Goal: Task Accomplishment & Management: Use online tool/utility

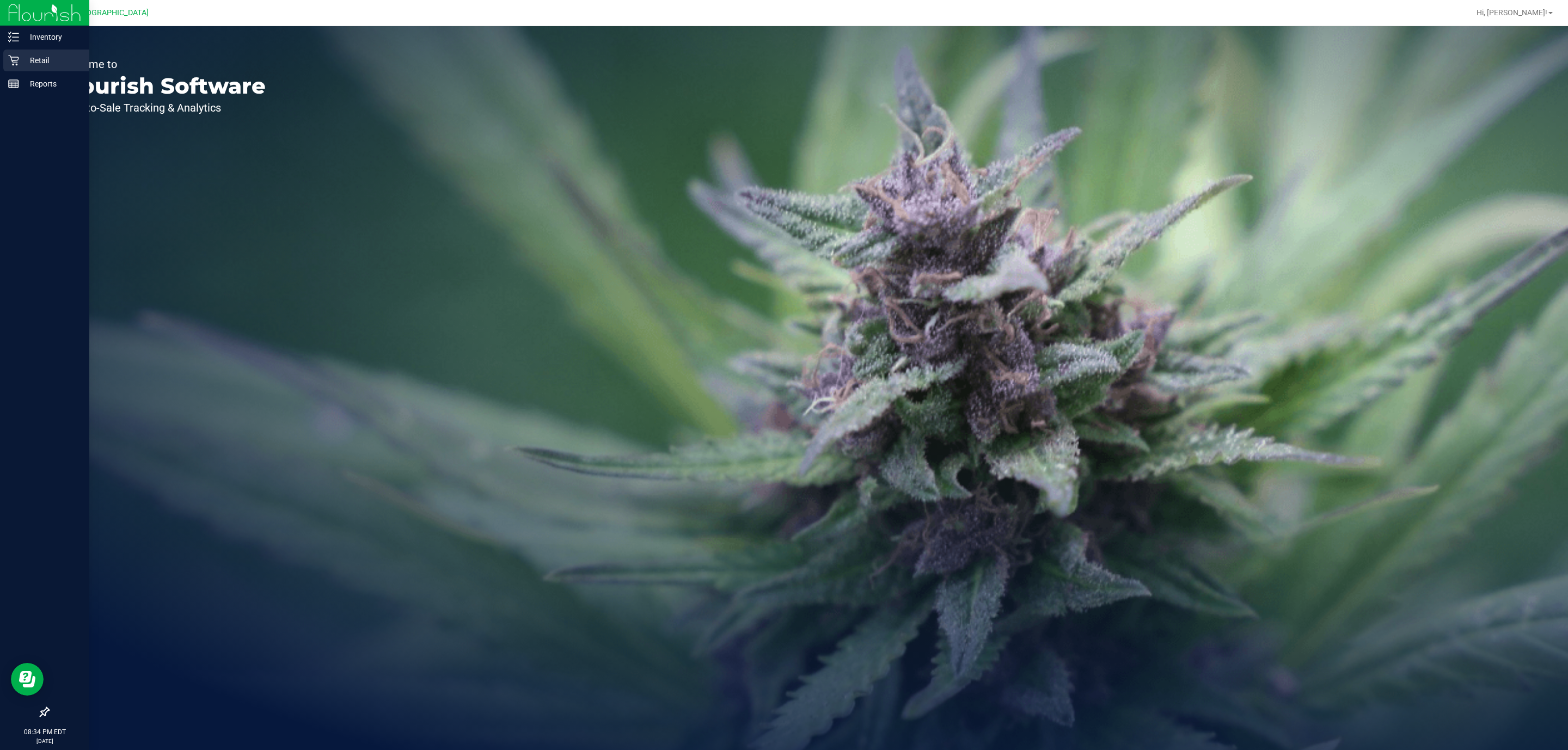
click at [7, 52] on div "Retail" at bounding box center [46, 60] width 86 height 22
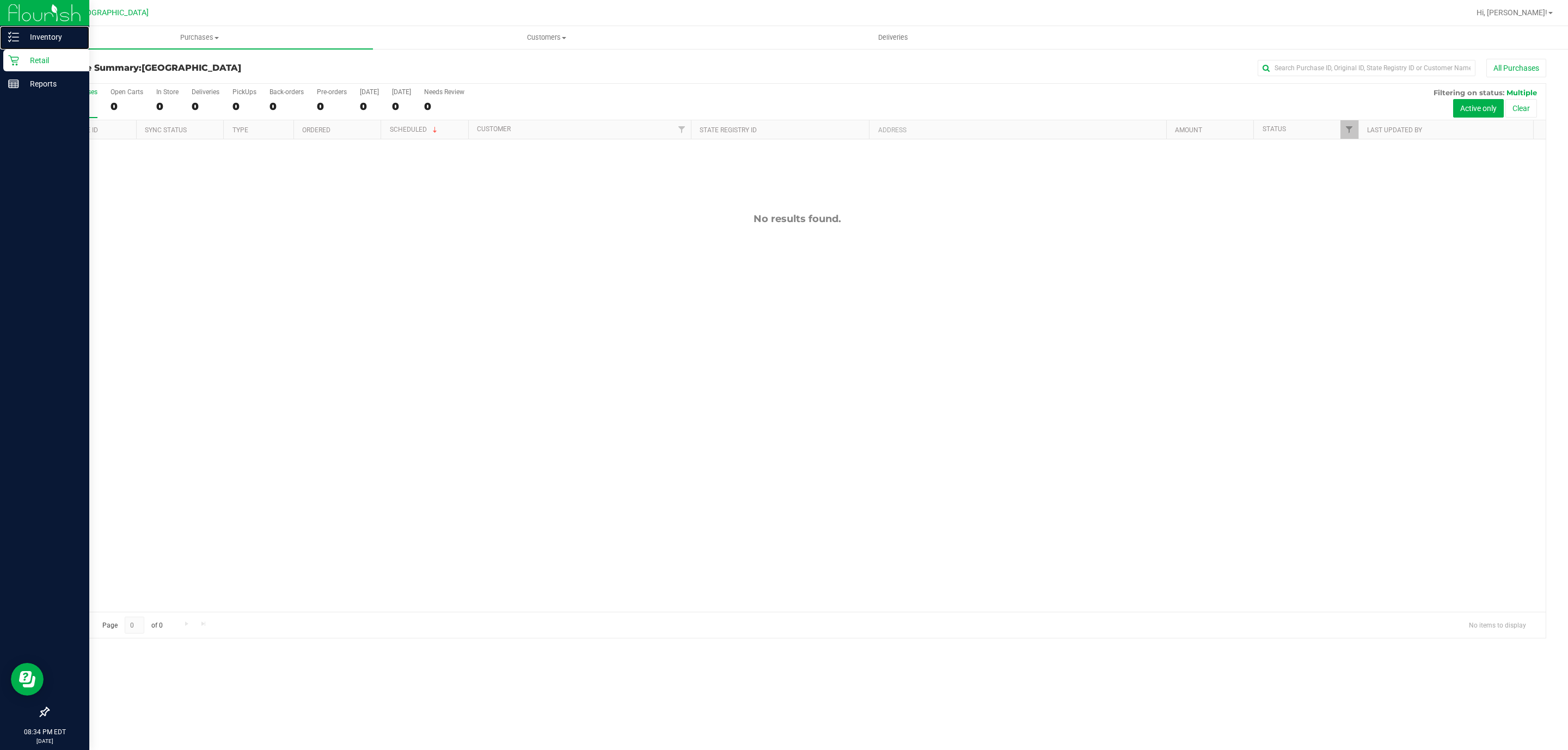
drag, startPoint x: 42, startPoint y: 28, endPoint x: 73, endPoint y: 23, distance: 31.4
click at [42, 26] on div "Inventory" at bounding box center [46, 37] width 86 height 22
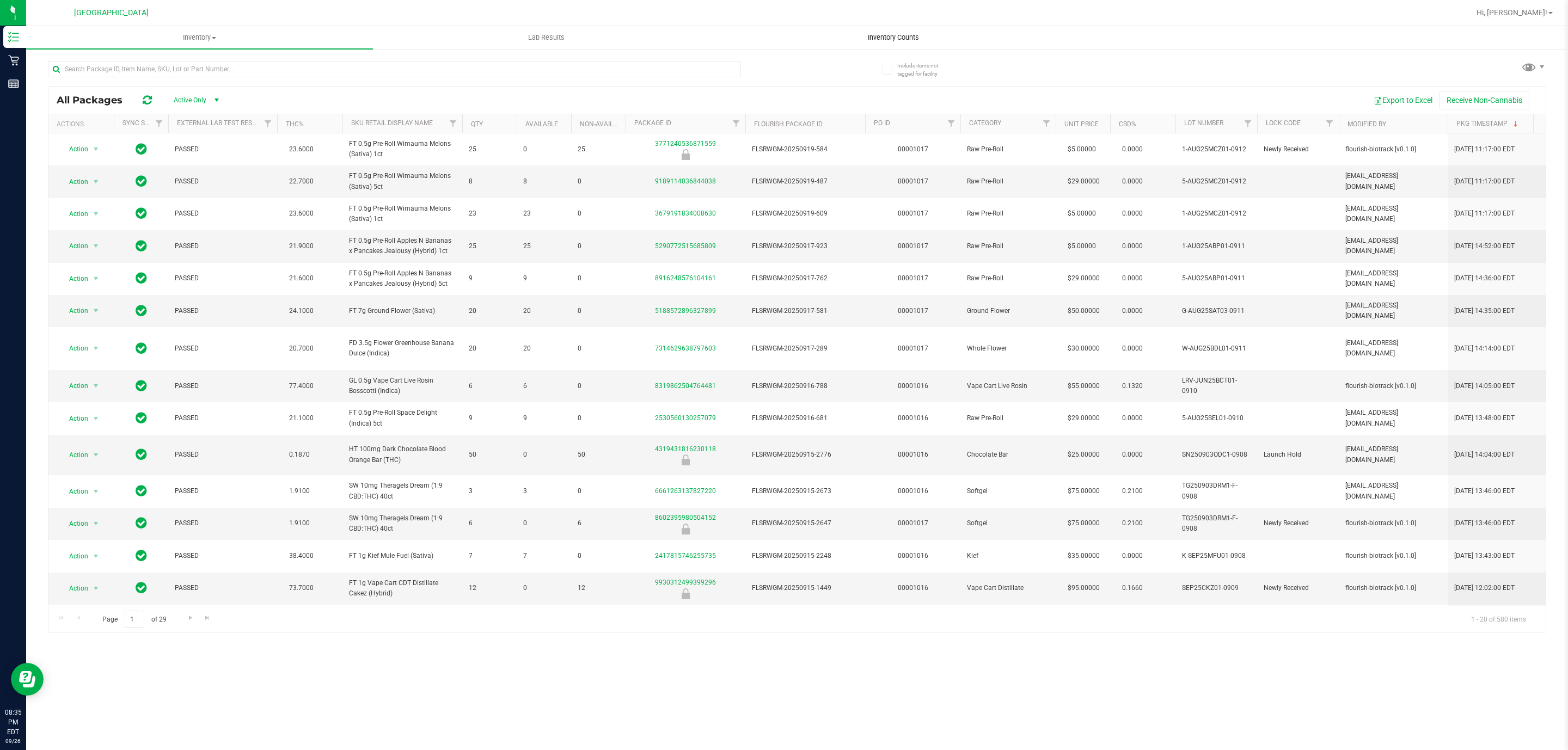
drag, startPoint x: 899, startPoint y: 35, endPoint x: 904, endPoint y: 36, distance: 5.1
click at [900, 36] on span "Inventory Counts" at bounding box center [894, 38] width 81 height 10
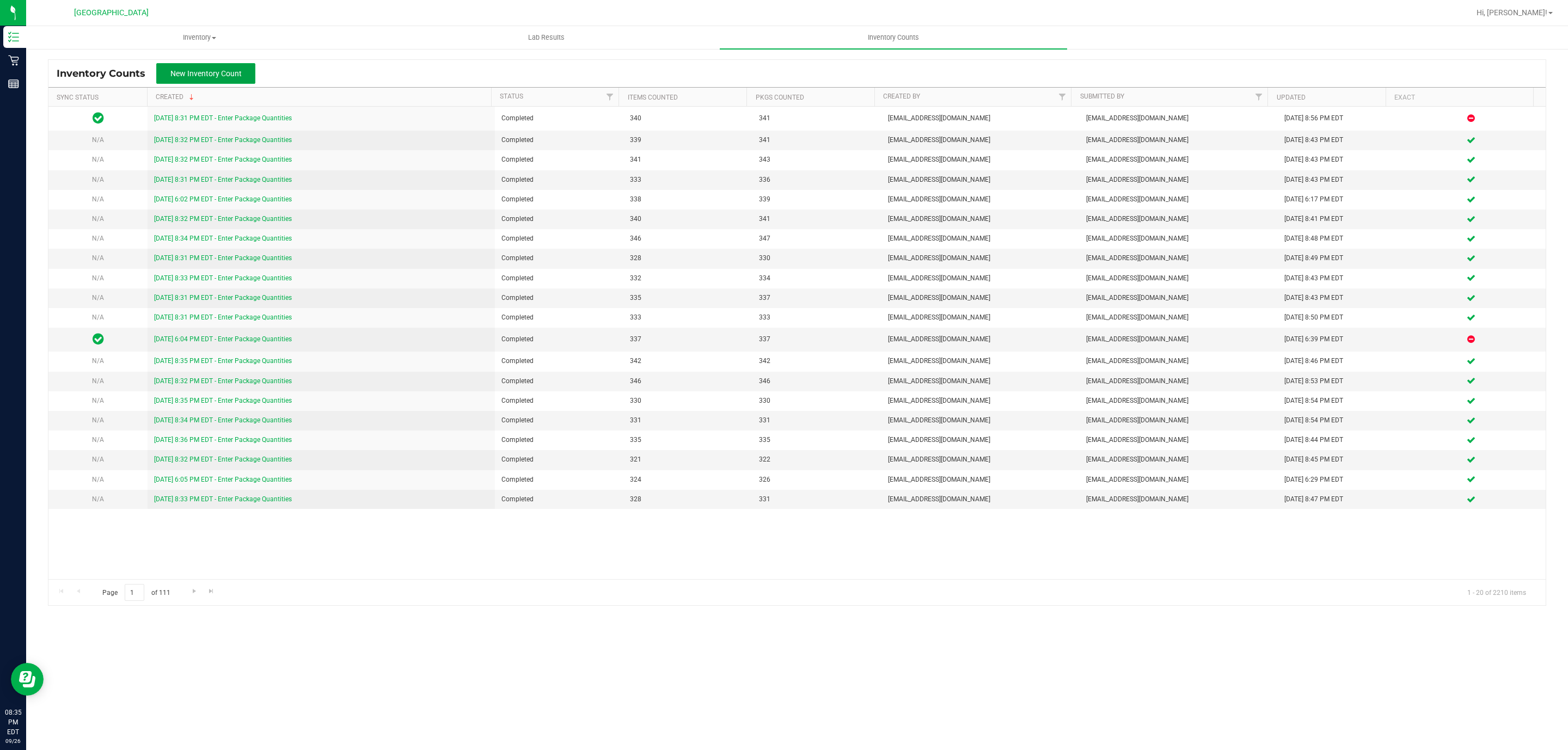
drag, startPoint x: 237, startPoint y: 73, endPoint x: 268, endPoint y: 68, distance: 31.4
click at [240, 72] on span "New Inventory Count" at bounding box center [206, 73] width 71 height 9
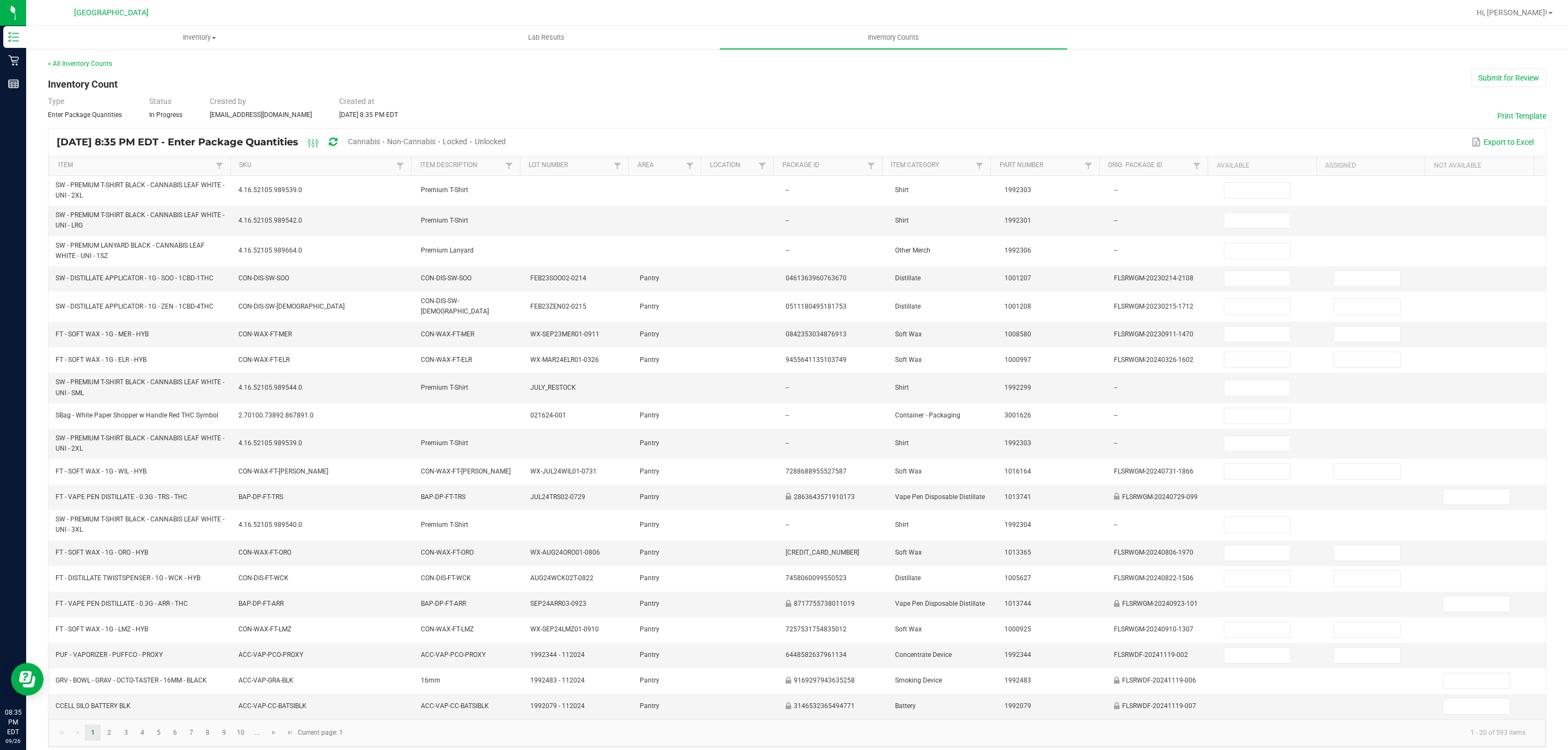
click at [506, 140] on span "Unlocked" at bounding box center [490, 142] width 31 height 9
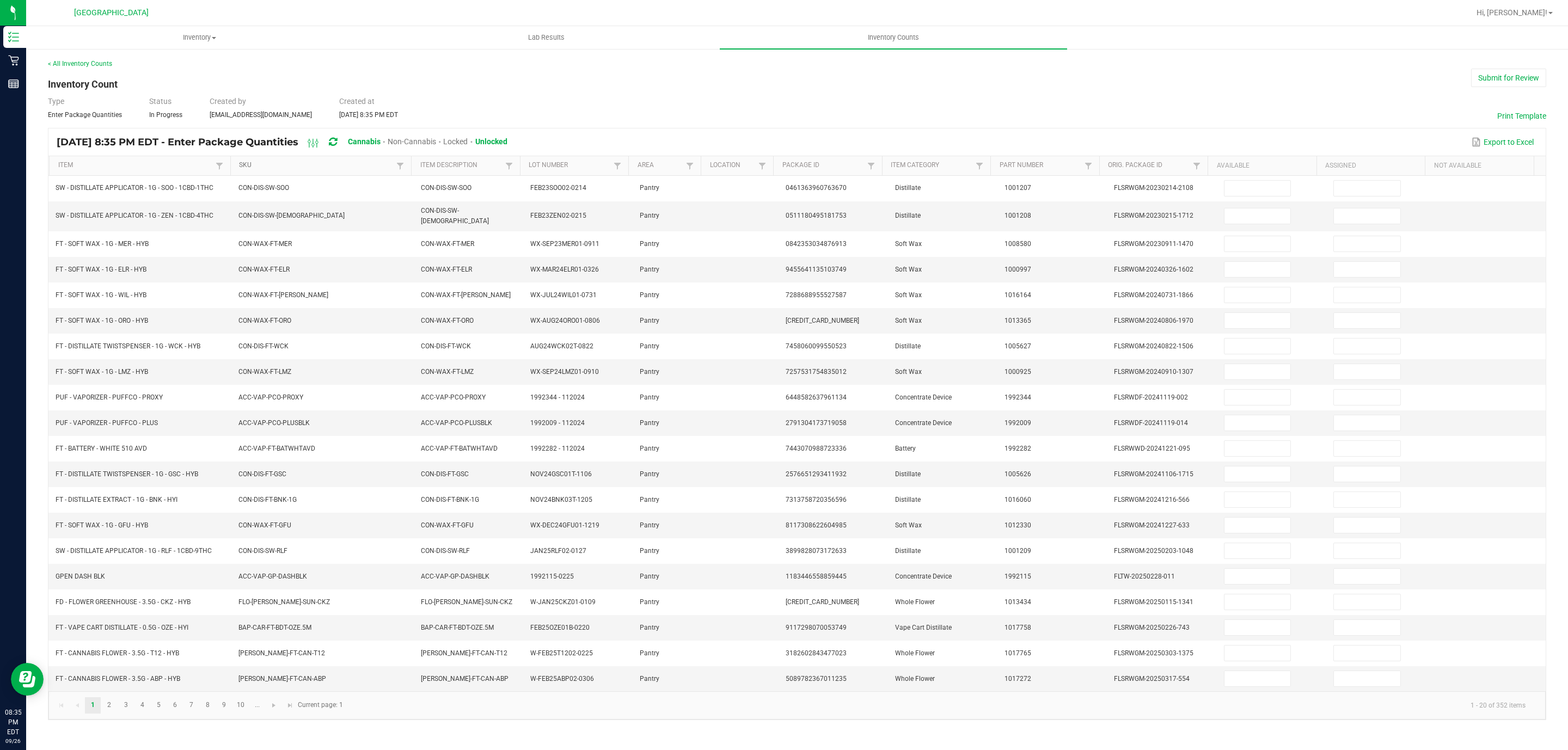
click at [248, 165] on link "SKU" at bounding box center [316, 165] width 155 height 9
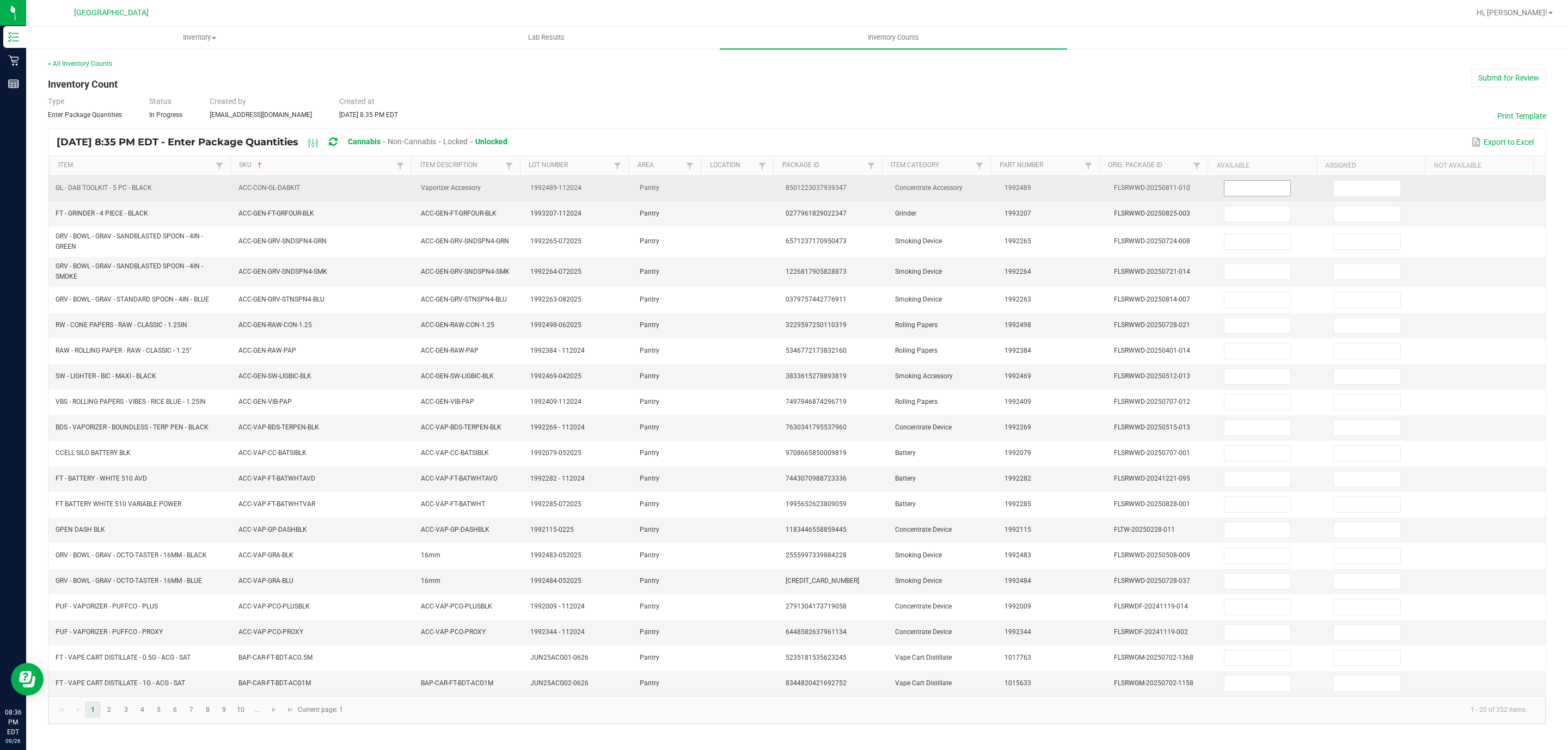
click at [1243, 188] on input at bounding box center [1257, 188] width 66 height 15
type input "4"
type input "8"
type input "7"
type input "1"
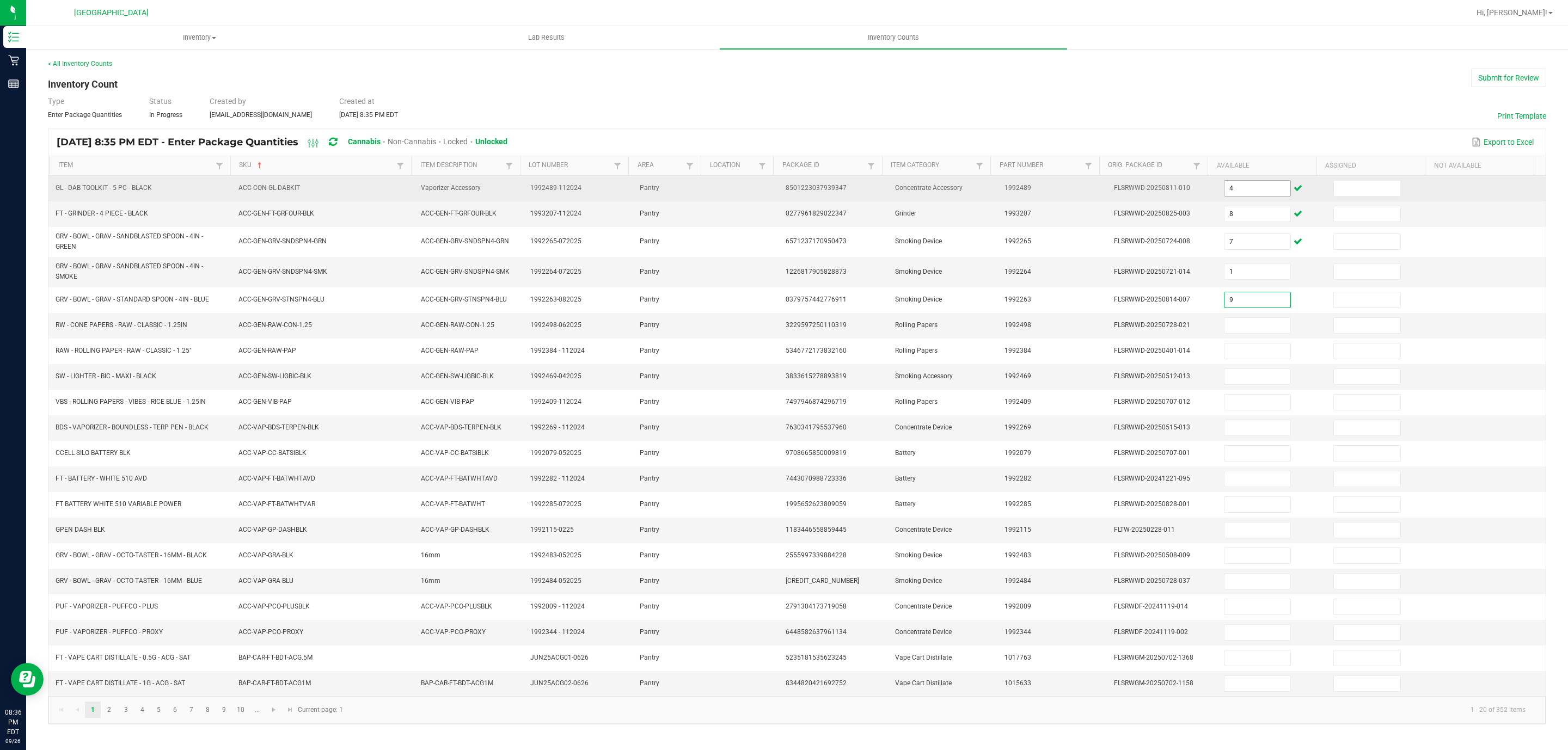
type input "9"
type input "19"
type input "11"
type input "5"
type input "43"
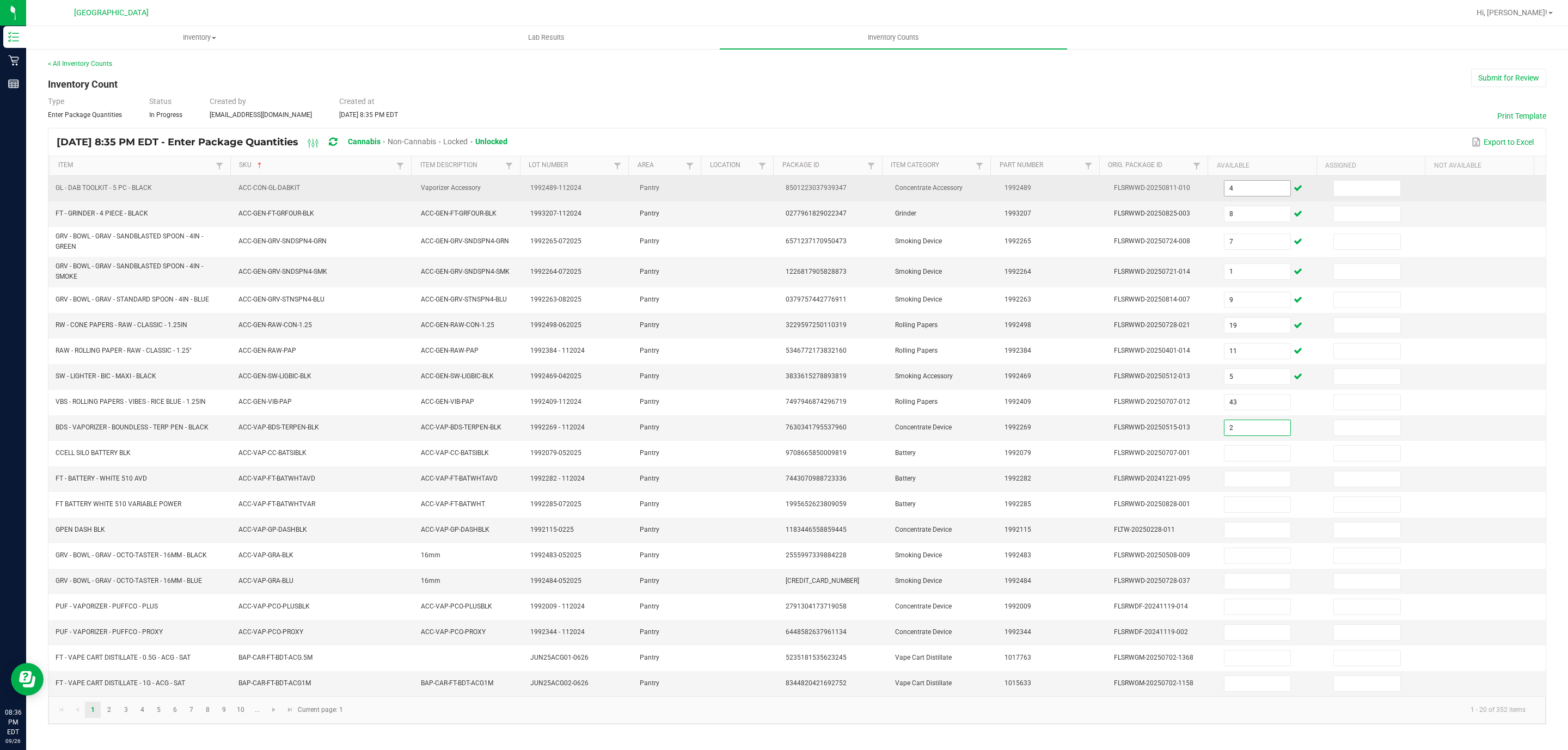
type input "2"
type input "8"
type input "20"
type input "73"
type input "4"
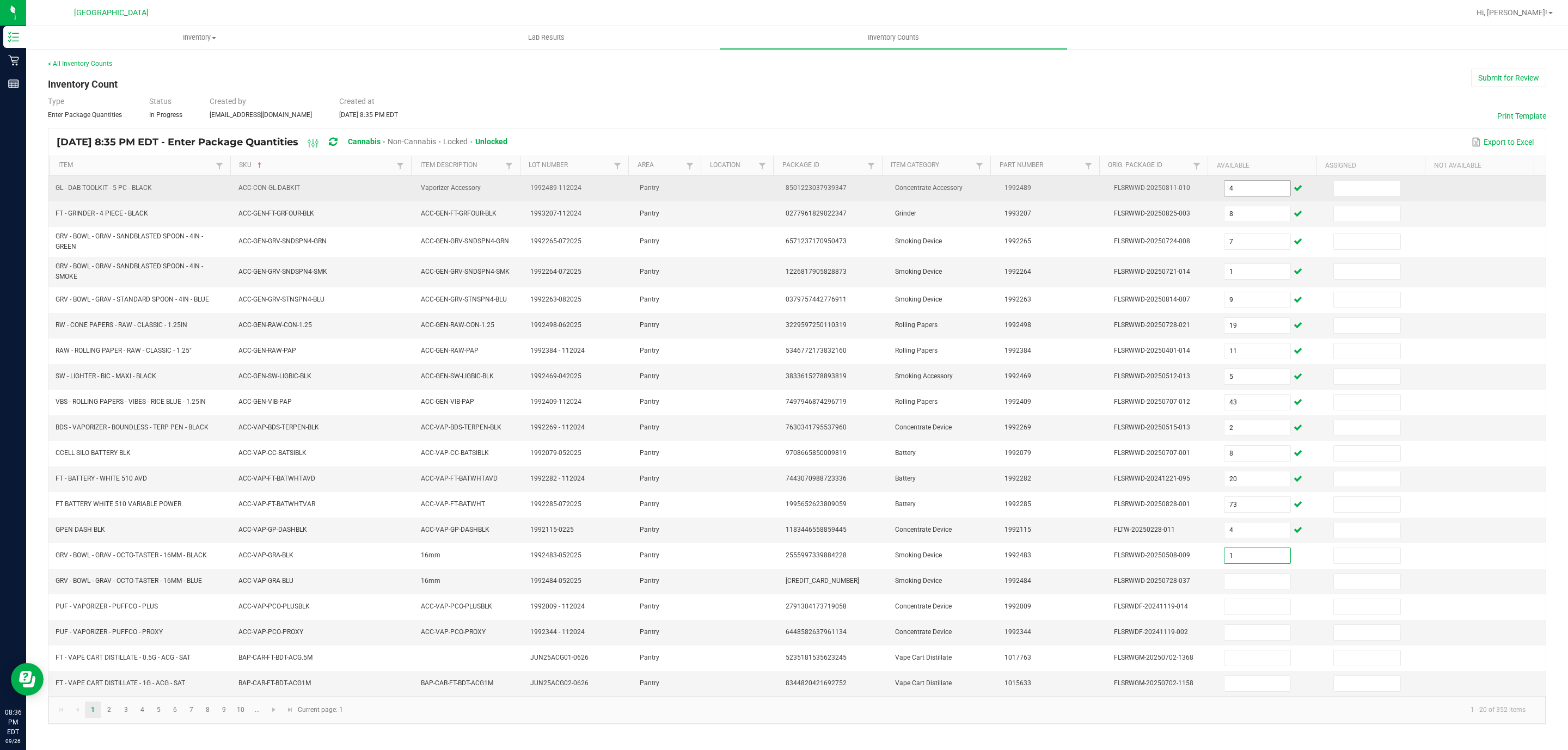
type input "1"
type input "2"
type input "4"
type input "10"
type input "12"
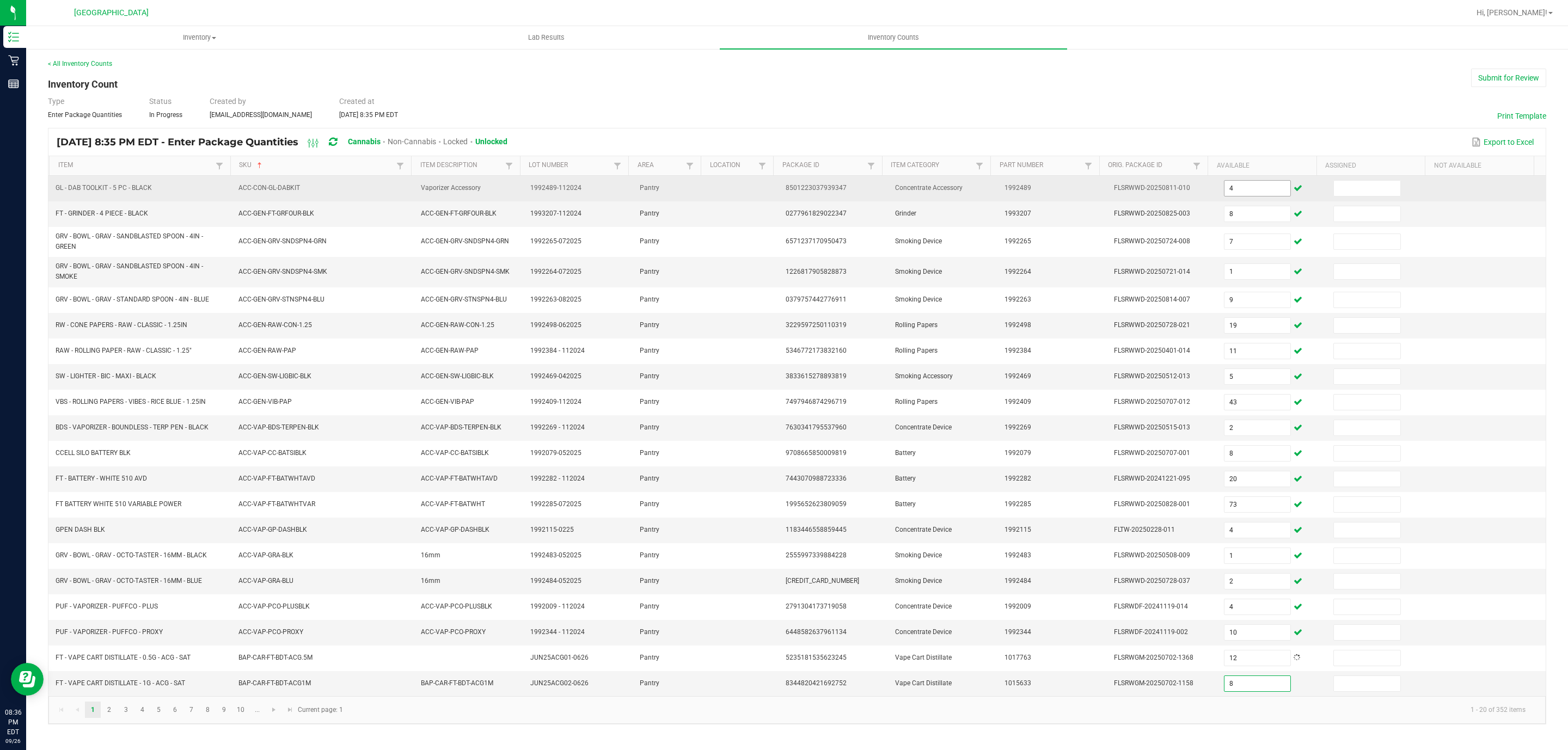
type input "8"
click at [1344, 194] on input at bounding box center [1366, 188] width 66 height 15
type input "0"
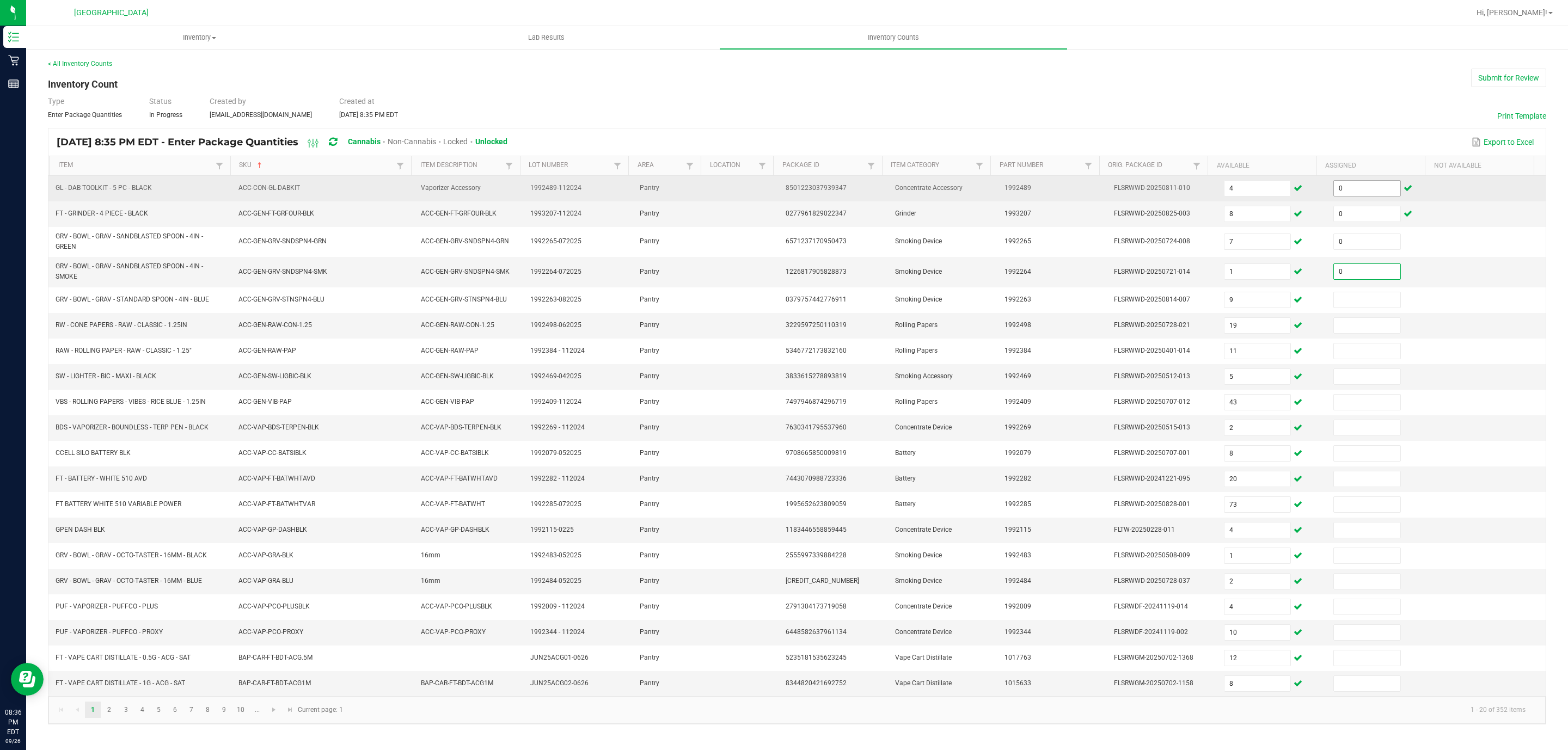
type input "0"
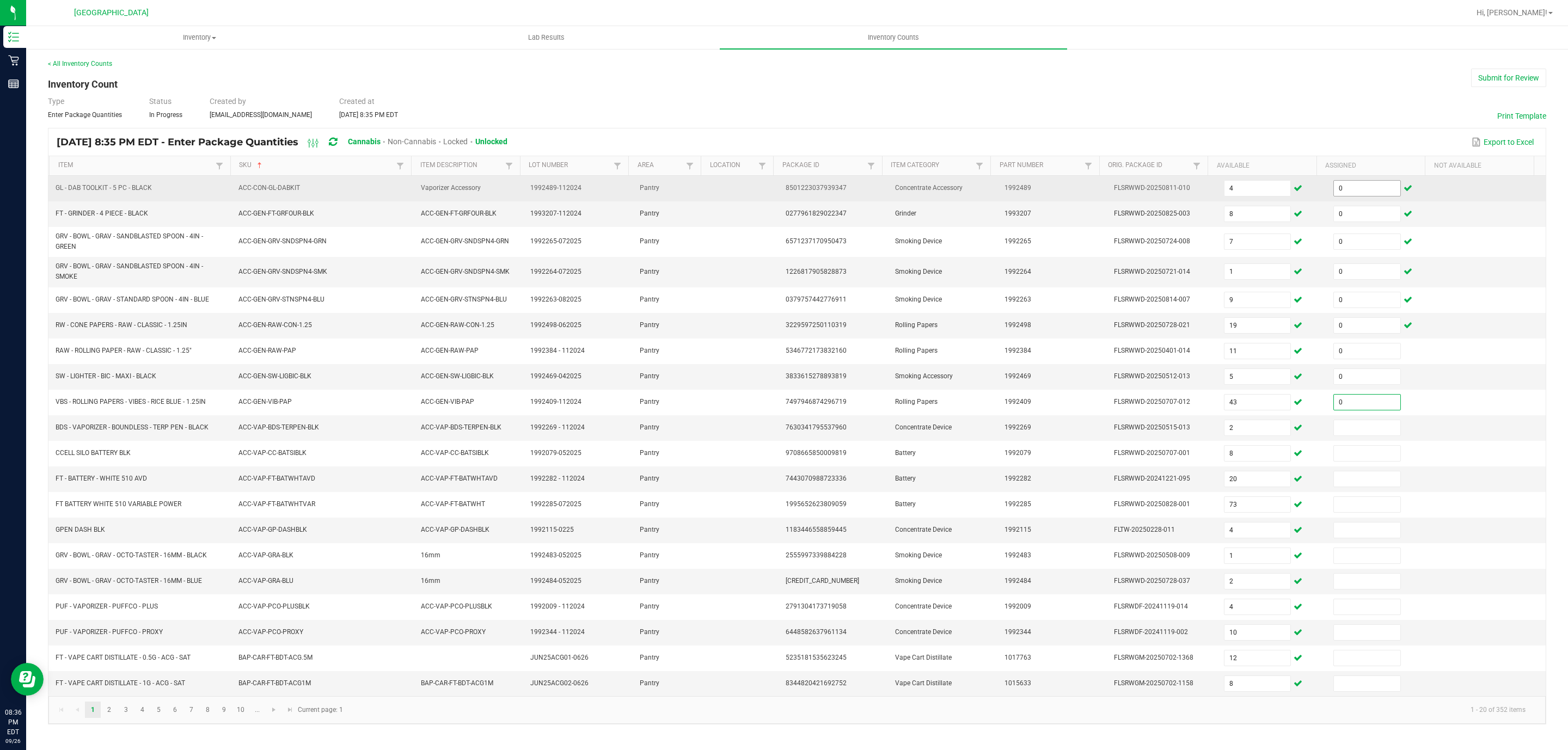
type input "0"
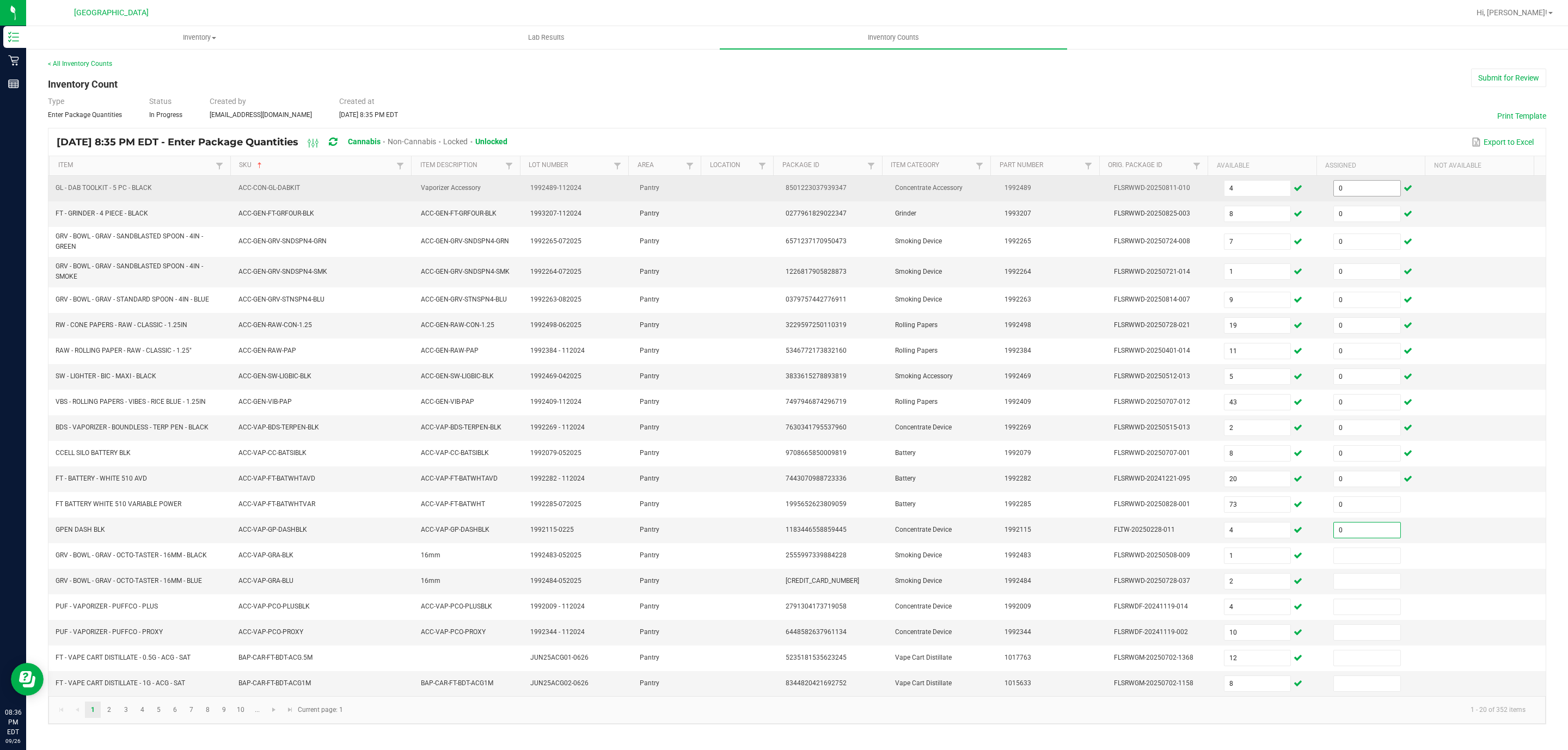
type input "0"
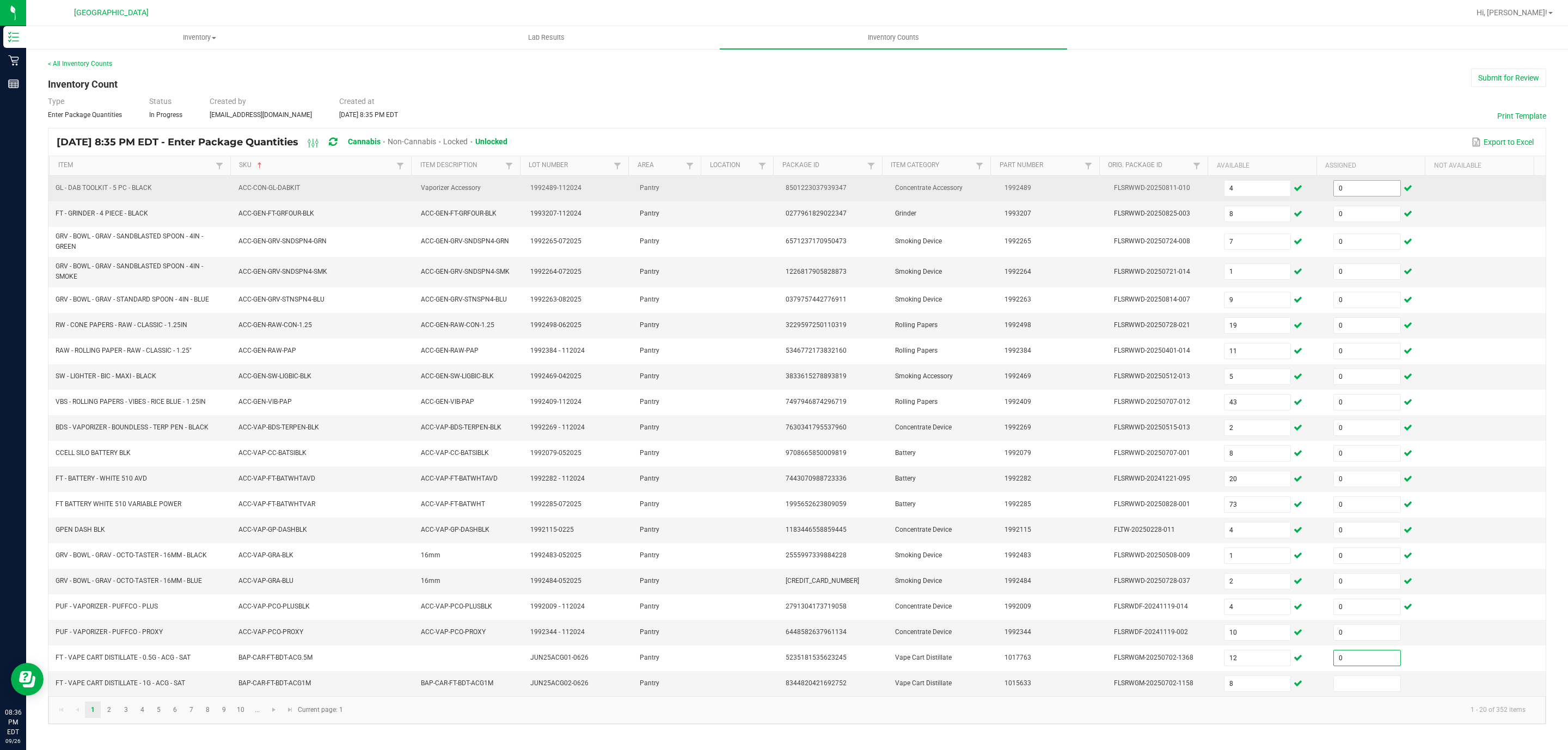
type input "0"
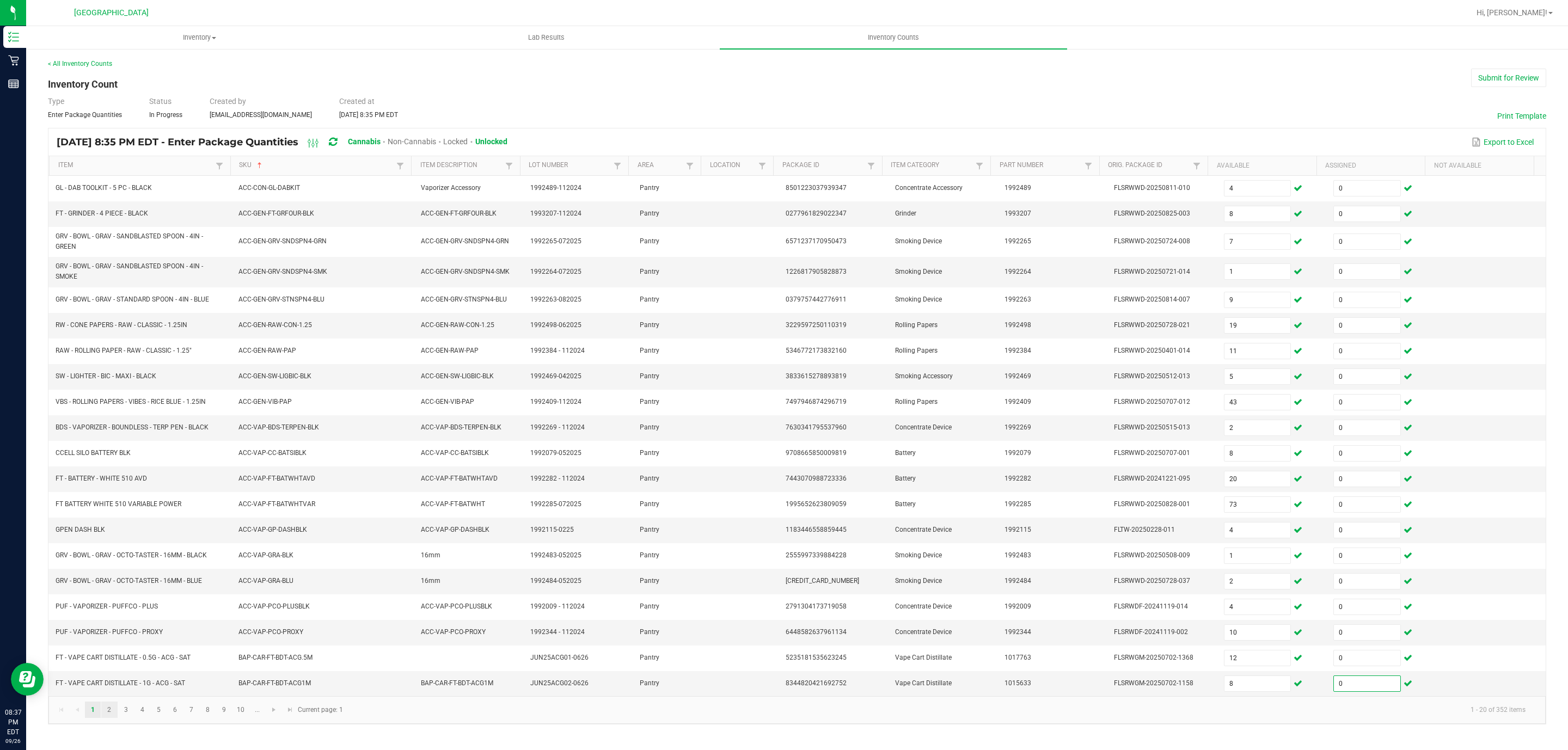
type input "0"
click at [105, 718] on link "2" at bounding box center [109, 710] width 16 height 16
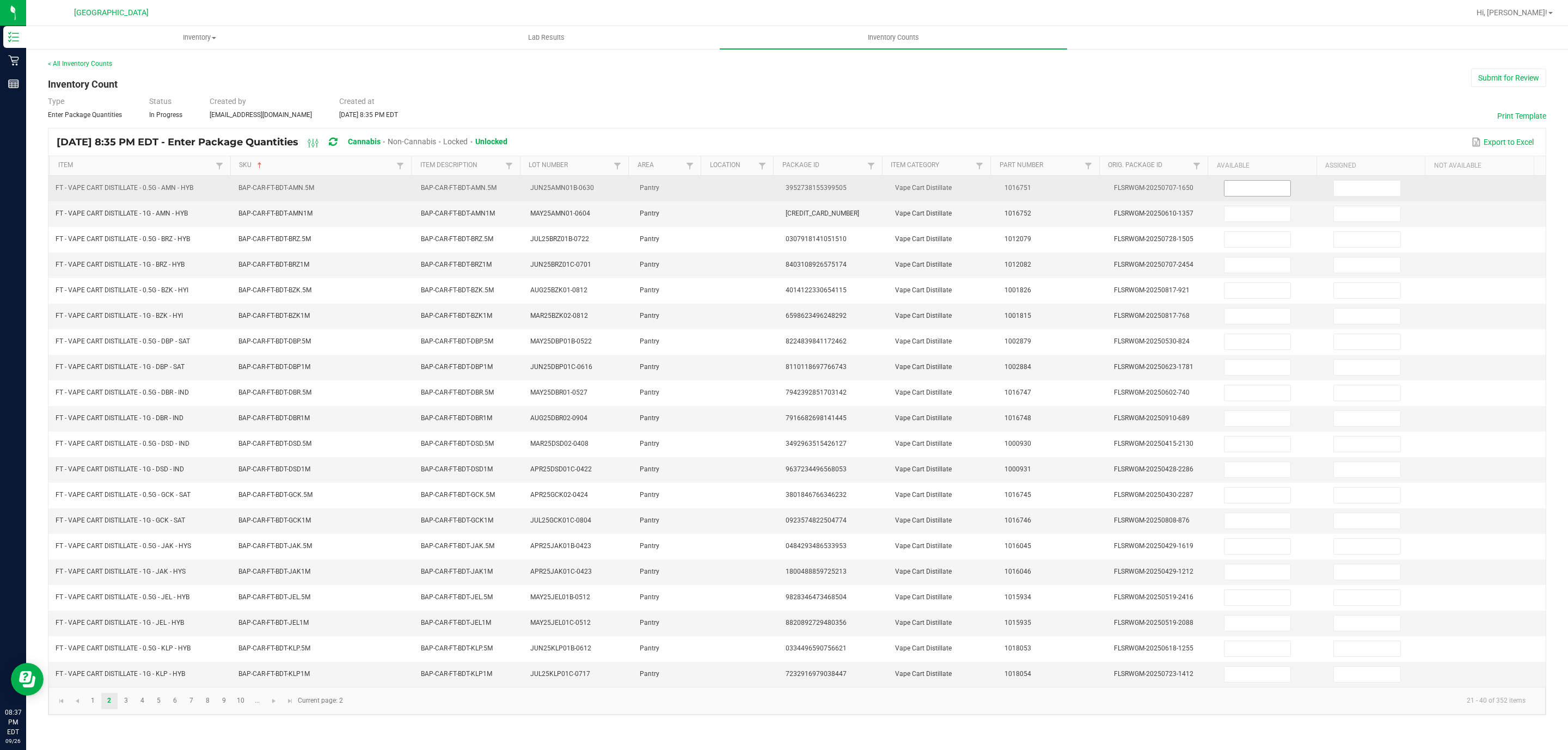
click at [1233, 194] on input at bounding box center [1257, 188] width 66 height 15
type input "5"
type input "1"
type input "3"
type input "4"
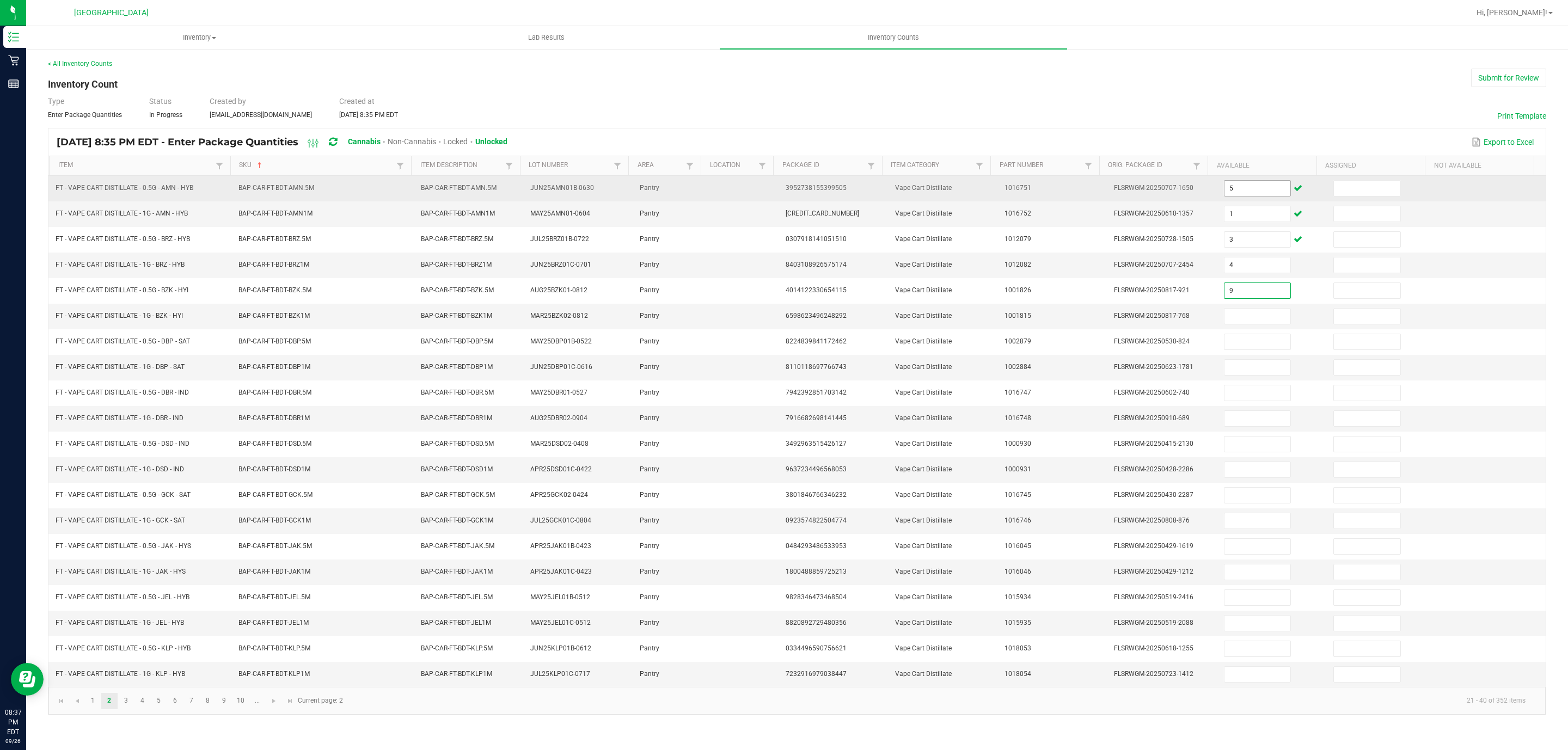
type input "9"
type input "7"
type input "1"
type input "6"
type input "2"
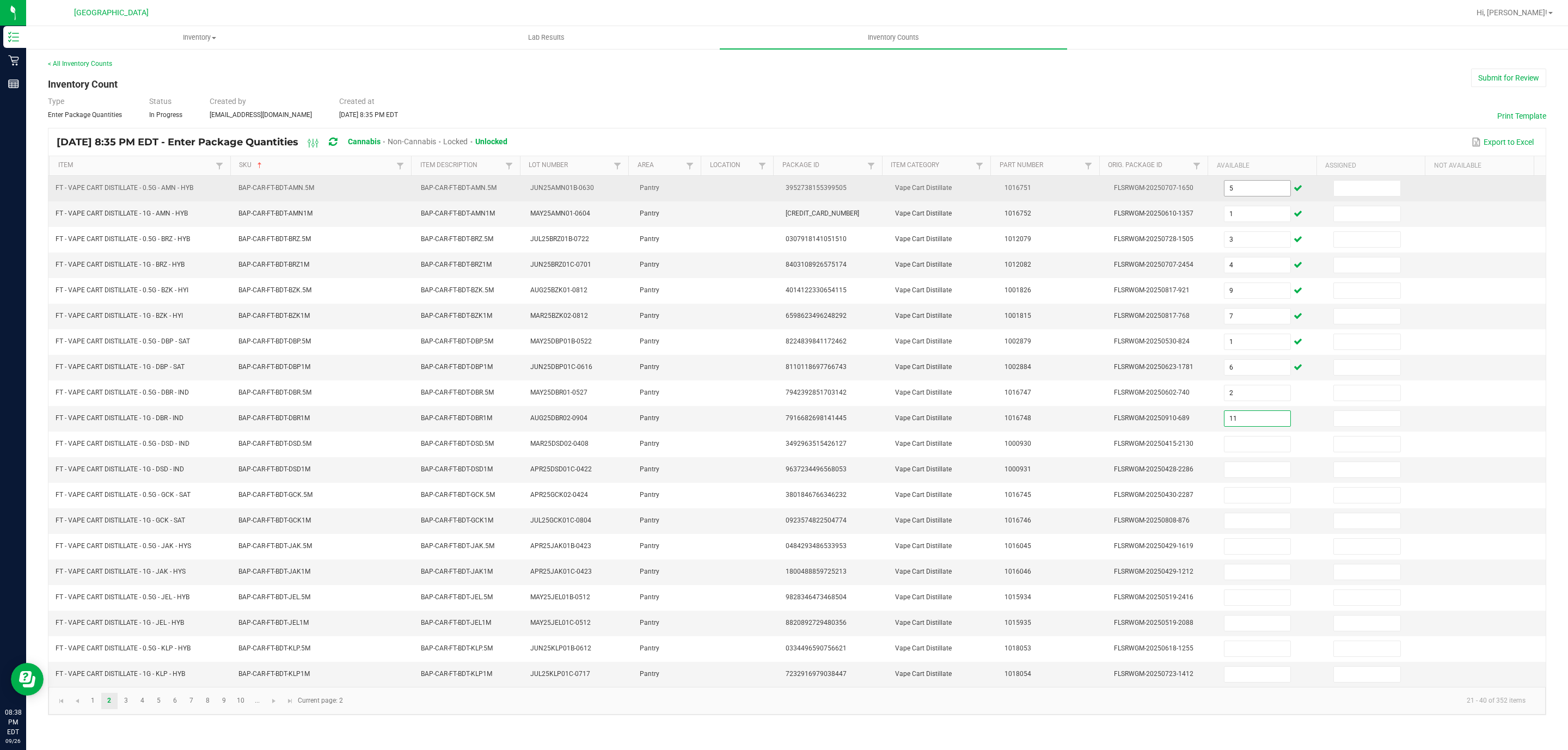
type input "11"
type input "10"
type input "3"
type input "12"
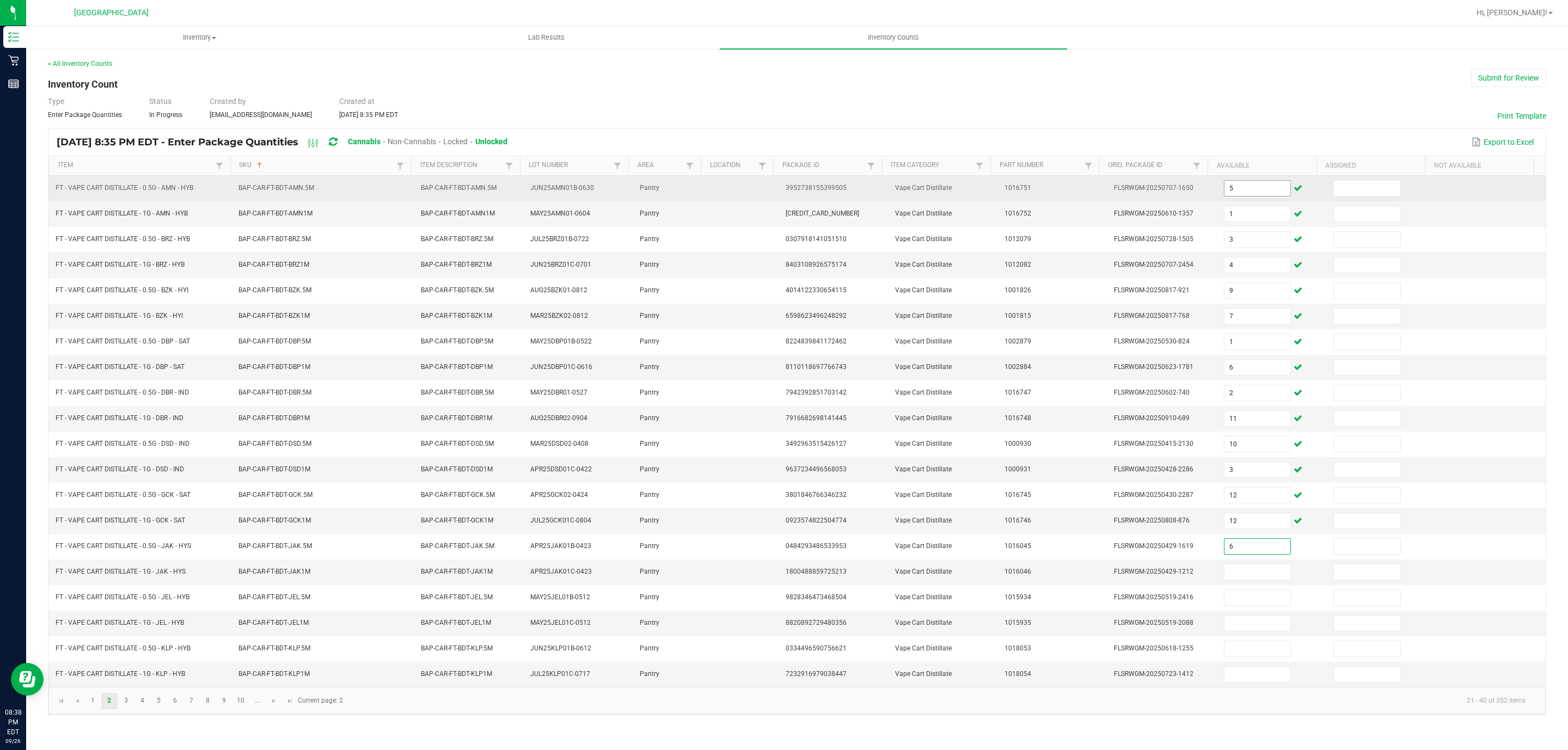
type input "6"
type input "8"
type input "2"
type input "3"
type input "11"
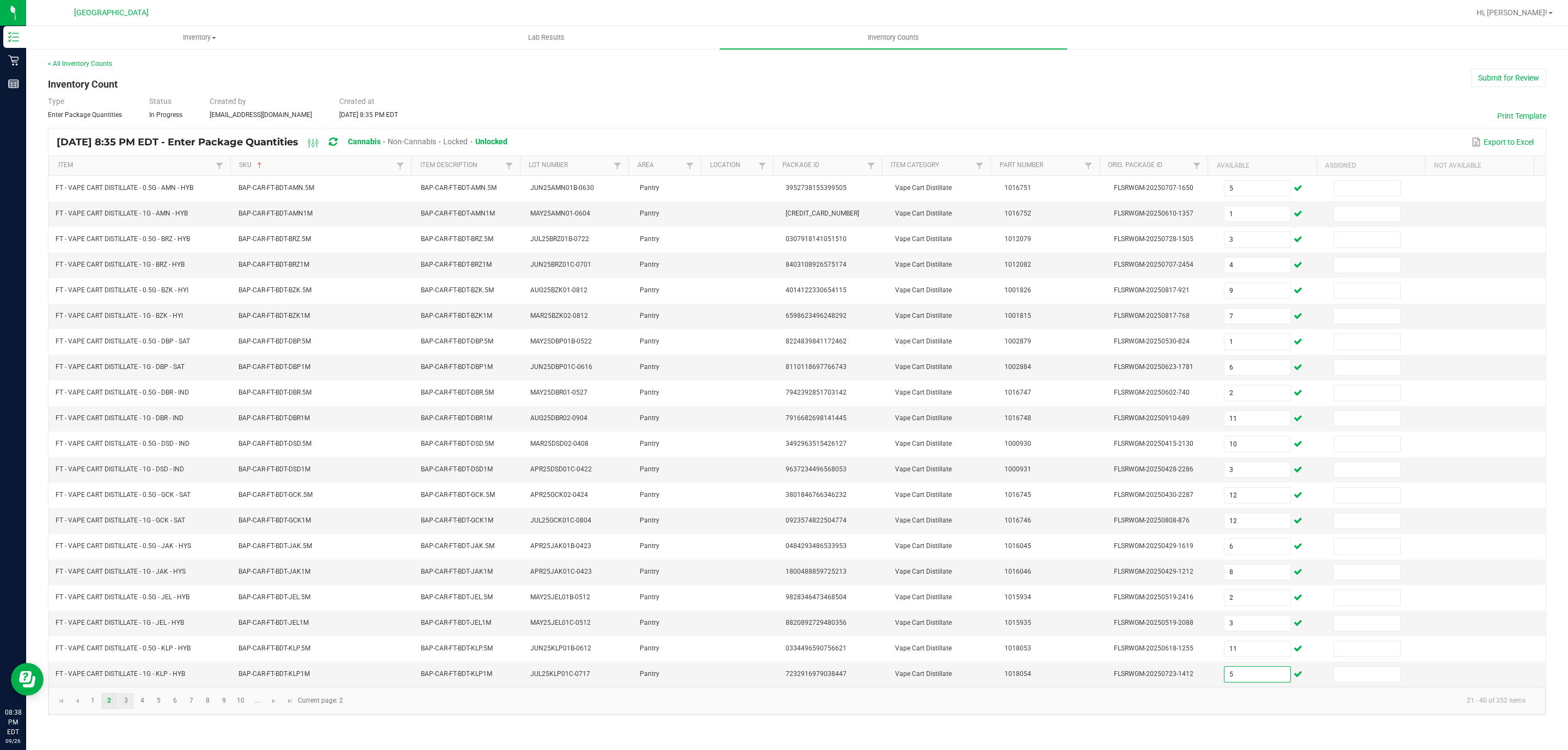
type input "5"
click at [128, 709] on link "3" at bounding box center [126, 701] width 16 height 16
click at [113, 709] on link "2" at bounding box center [109, 701] width 16 height 16
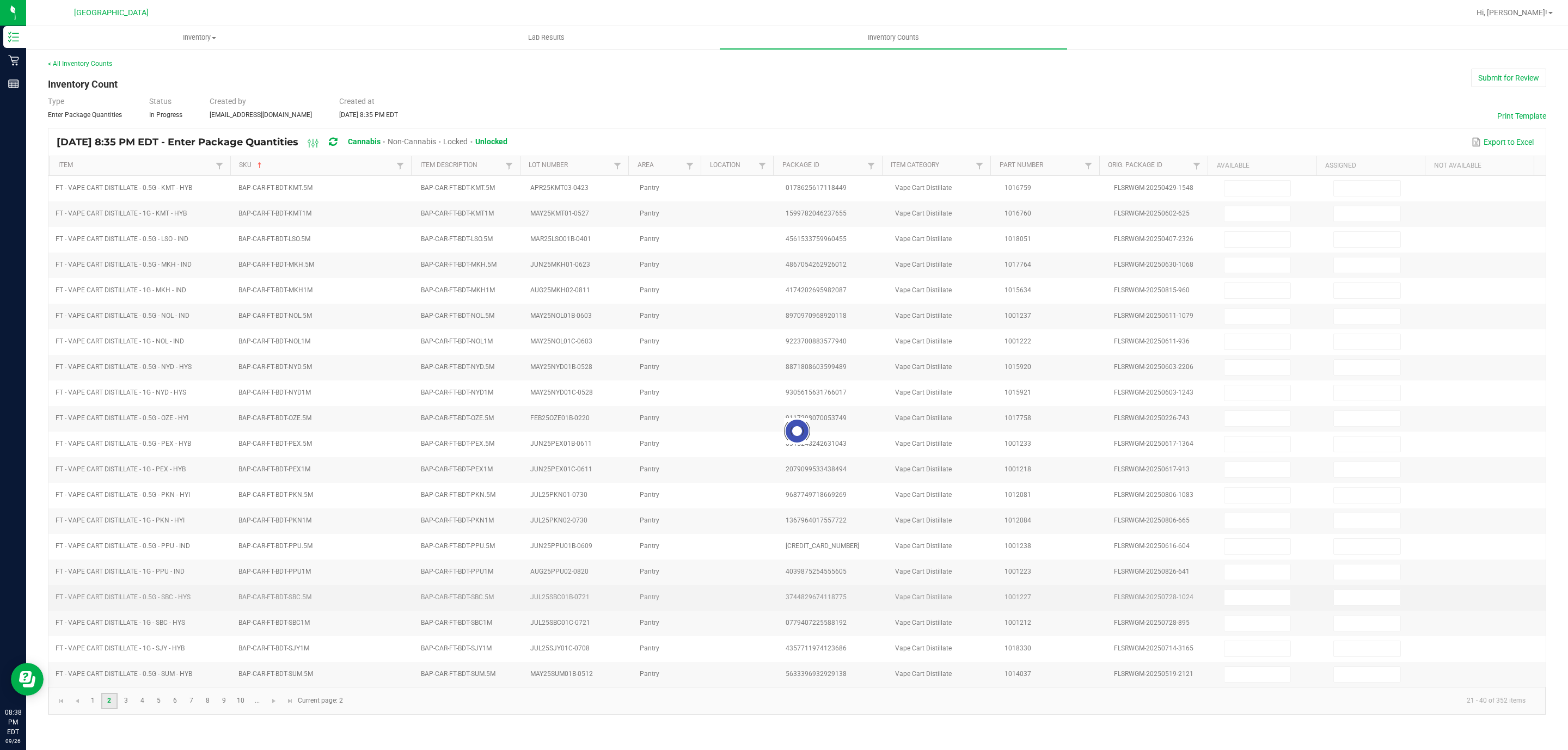
type input "5"
type input "1"
type input "3"
type input "4"
type input "9"
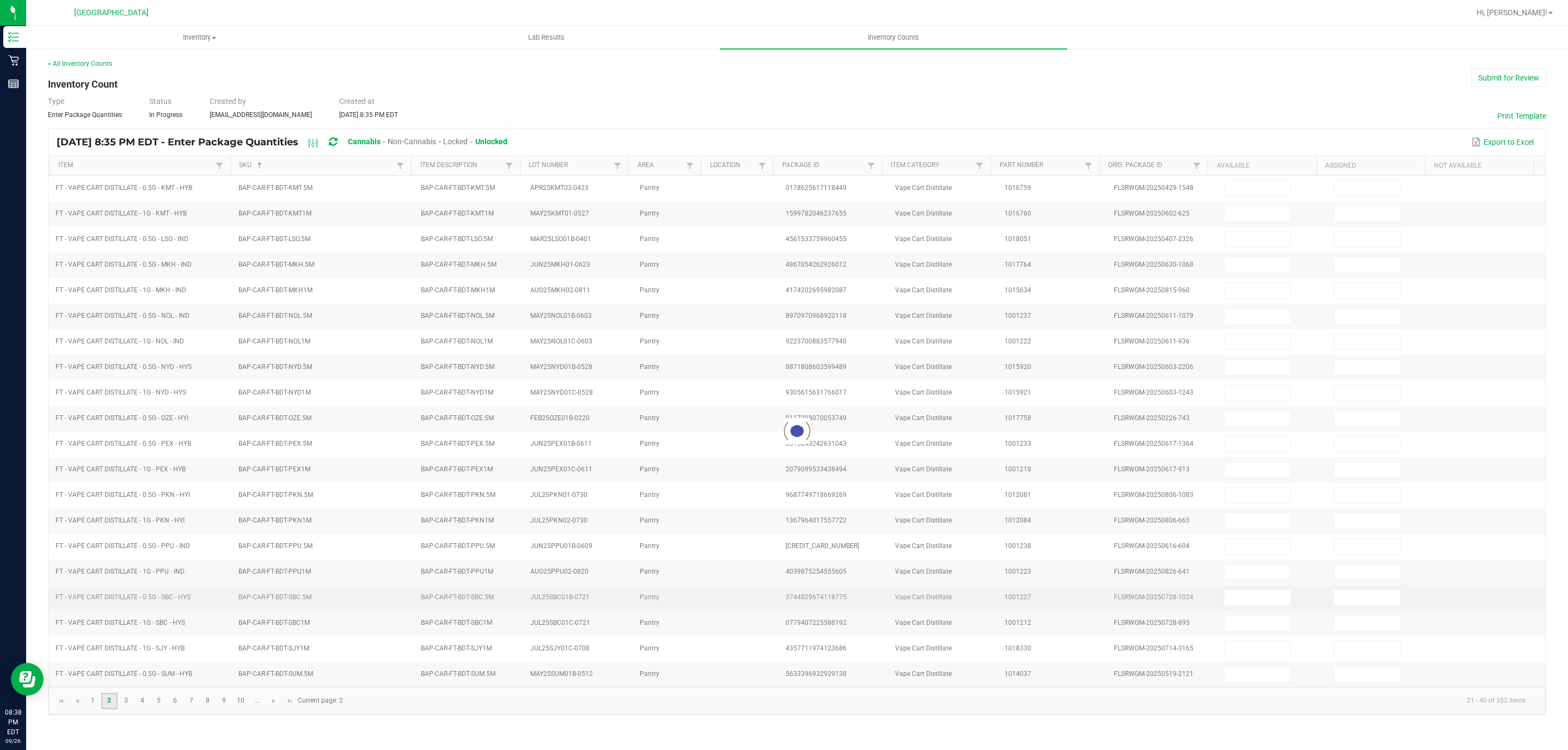
type input "7"
type input "1"
type input "6"
type input "2"
type input "11"
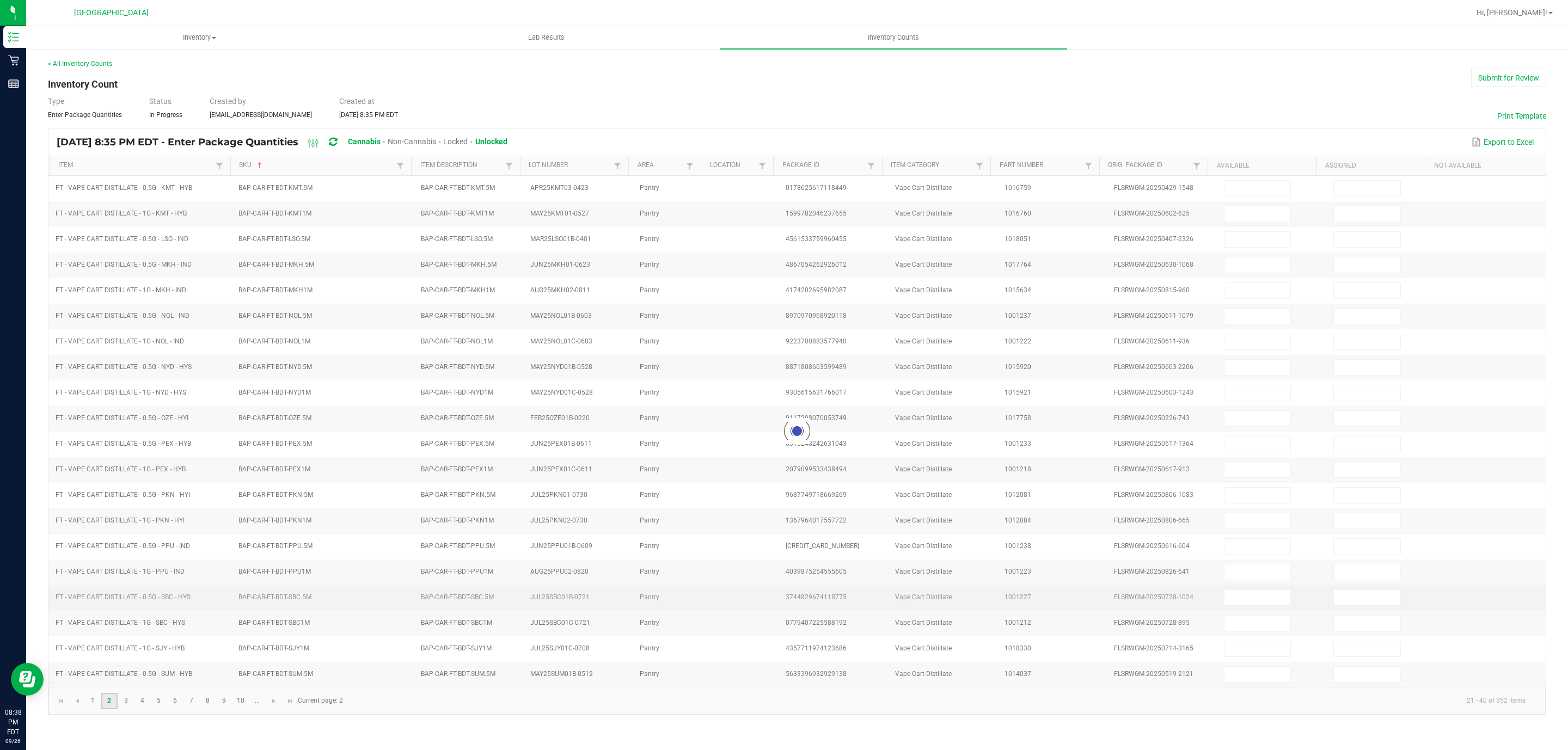
type input "10"
type input "12"
type input "6"
type input "2"
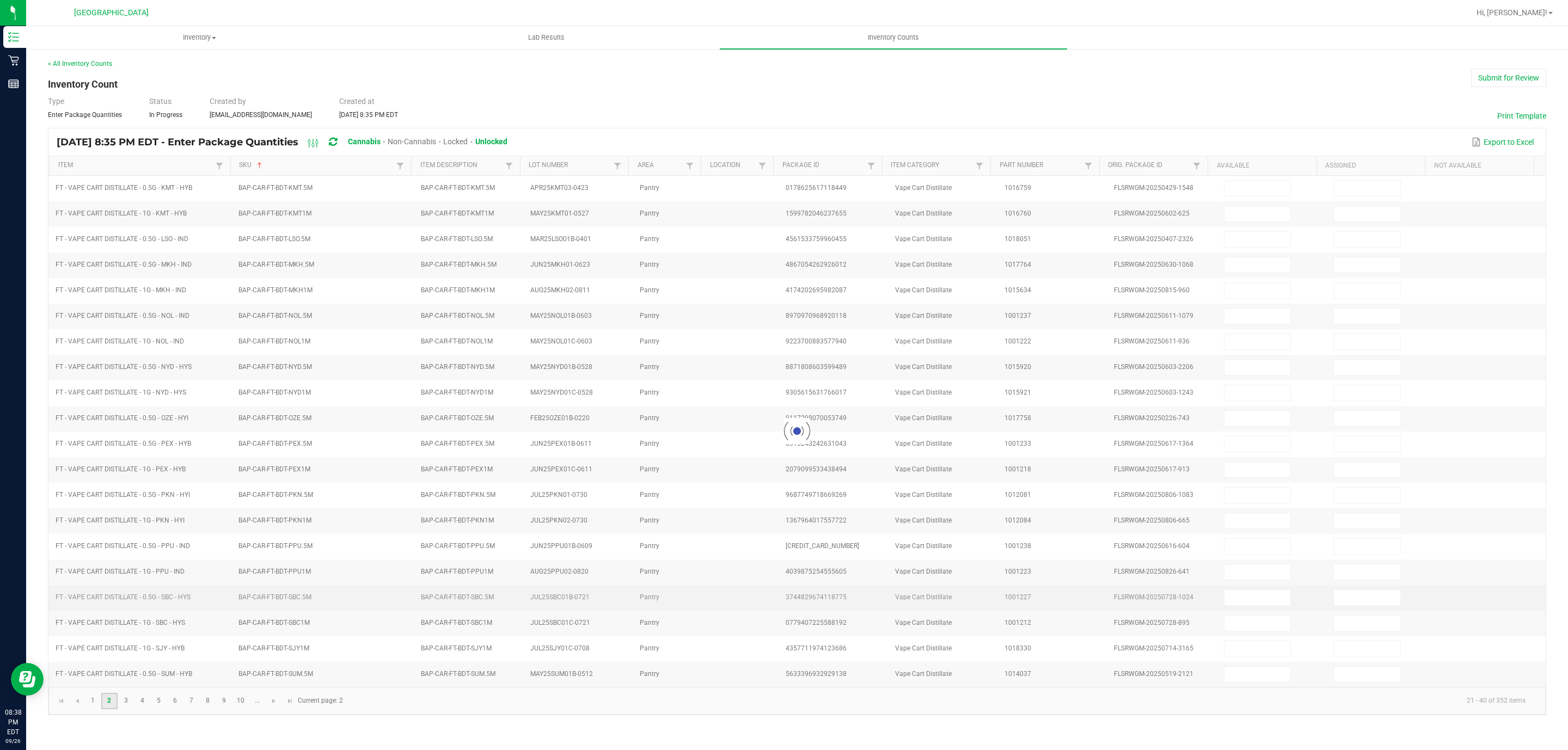
type input "3"
type input "8"
type input "11"
type input "5"
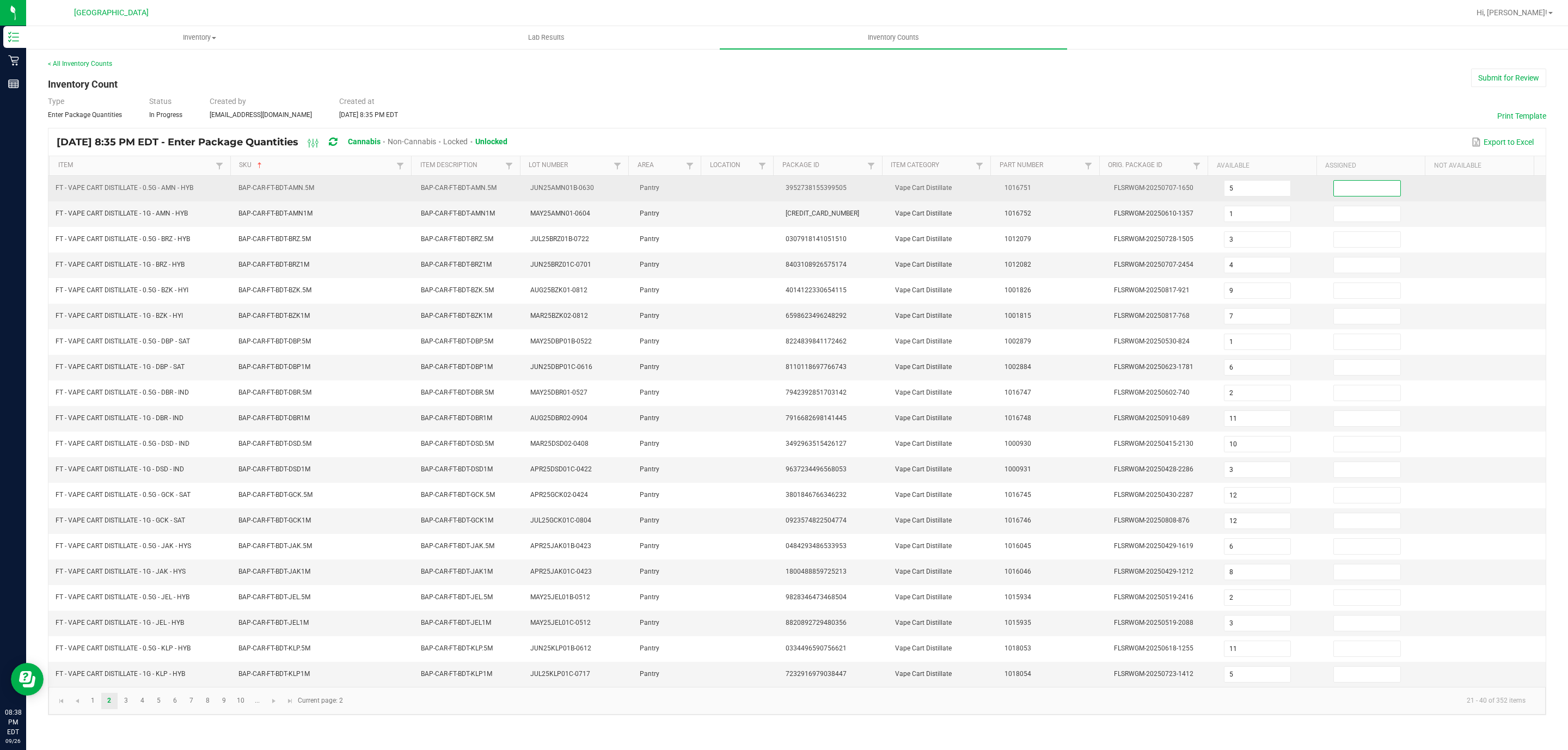
click at [1351, 185] on input at bounding box center [1366, 188] width 66 height 15
type input "0"
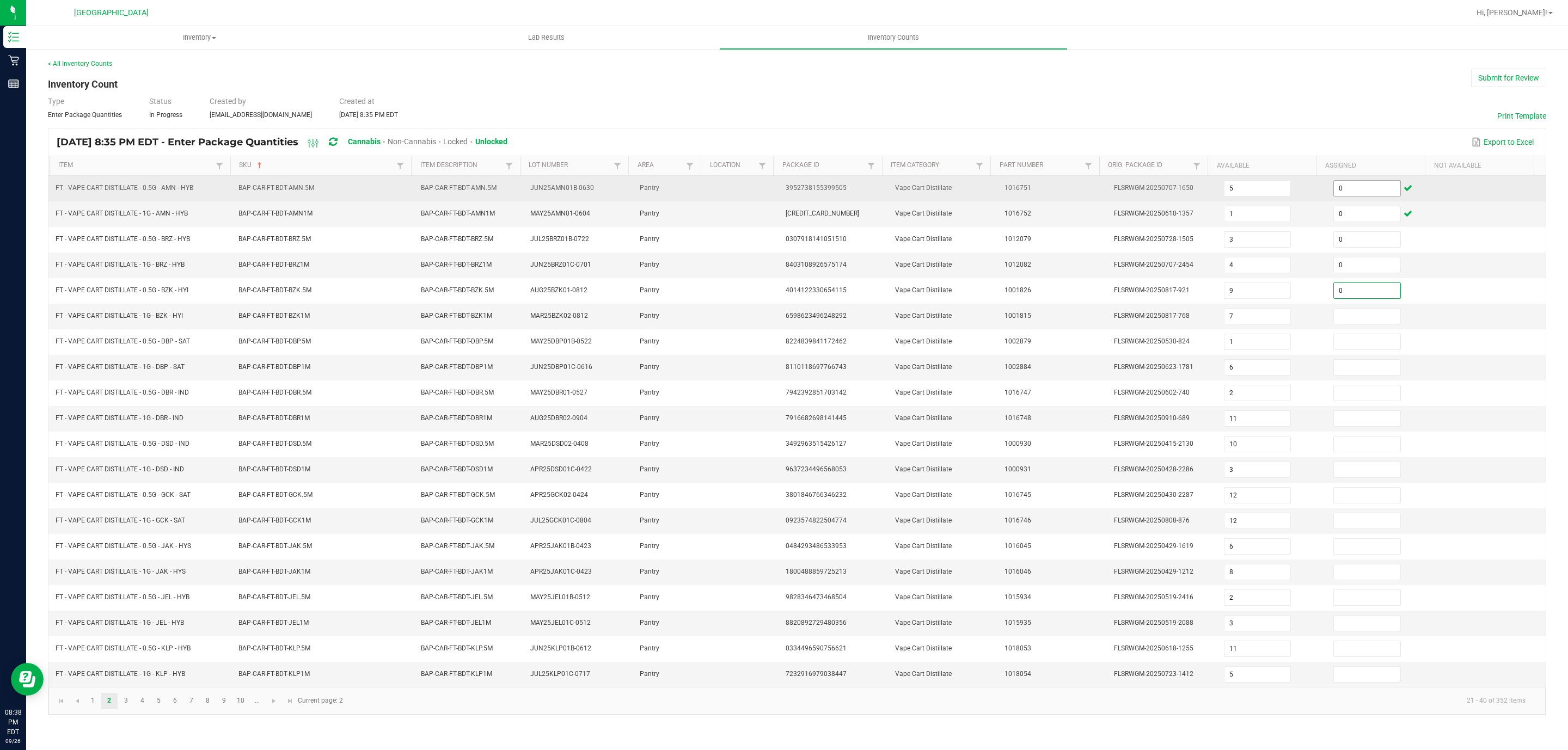
type input "0"
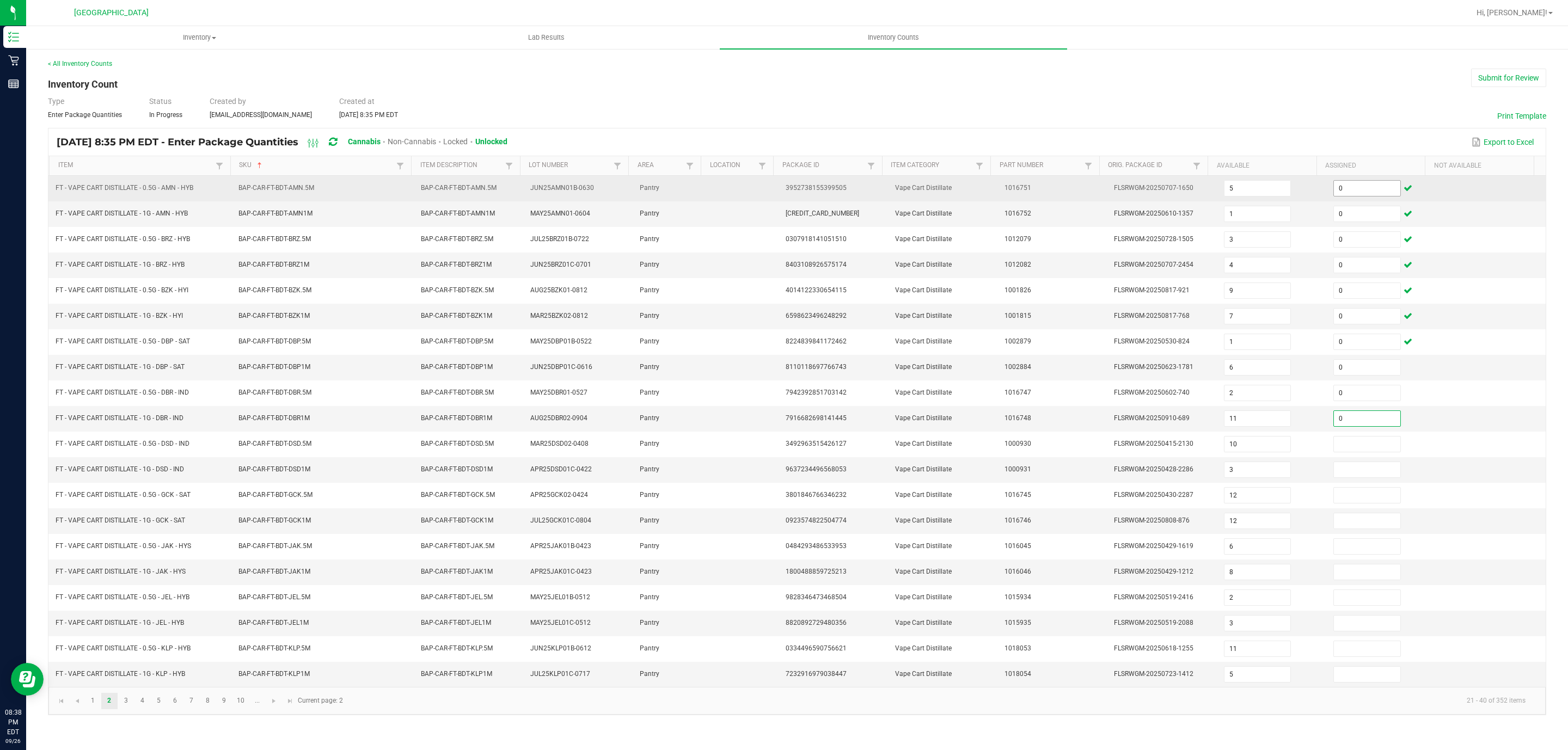
type input "0"
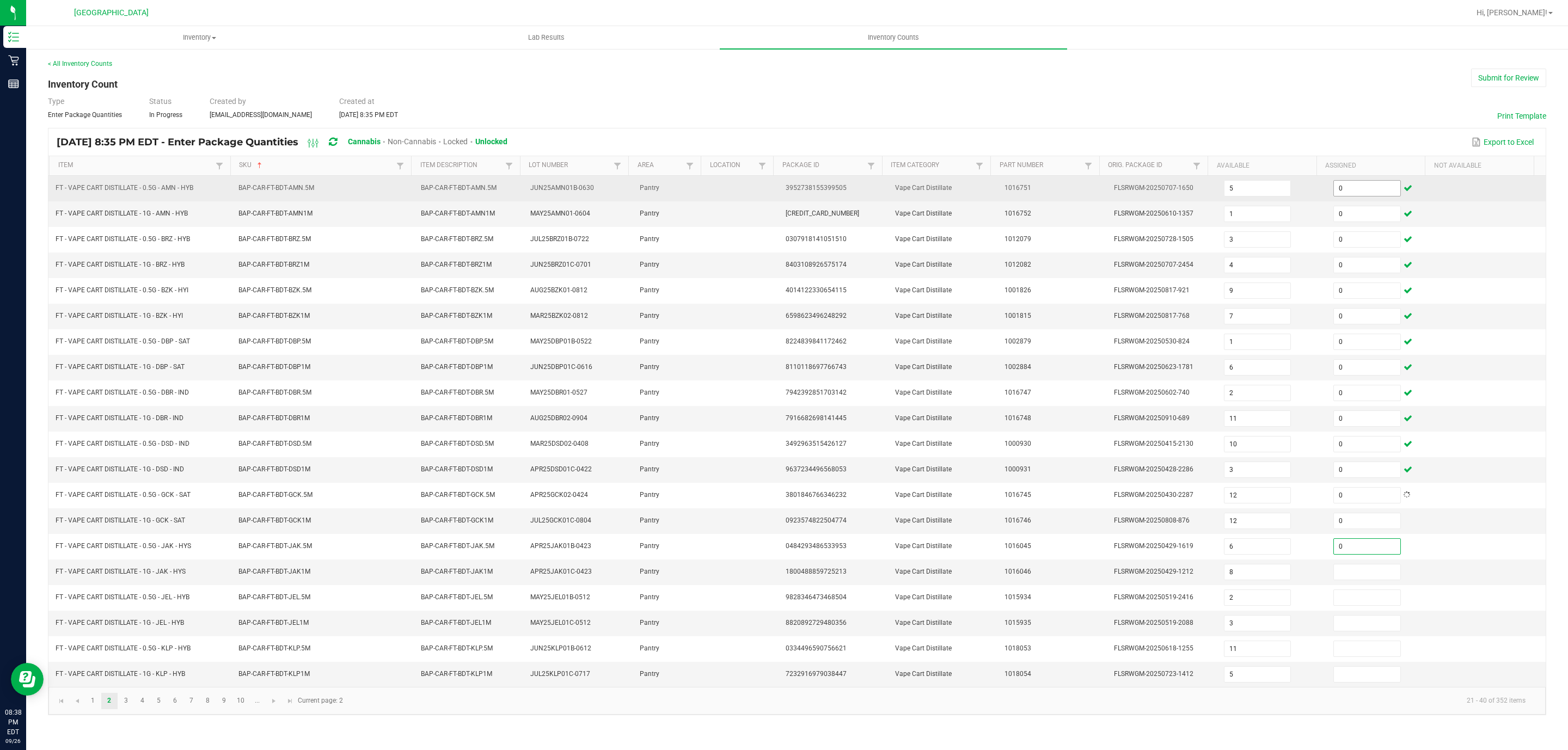
type input "0"
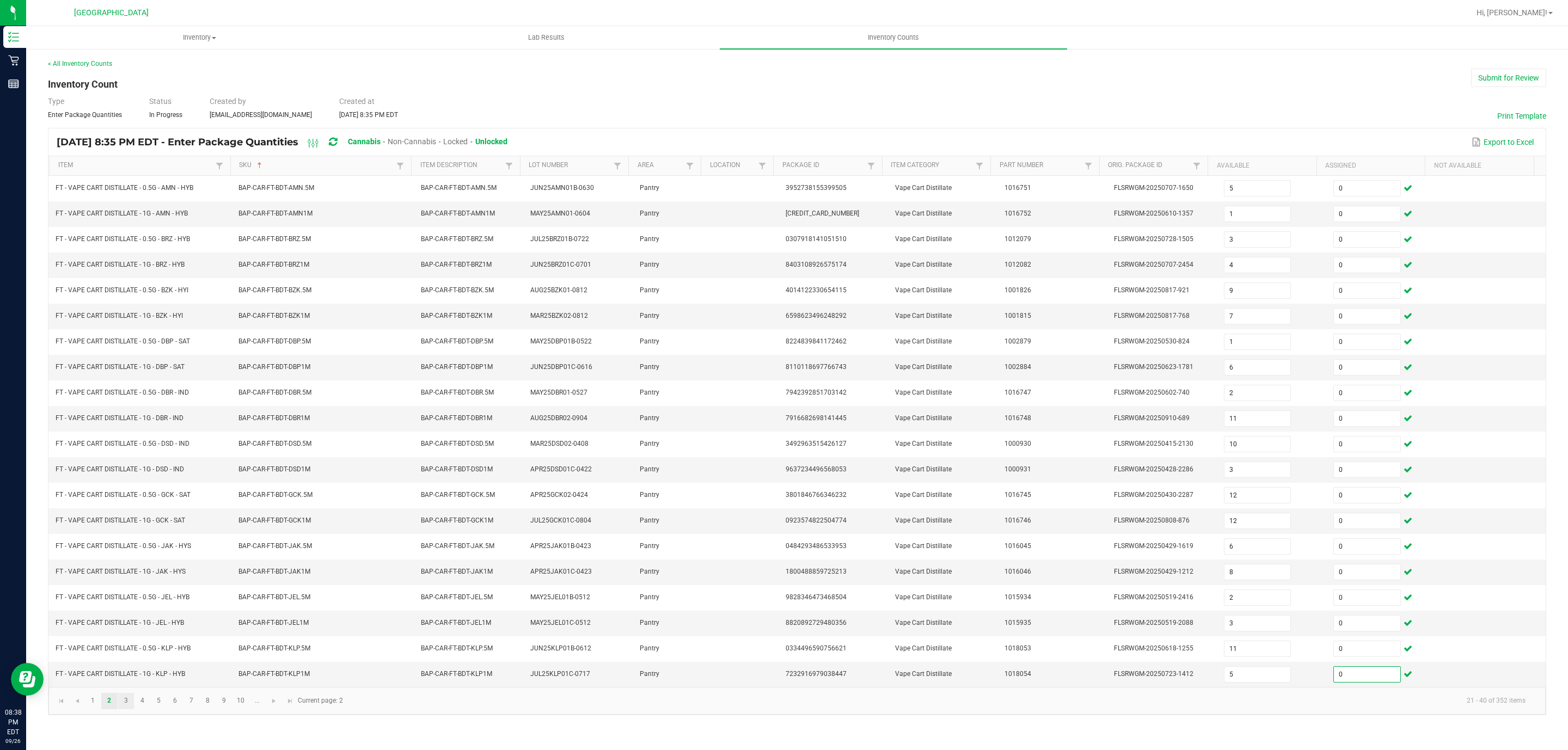
type input "0"
click at [129, 709] on link "3" at bounding box center [126, 701] width 16 height 16
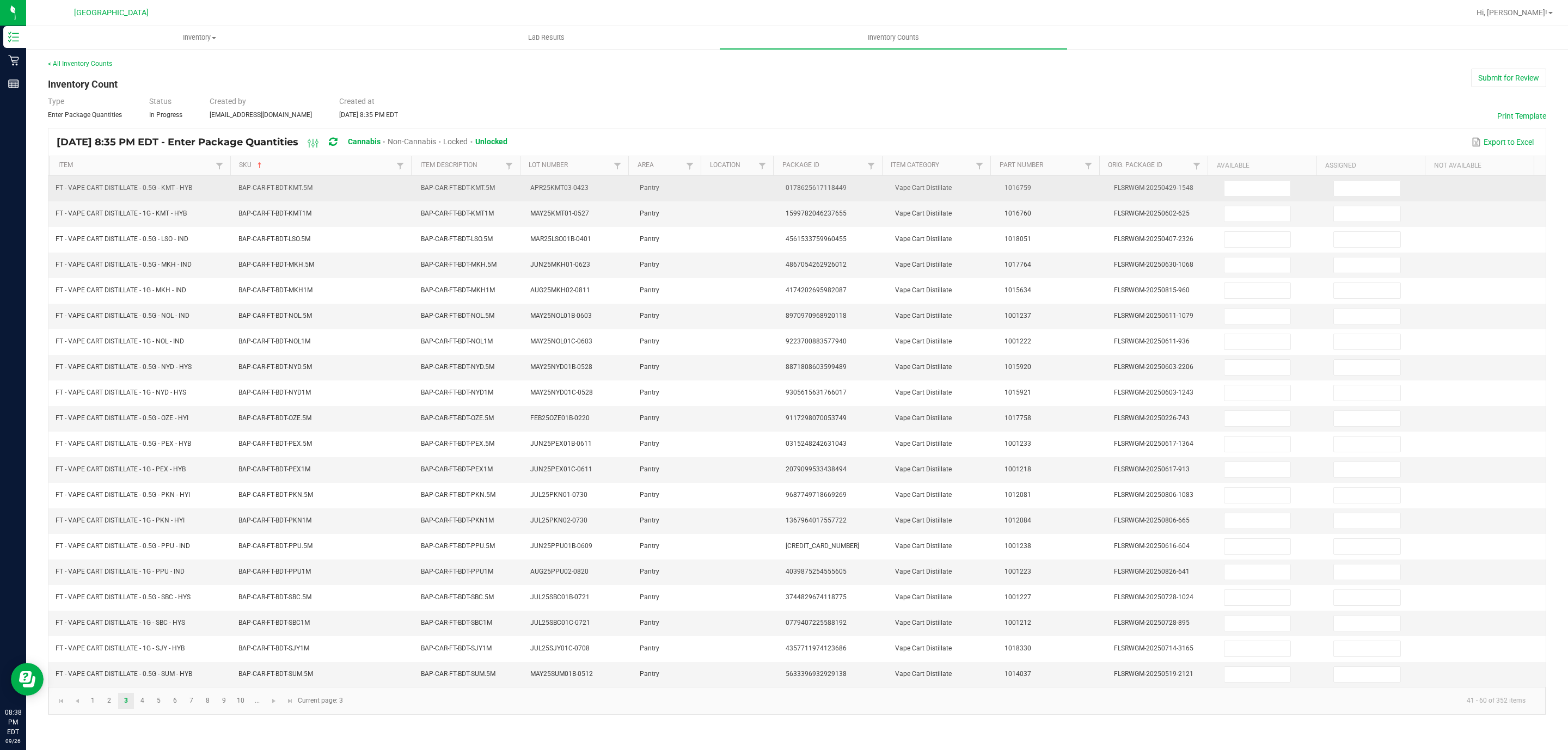
click at [1217, 191] on td at bounding box center [1272, 188] width 109 height 25
click at [1266, 189] on input at bounding box center [1257, 188] width 66 height 15
click at [1354, 193] on input at bounding box center [1366, 188] width 66 height 15
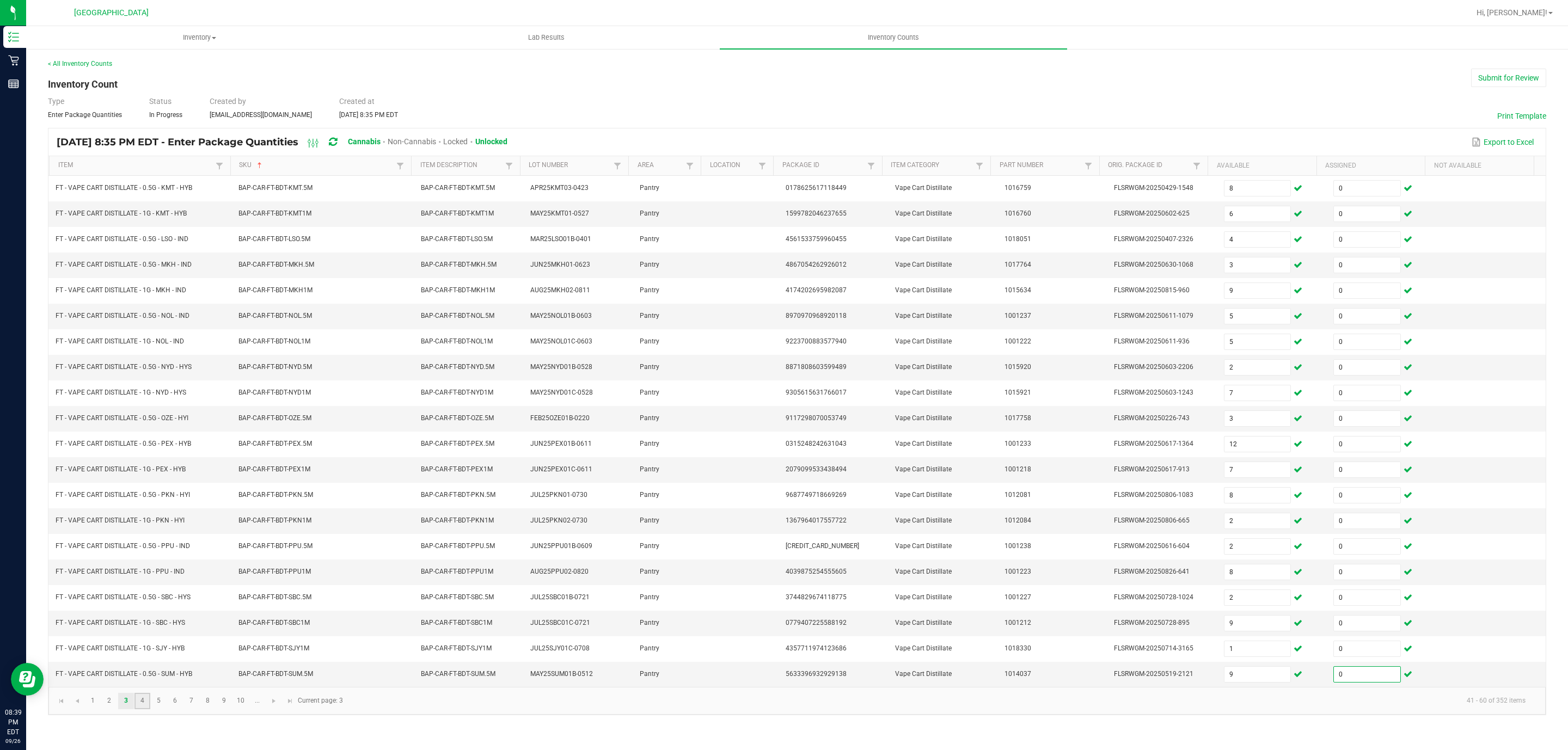
click at [142, 709] on link "4" at bounding box center [142, 701] width 16 height 16
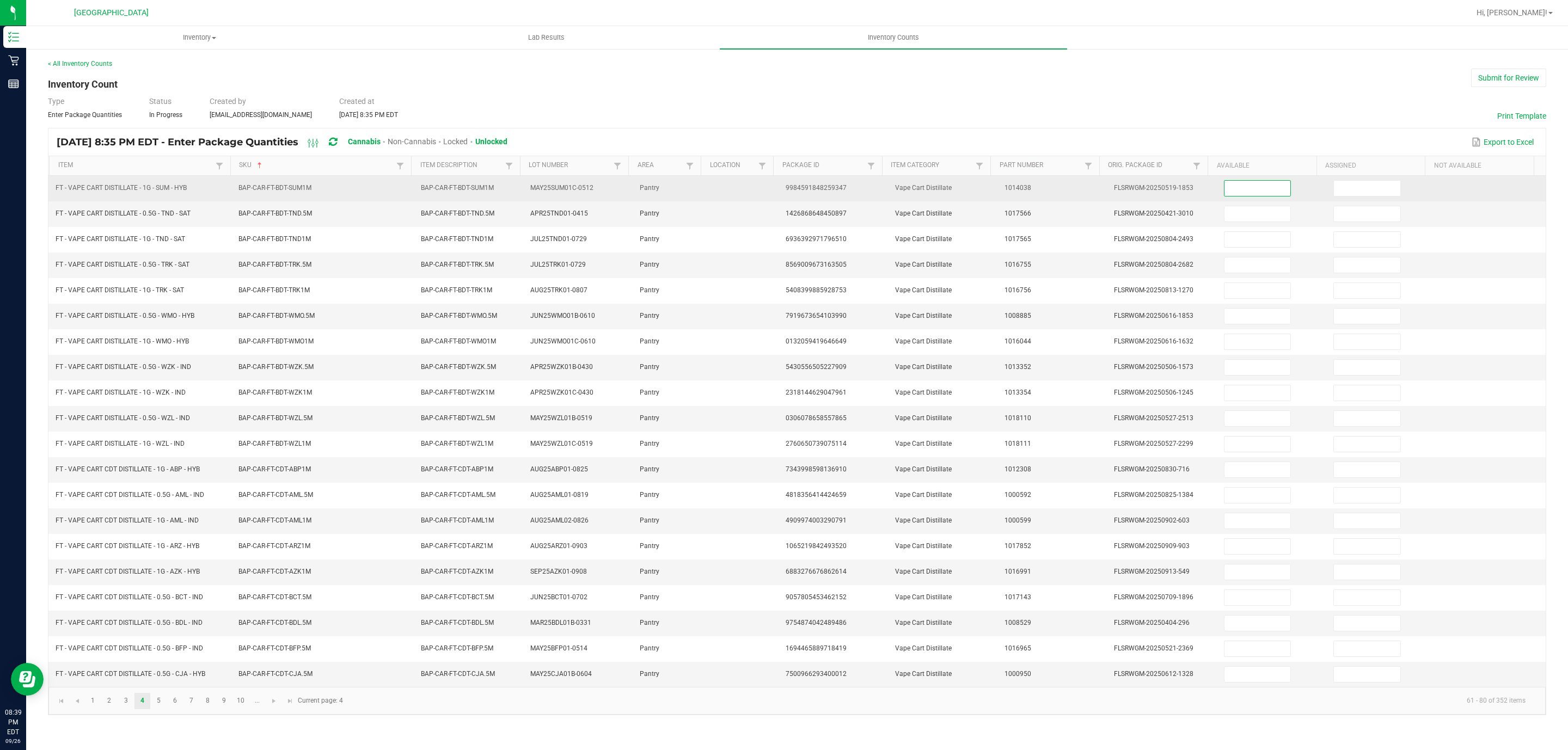
click at [1241, 191] on input at bounding box center [1257, 188] width 66 height 15
click at [1333, 190] on input at bounding box center [1366, 188] width 66 height 15
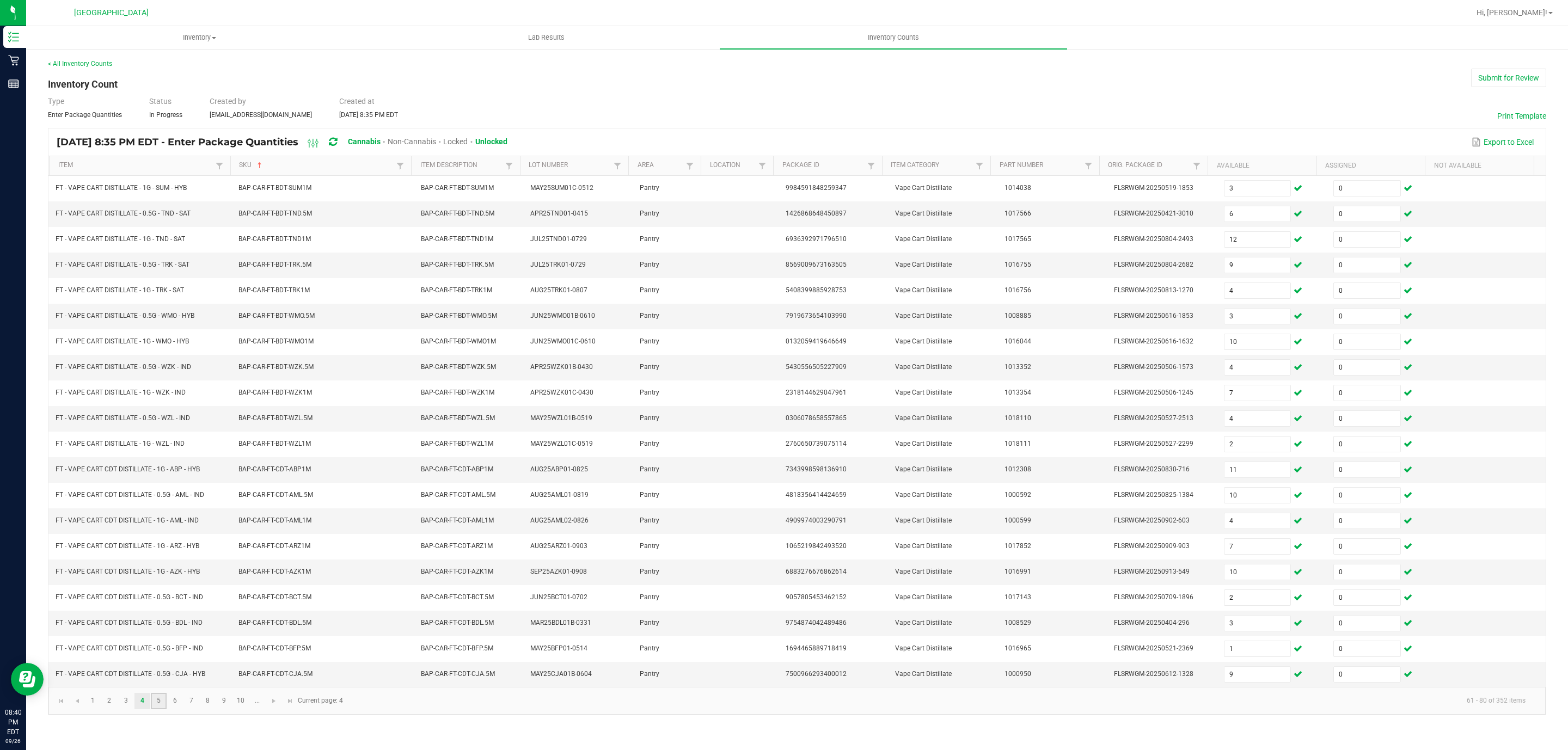
click at [160, 709] on link "5" at bounding box center [159, 701] width 16 height 16
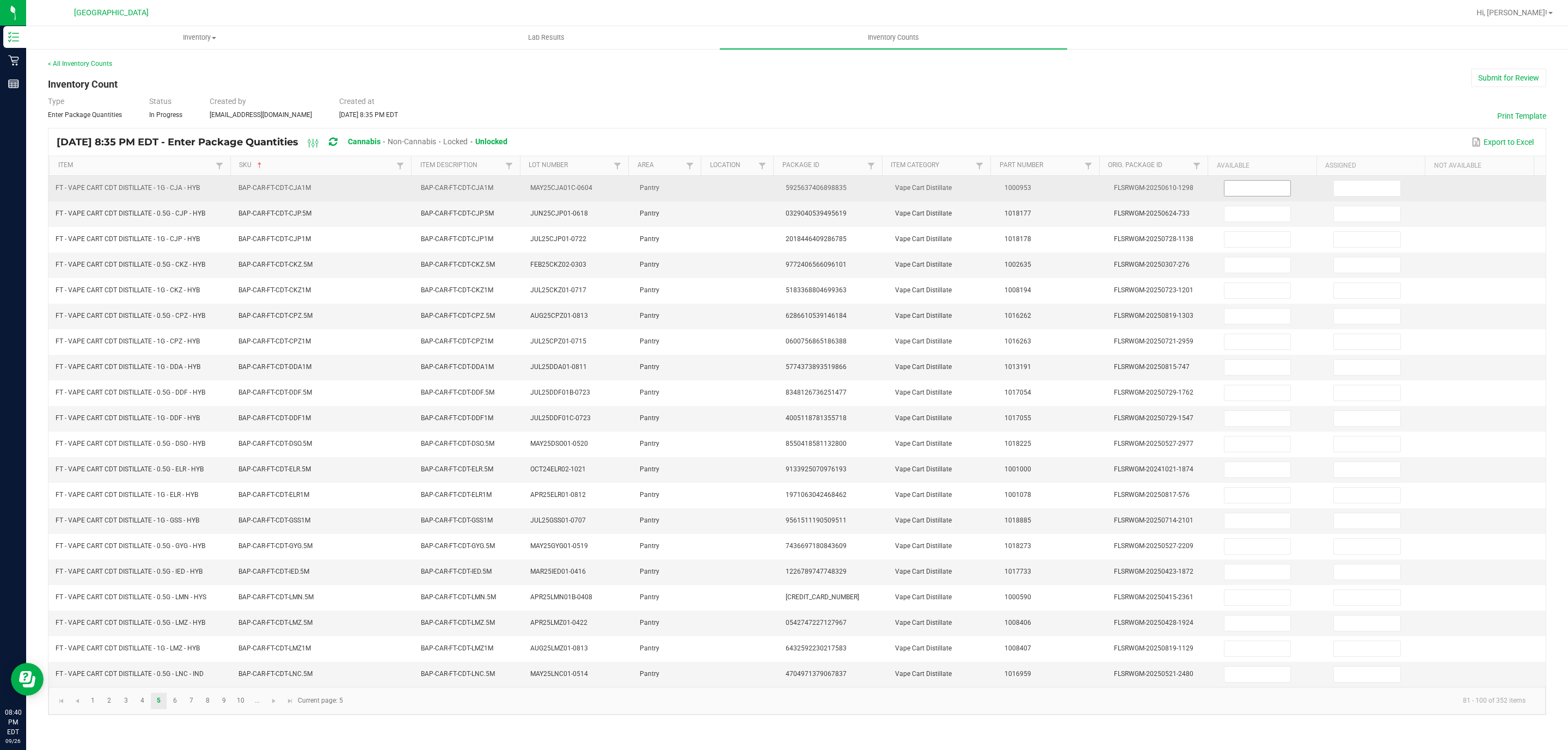
click at [1254, 195] on input at bounding box center [1257, 188] width 66 height 15
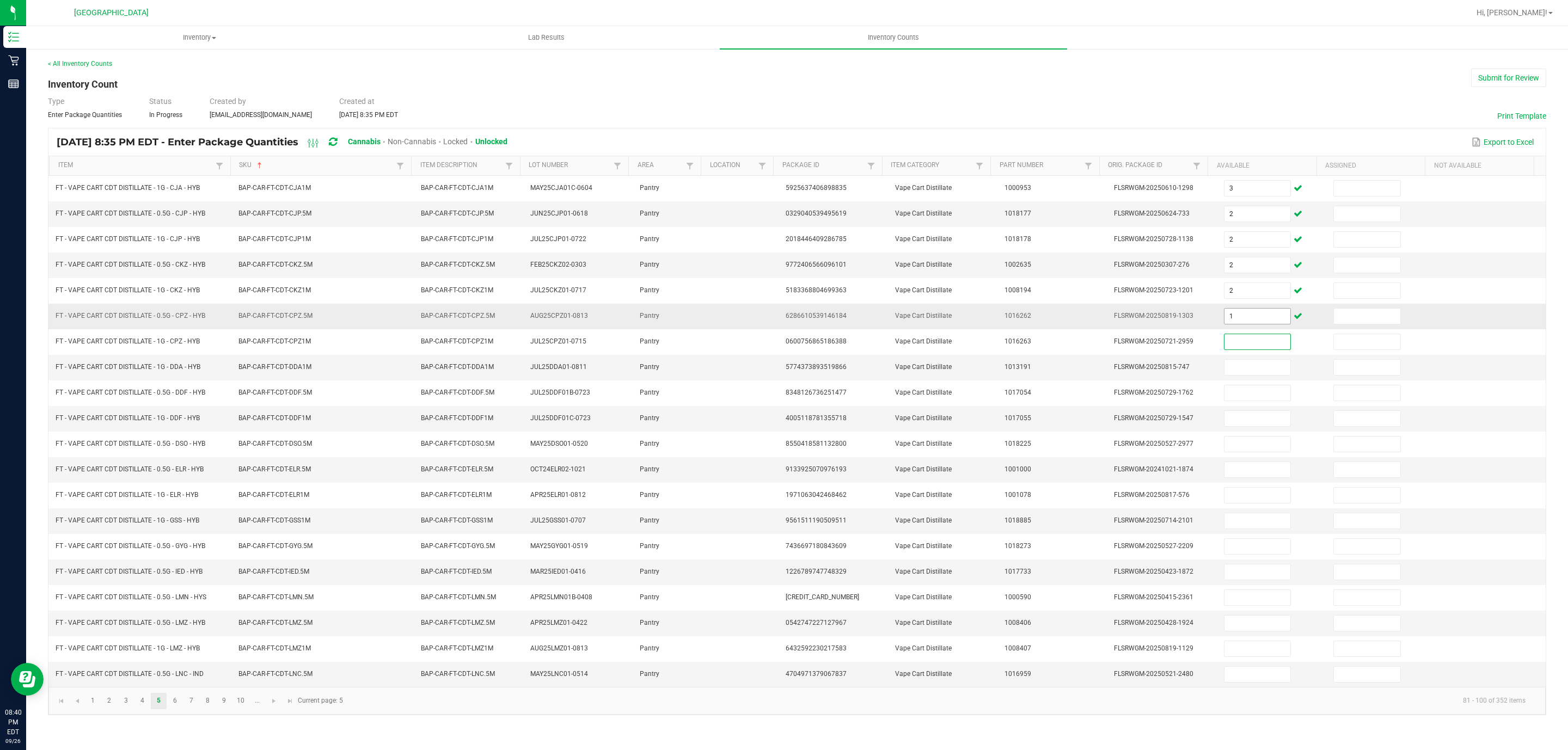
click at [1232, 323] on input "1" at bounding box center [1257, 316] width 66 height 15
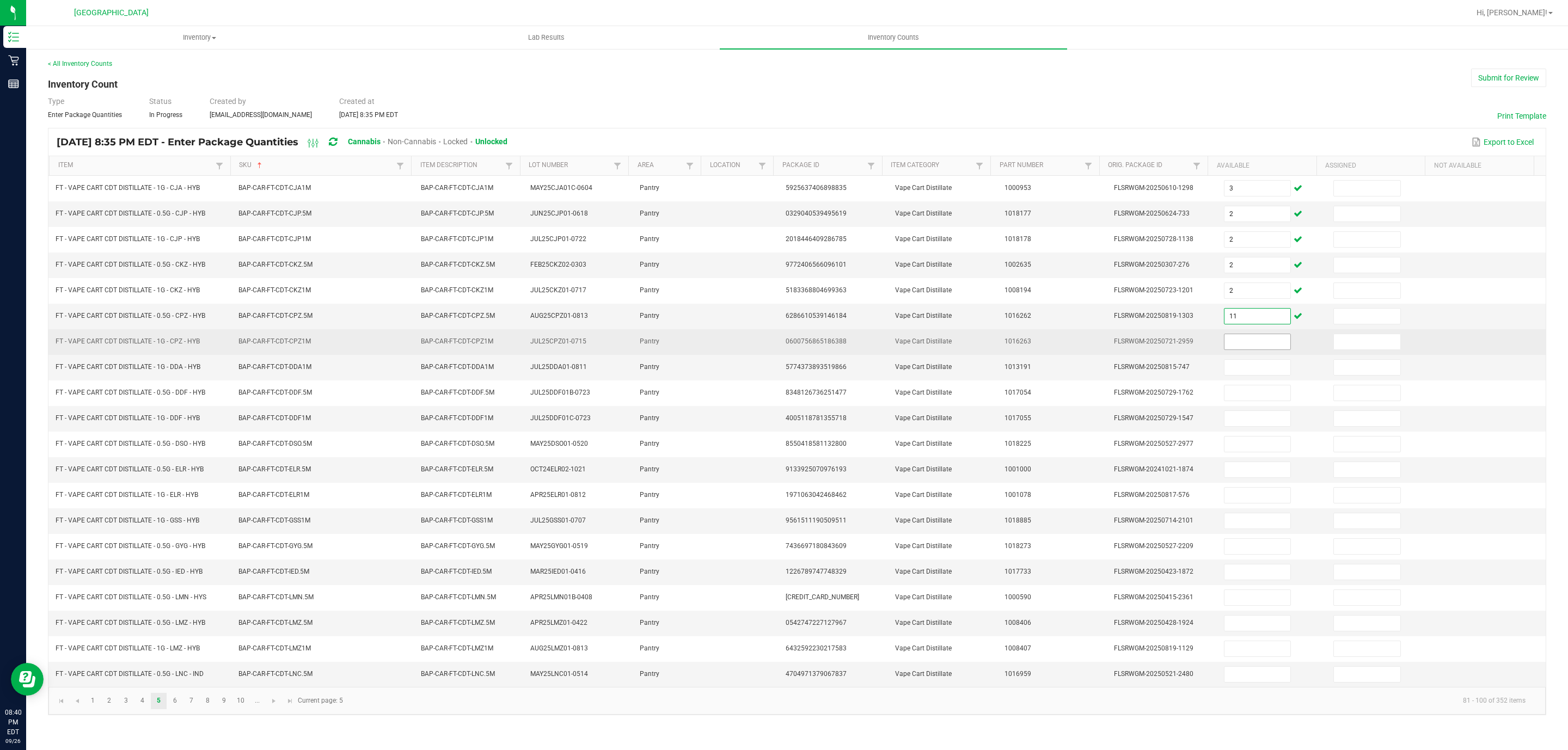
click at [1234, 349] on input at bounding box center [1257, 342] width 66 height 15
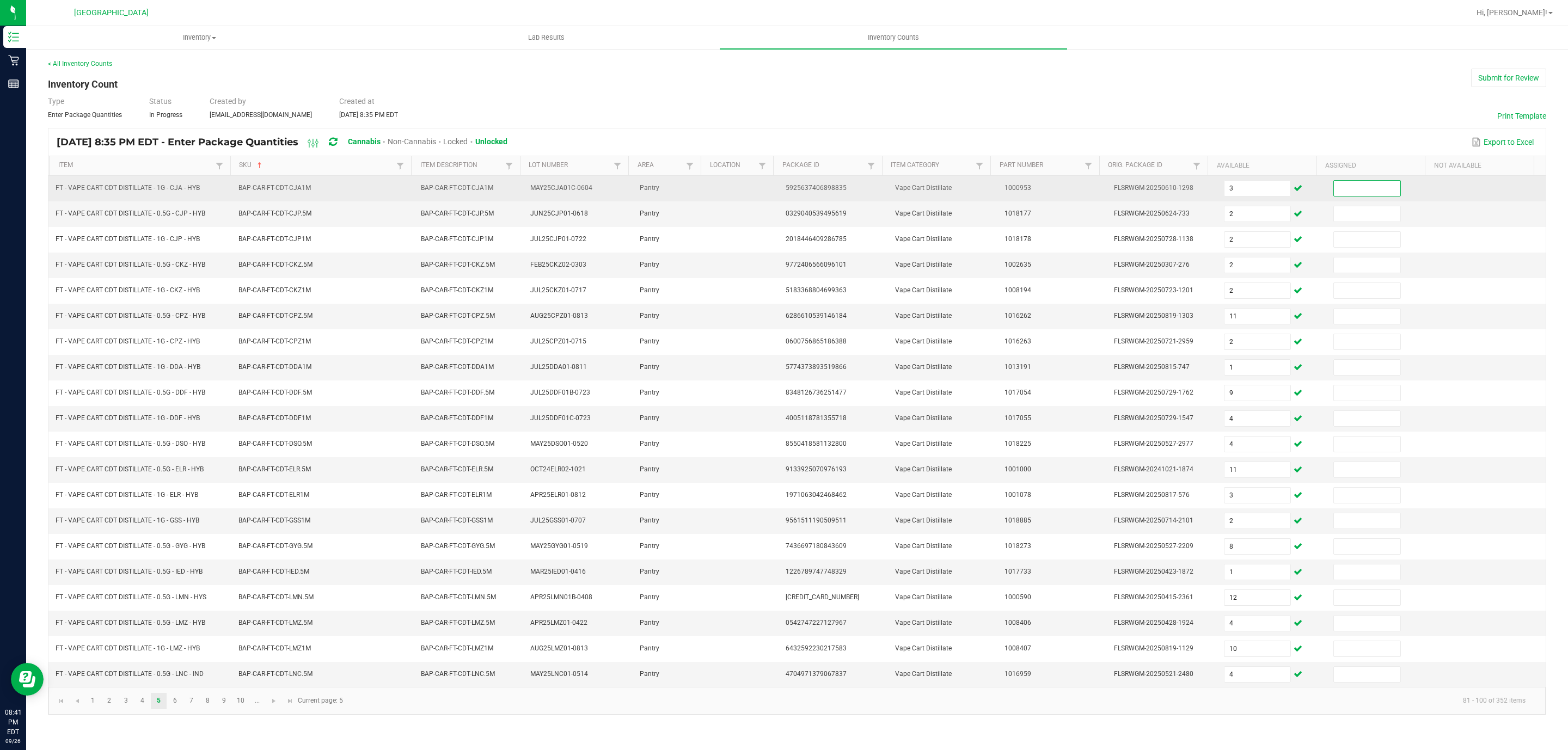
click at [1367, 191] on input at bounding box center [1366, 188] width 66 height 15
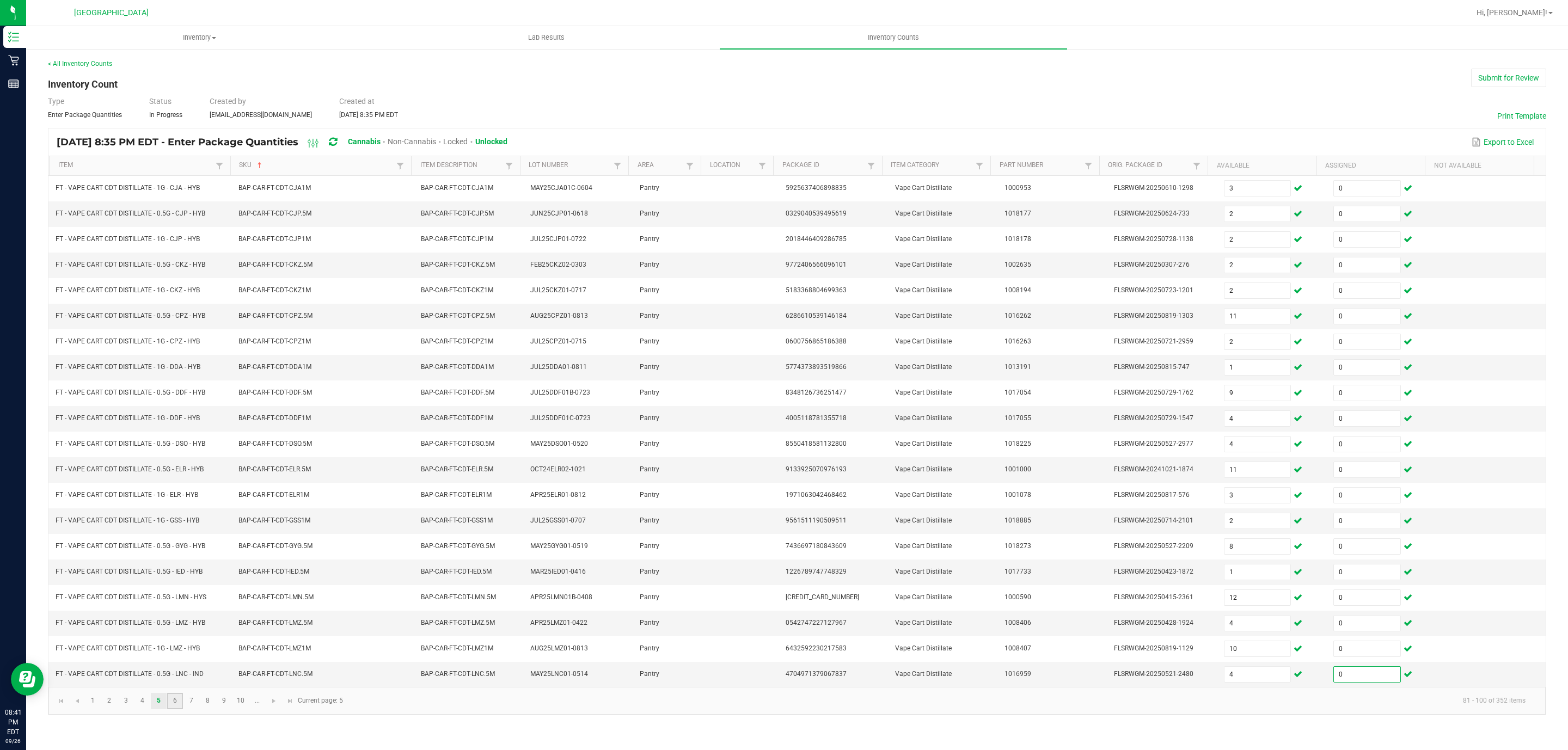
click at [175, 709] on link "6" at bounding box center [174, 701] width 16 height 16
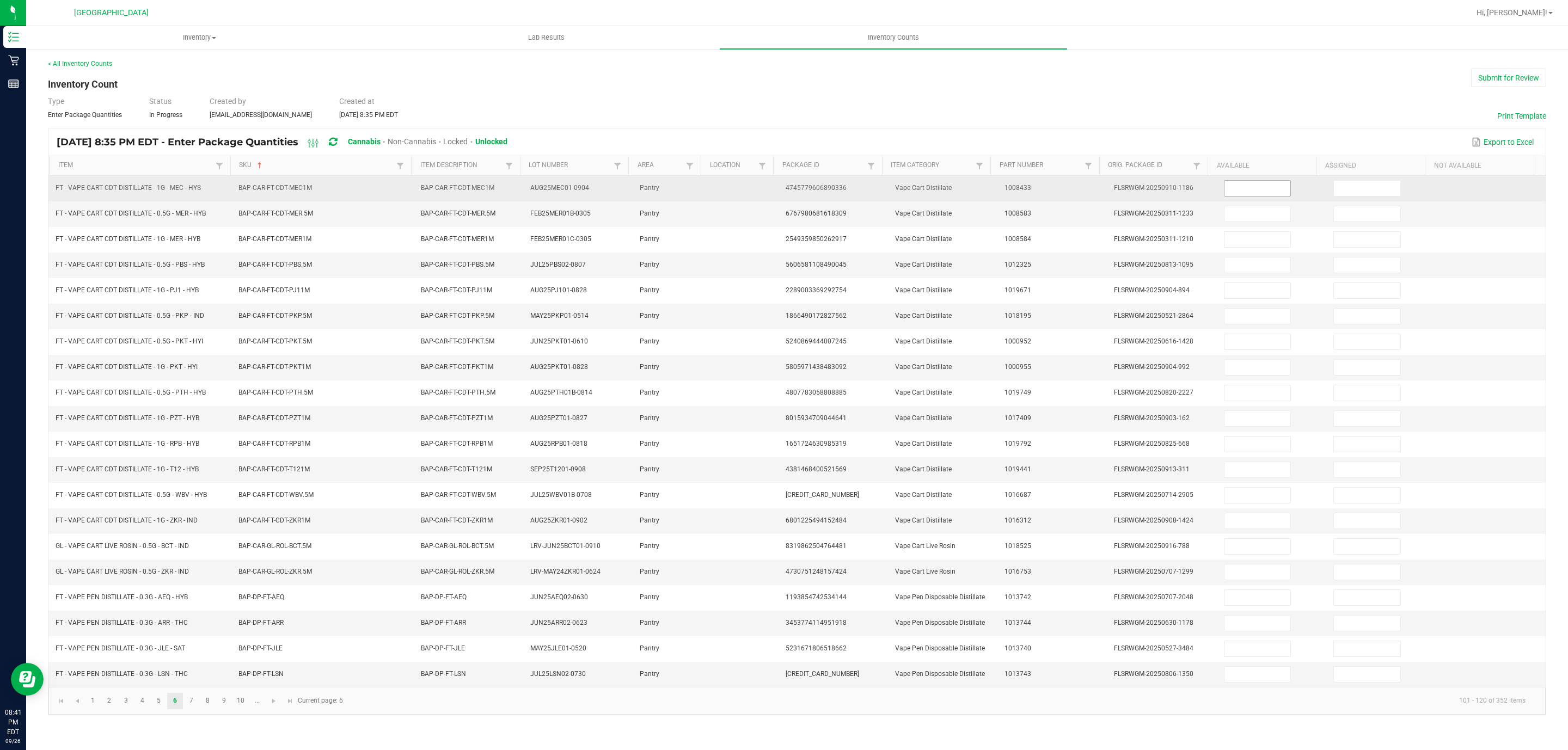
drag, startPoint x: 1261, startPoint y: 185, endPoint x: 1248, endPoint y: 188, distance: 13.3
click at [1258, 185] on input at bounding box center [1257, 188] width 66 height 15
click at [1344, 194] on input at bounding box center [1366, 188] width 66 height 15
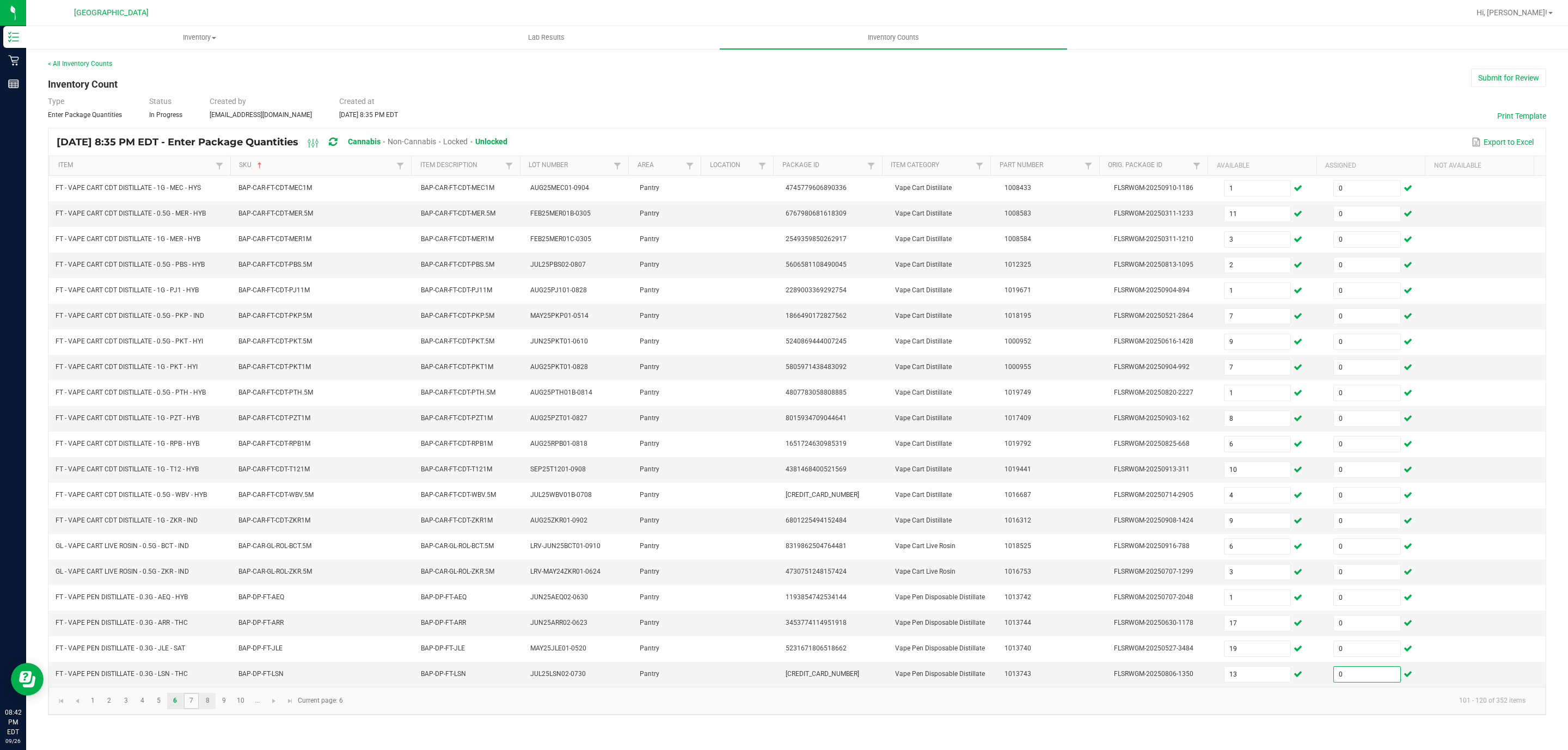
drag, startPoint x: 191, startPoint y: 712, endPoint x: 213, endPoint y: 722, distance: 24.2
click at [191, 709] on link "7" at bounding box center [191, 701] width 16 height 16
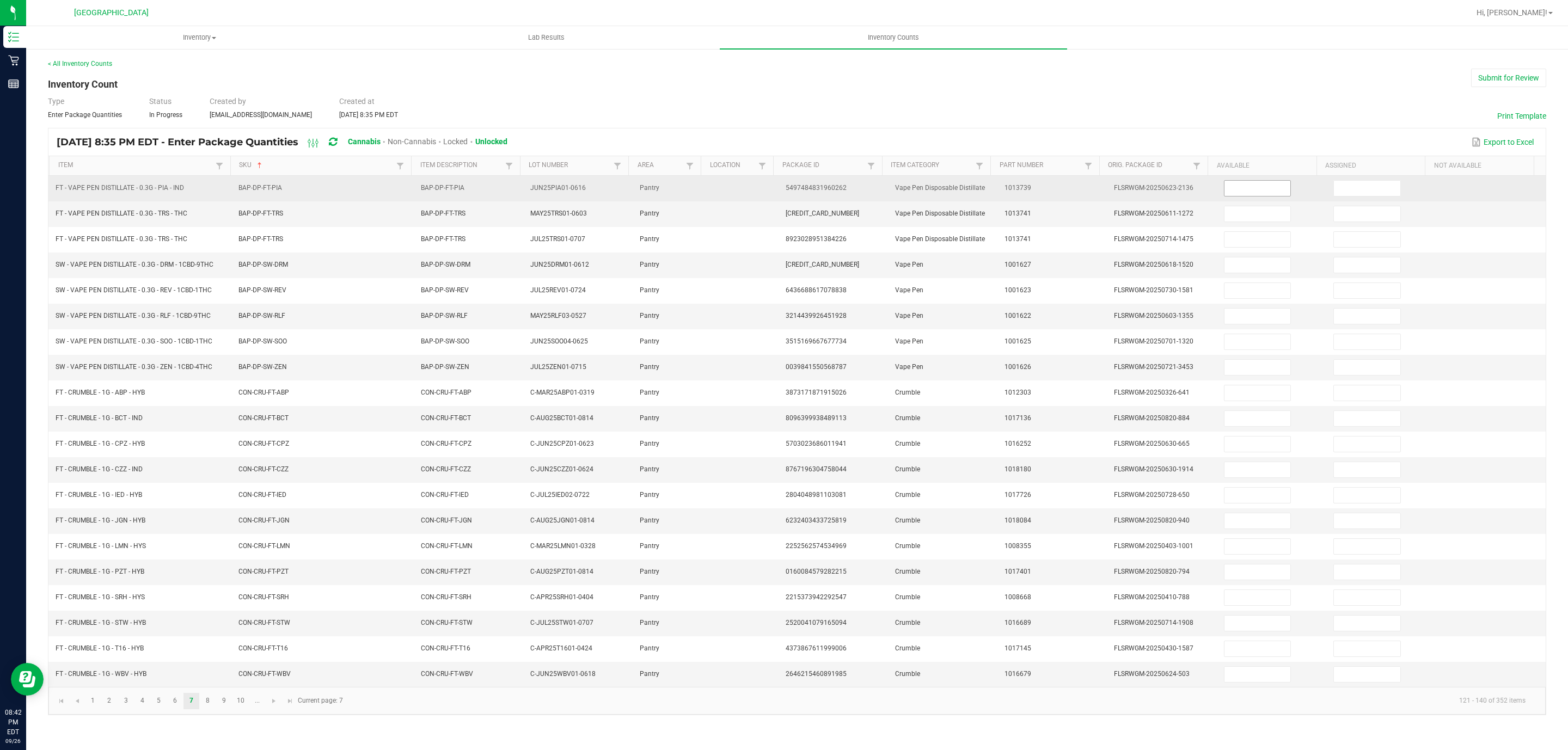
click at [1275, 189] on input at bounding box center [1257, 188] width 66 height 15
click at [1359, 180] on td at bounding box center [1381, 188] width 109 height 25
click at [1361, 193] on input at bounding box center [1366, 188] width 66 height 15
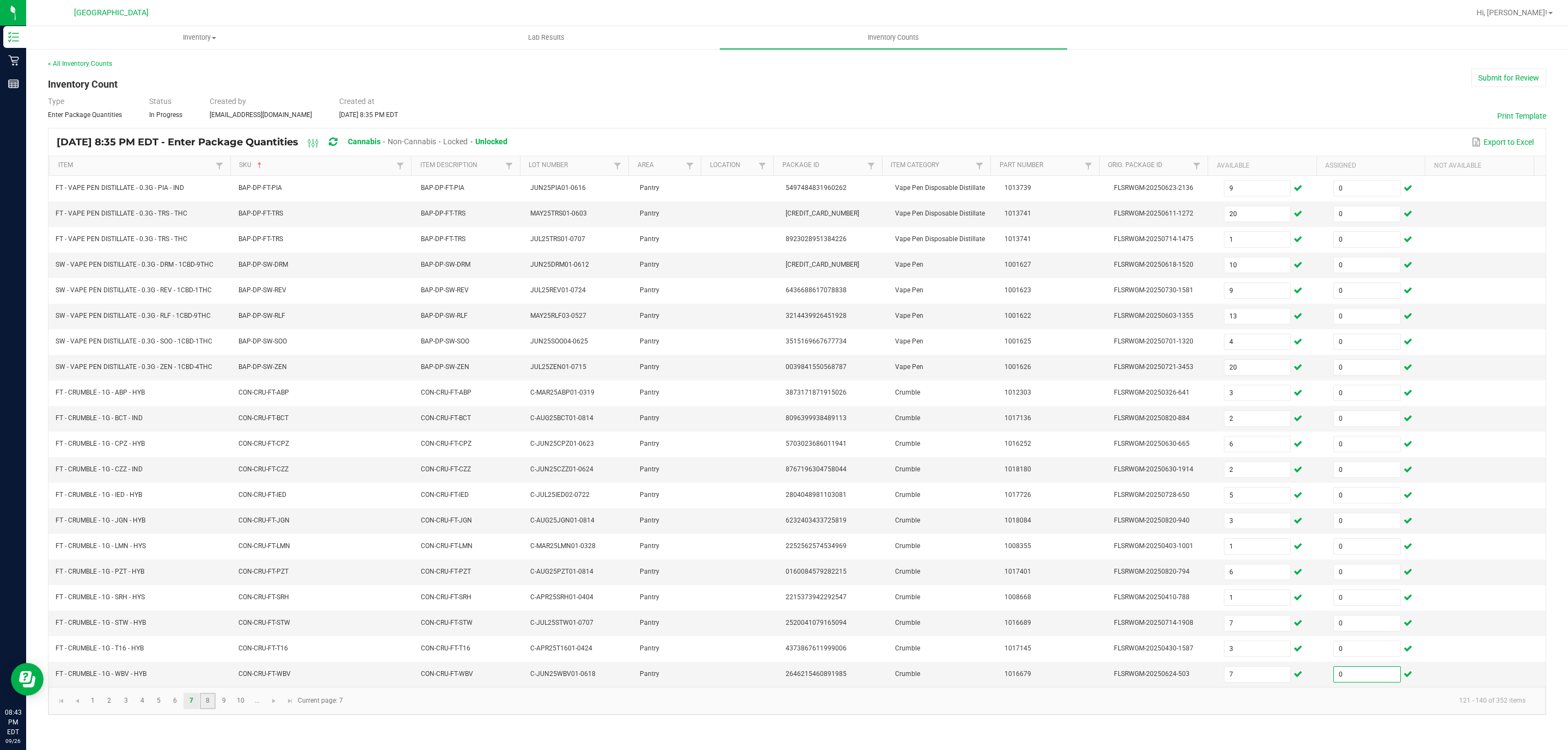
click at [208, 709] on link "8" at bounding box center [207, 701] width 16 height 16
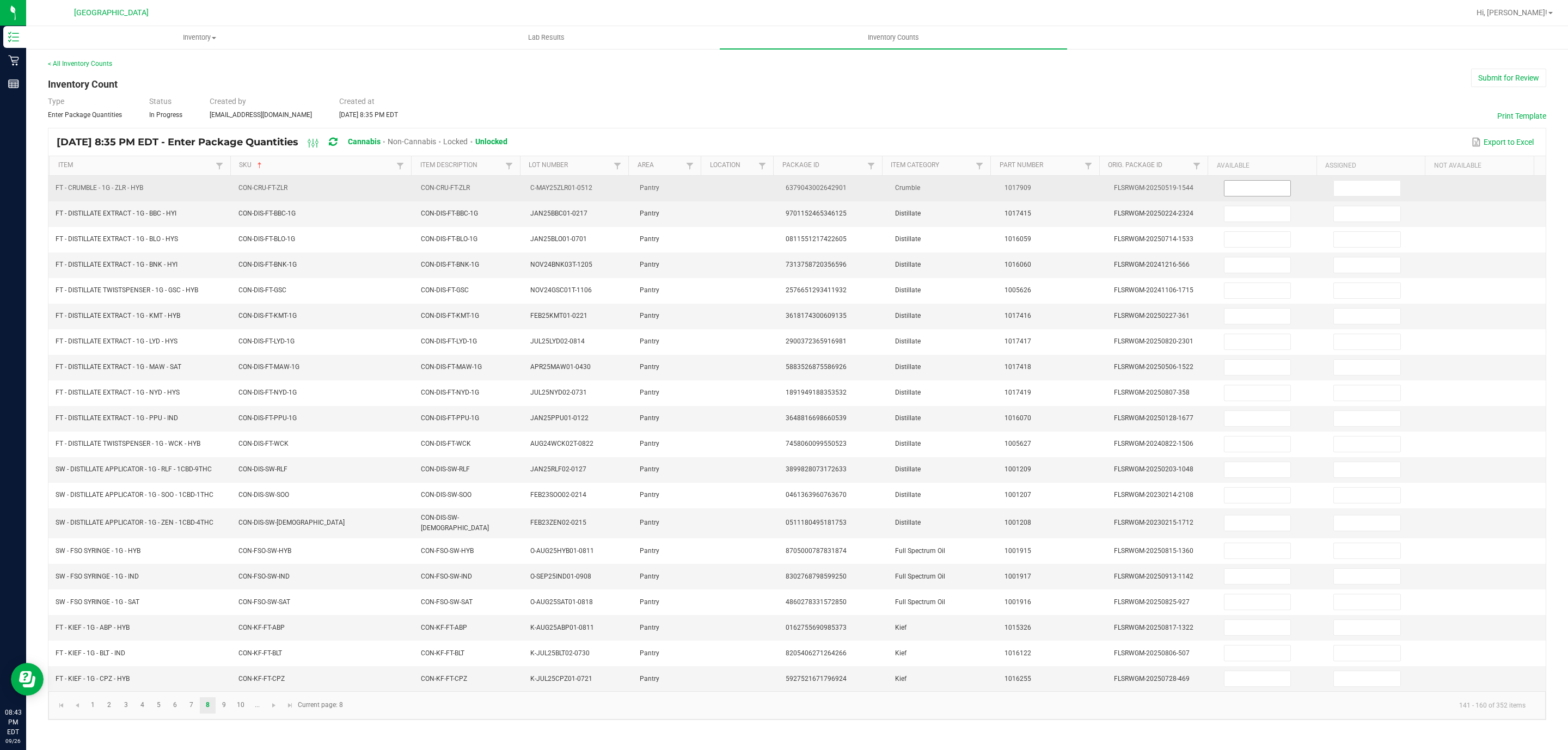
click at [1229, 194] on input at bounding box center [1257, 188] width 66 height 15
click at [1354, 183] on input at bounding box center [1366, 188] width 66 height 15
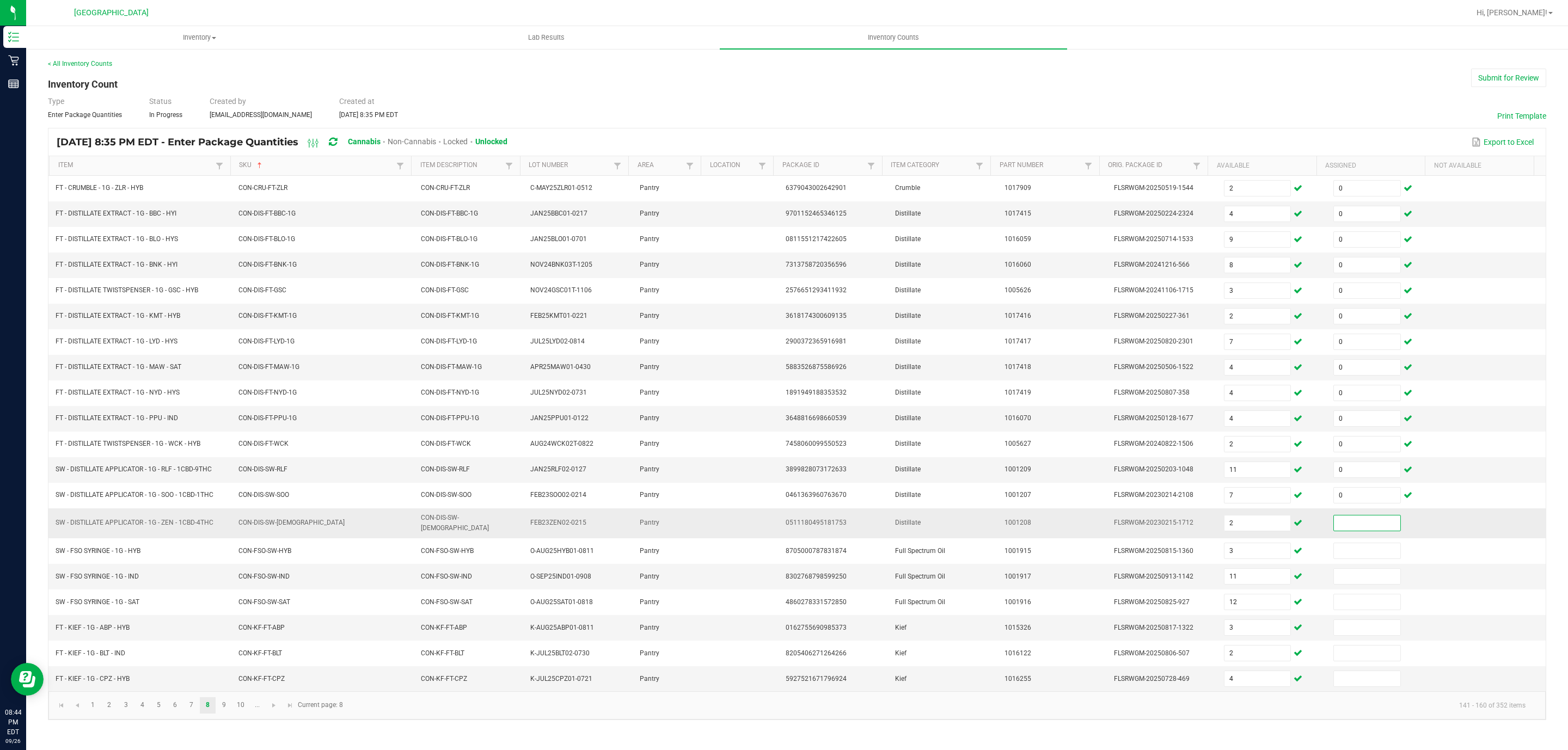
click at [1333, 527] on input at bounding box center [1366, 523] width 66 height 15
click at [228, 714] on link "9" at bounding box center [224, 706] width 16 height 16
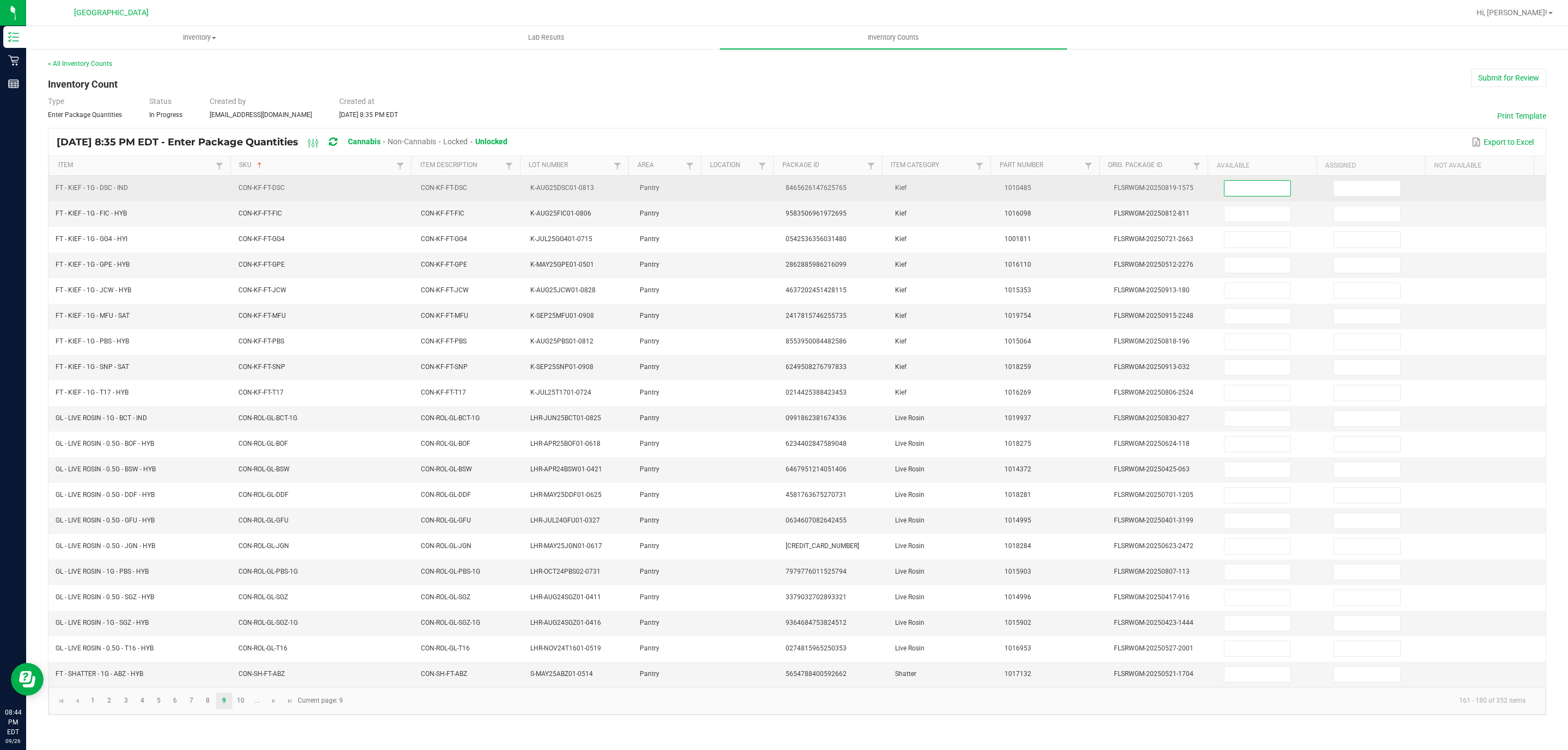
click at [1255, 191] on input at bounding box center [1257, 188] width 66 height 15
click at [1333, 196] on input at bounding box center [1366, 188] width 66 height 15
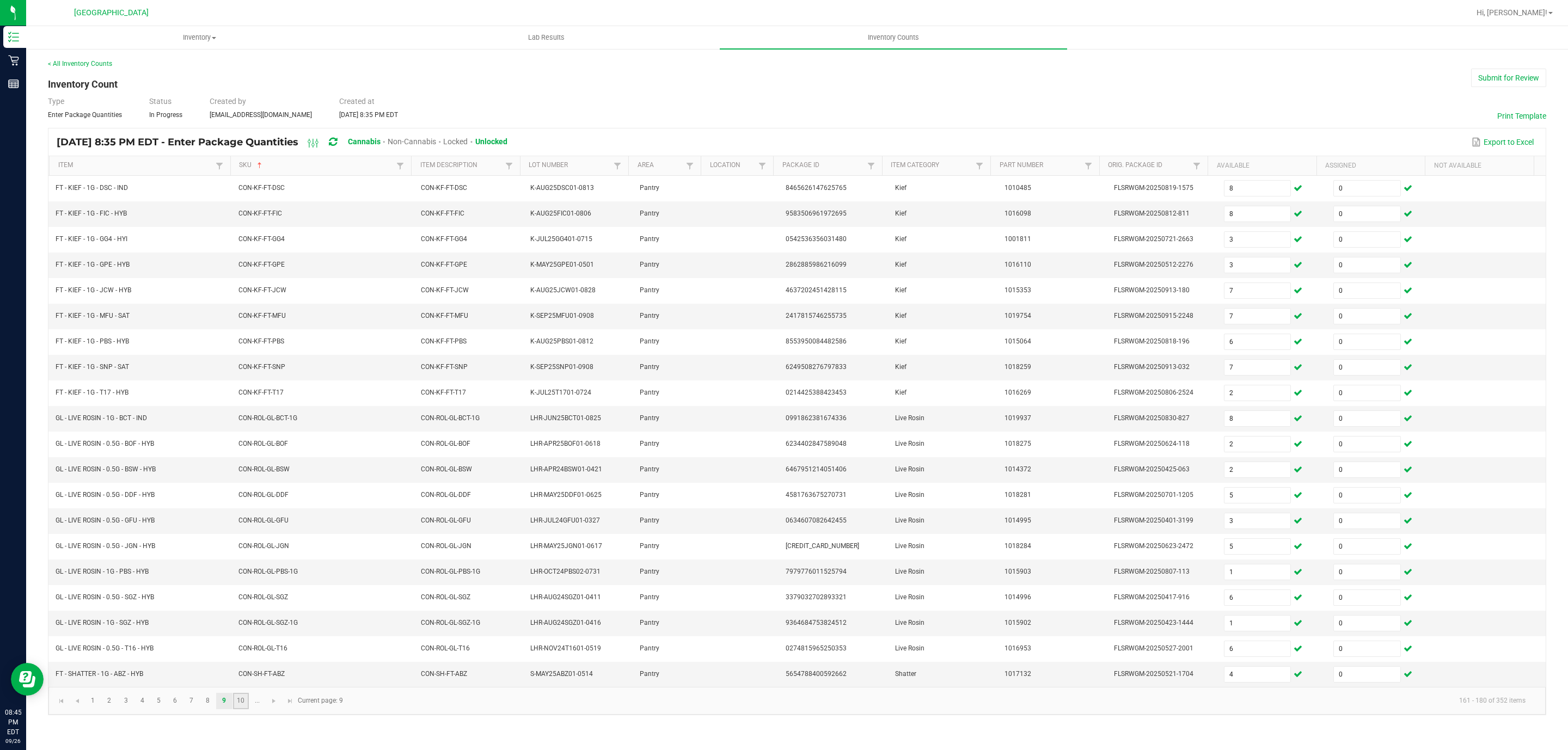
click at [235, 709] on link "10" at bounding box center [241, 701] width 16 height 16
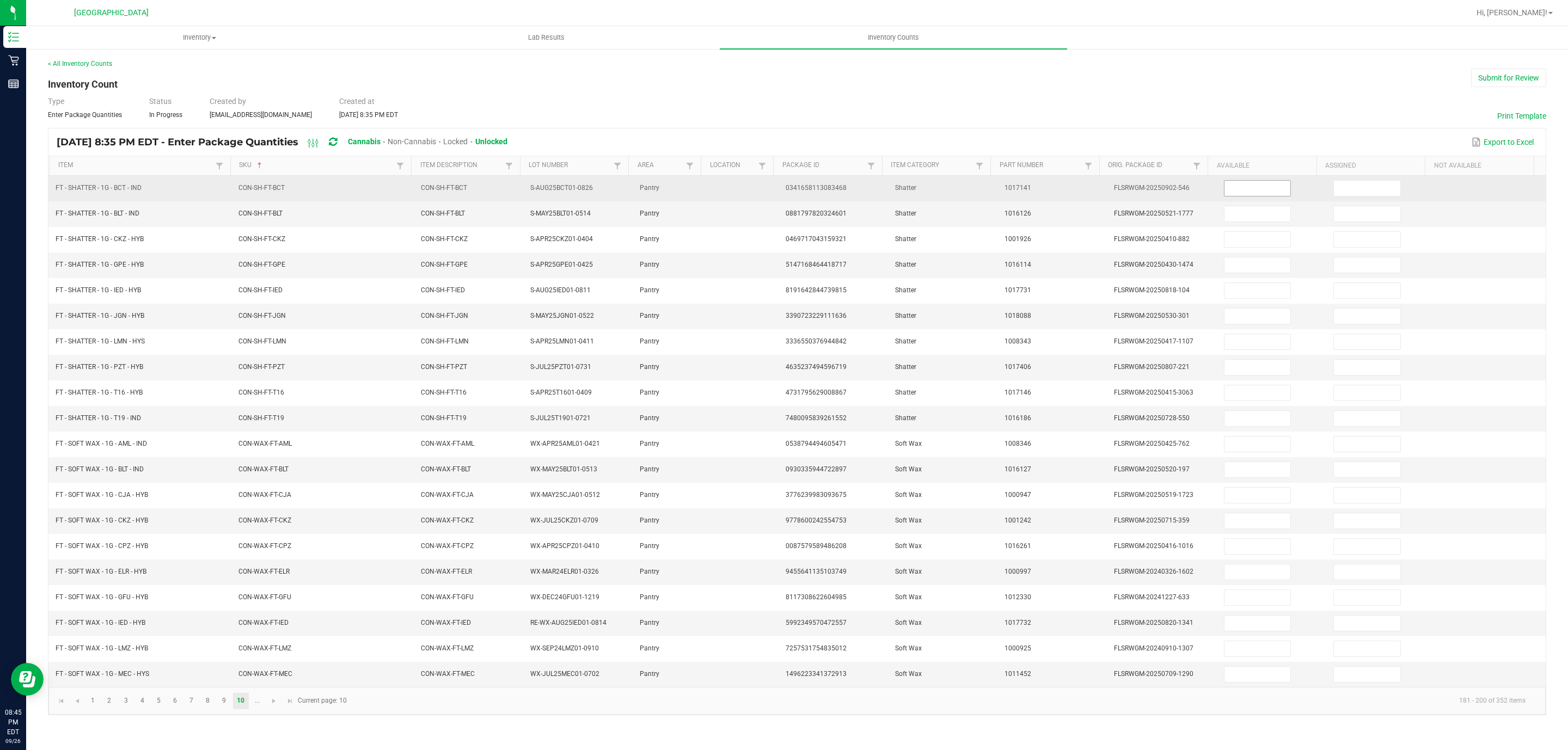
click at [1251, 193] on input at bounding box center [1257, 188] width 66 height 15
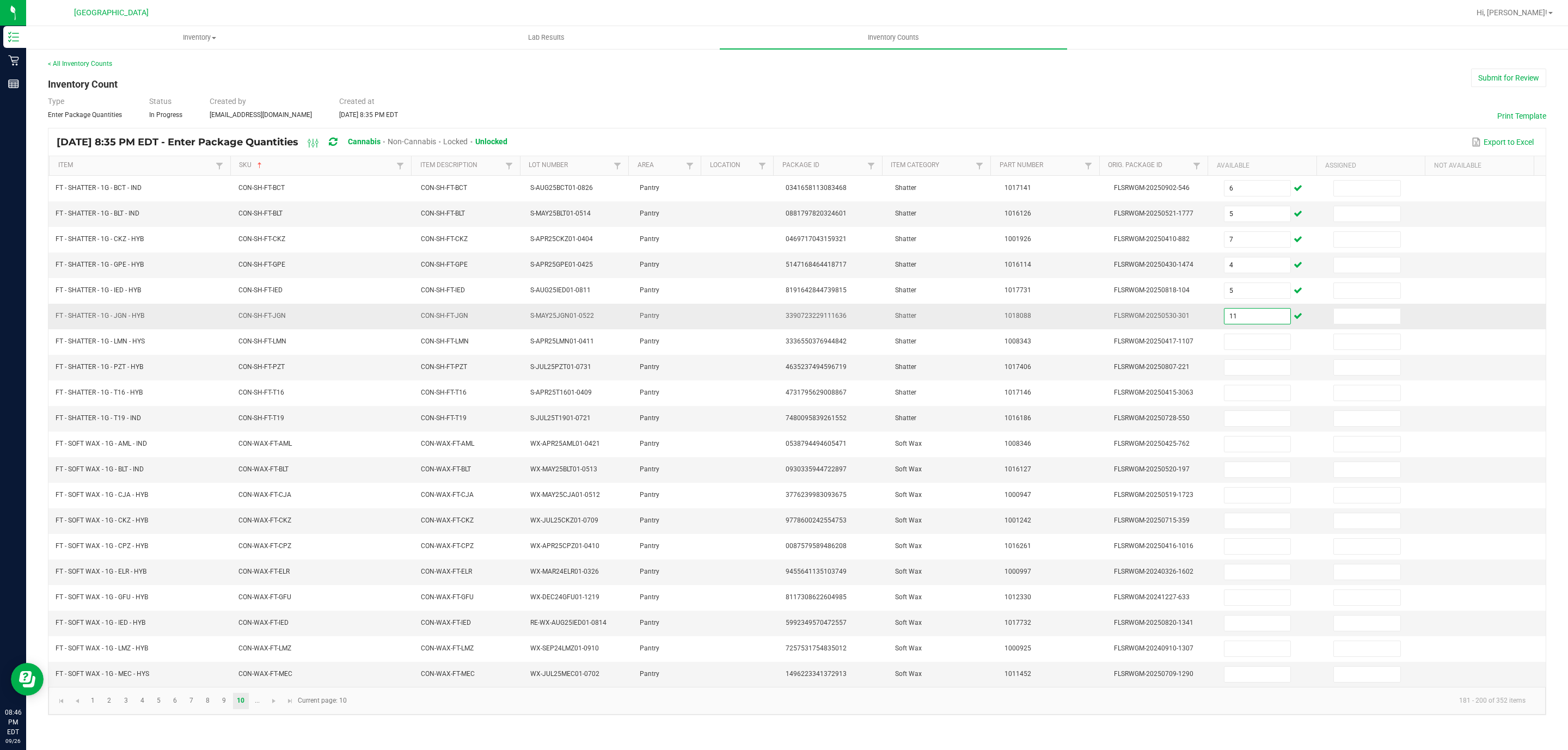
click at [1238, 317] on input "11" at bounding box center [1257, 316] width 66 height 15
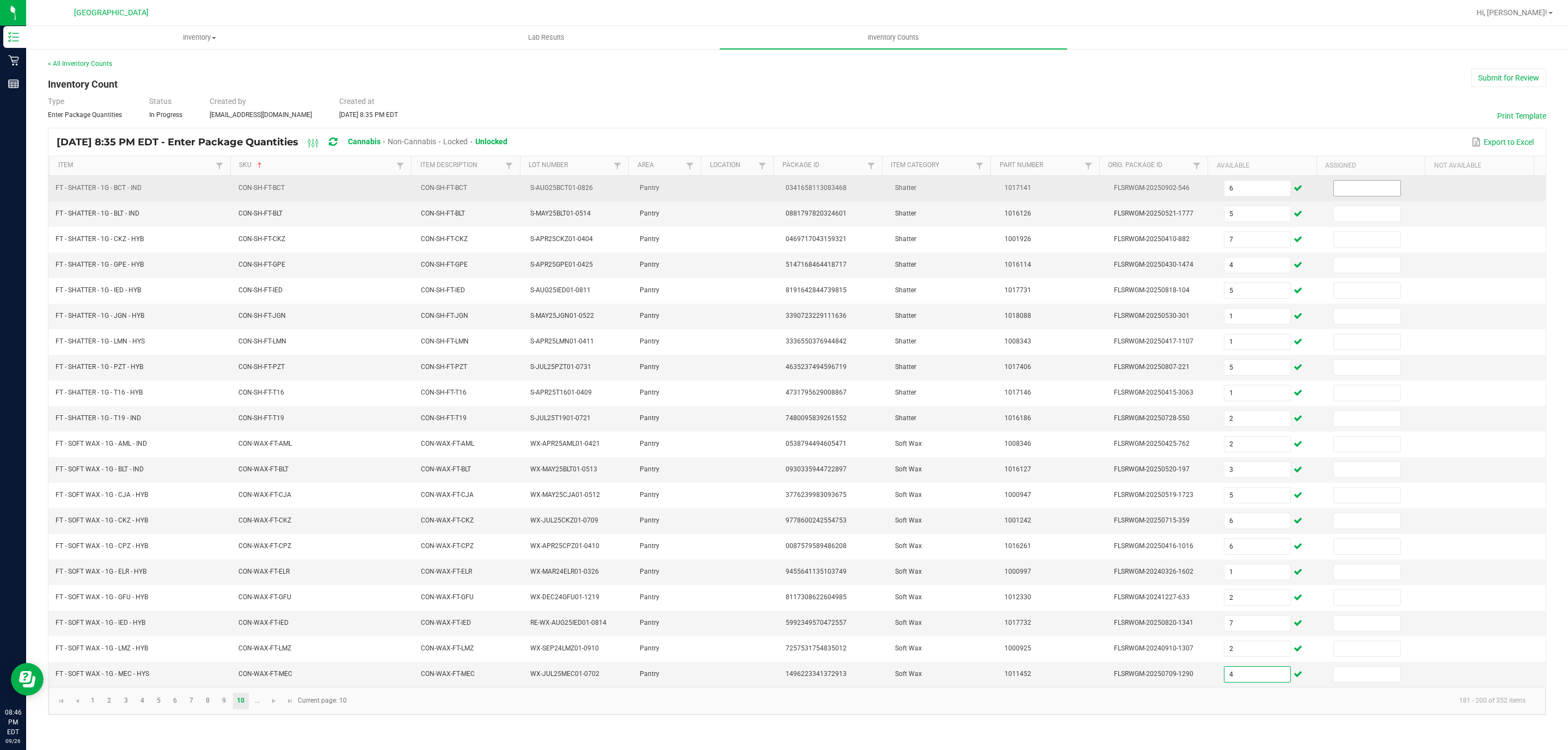
click at [1360, 195] on input at bounding box center [1366, 188] width 66 height 15
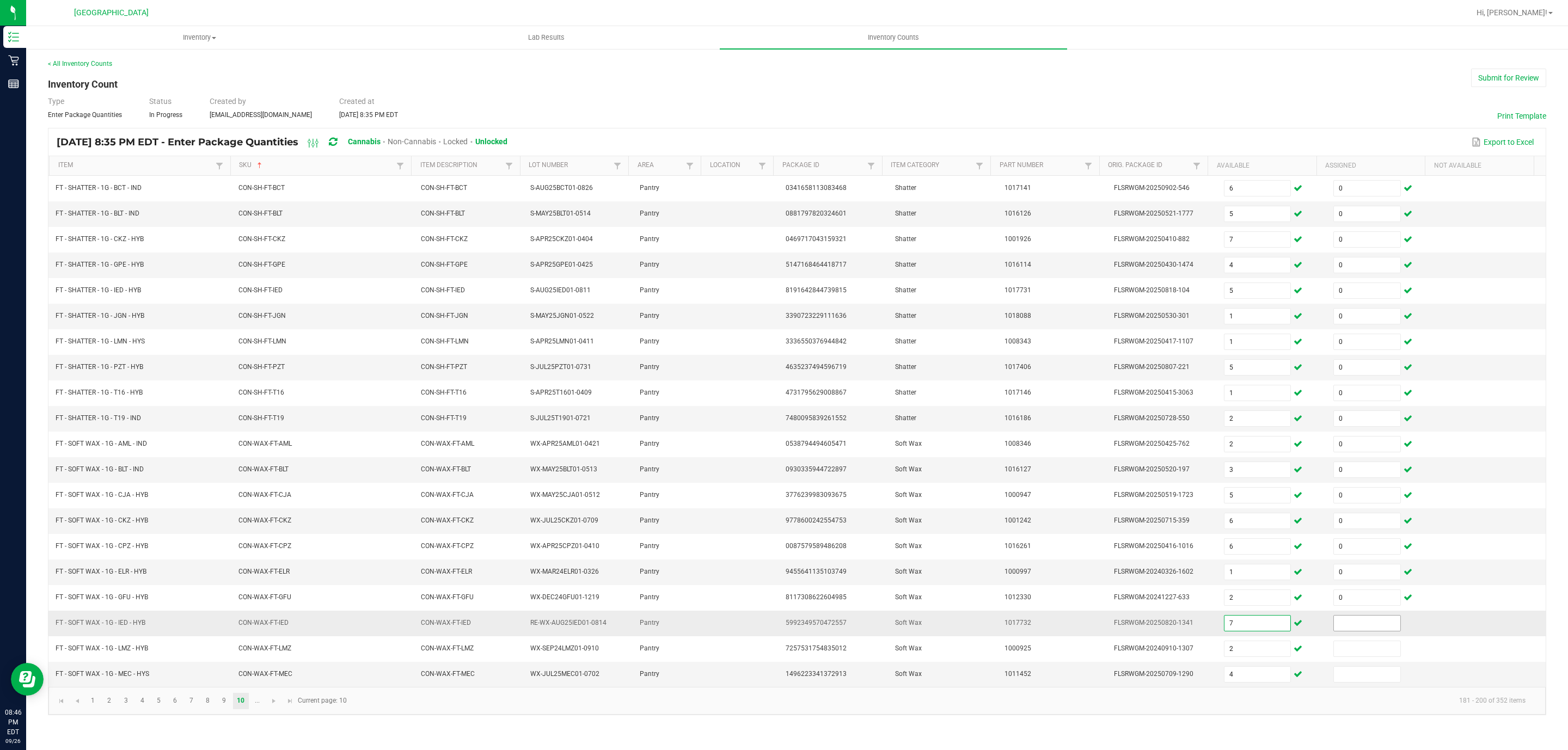
click at [1379, 631] on input at bounding box center [1366, 623] width 66 height 15
click at [271, 706] on span "Go to the next page" at bounding box center [274, 701] width 9 height 9
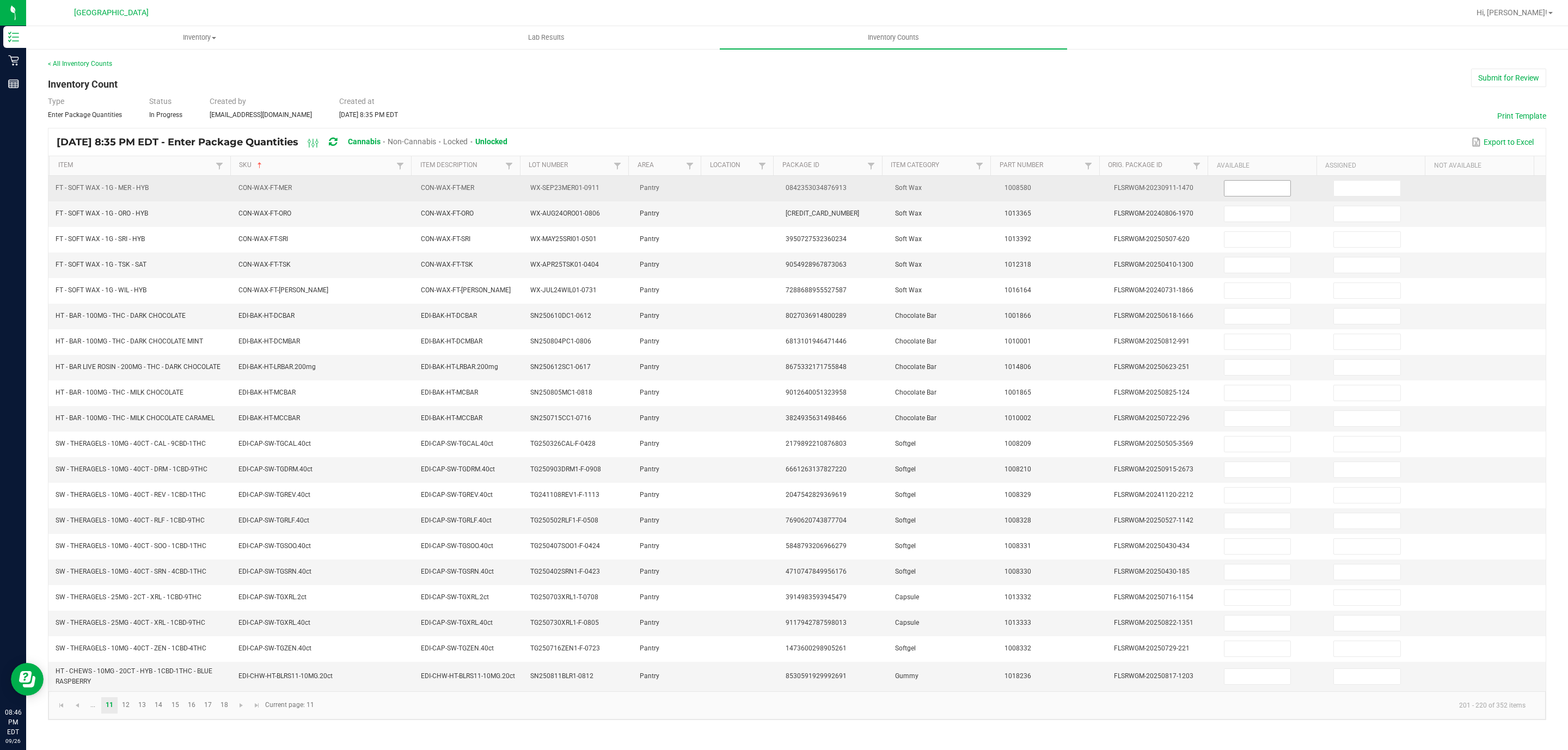
click at [1235, 183] on input at bounding box center [1257, 188] width 66 height 15
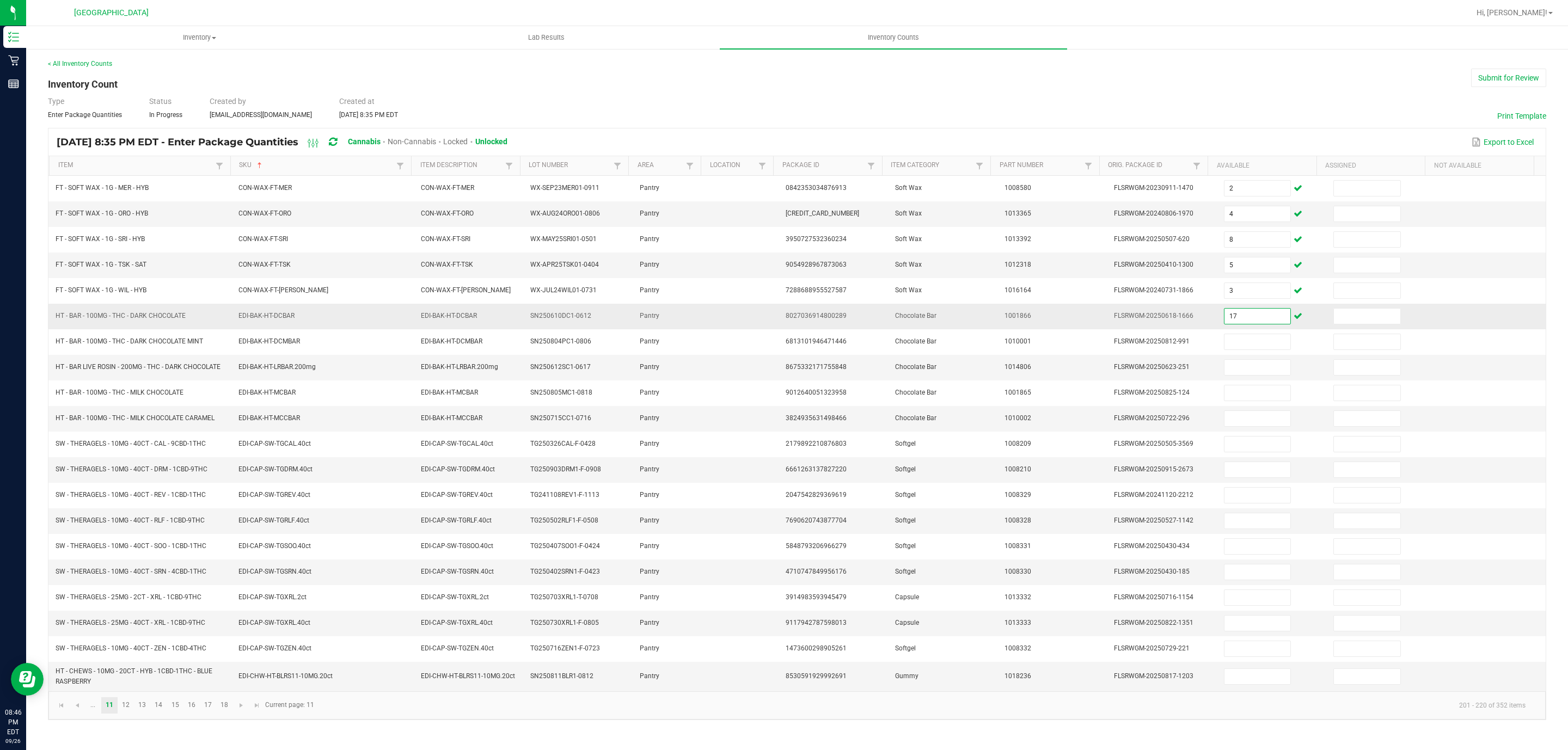
click at [1243, 323] on input "17" at bounding box center [1257, 316] width 66 height 15
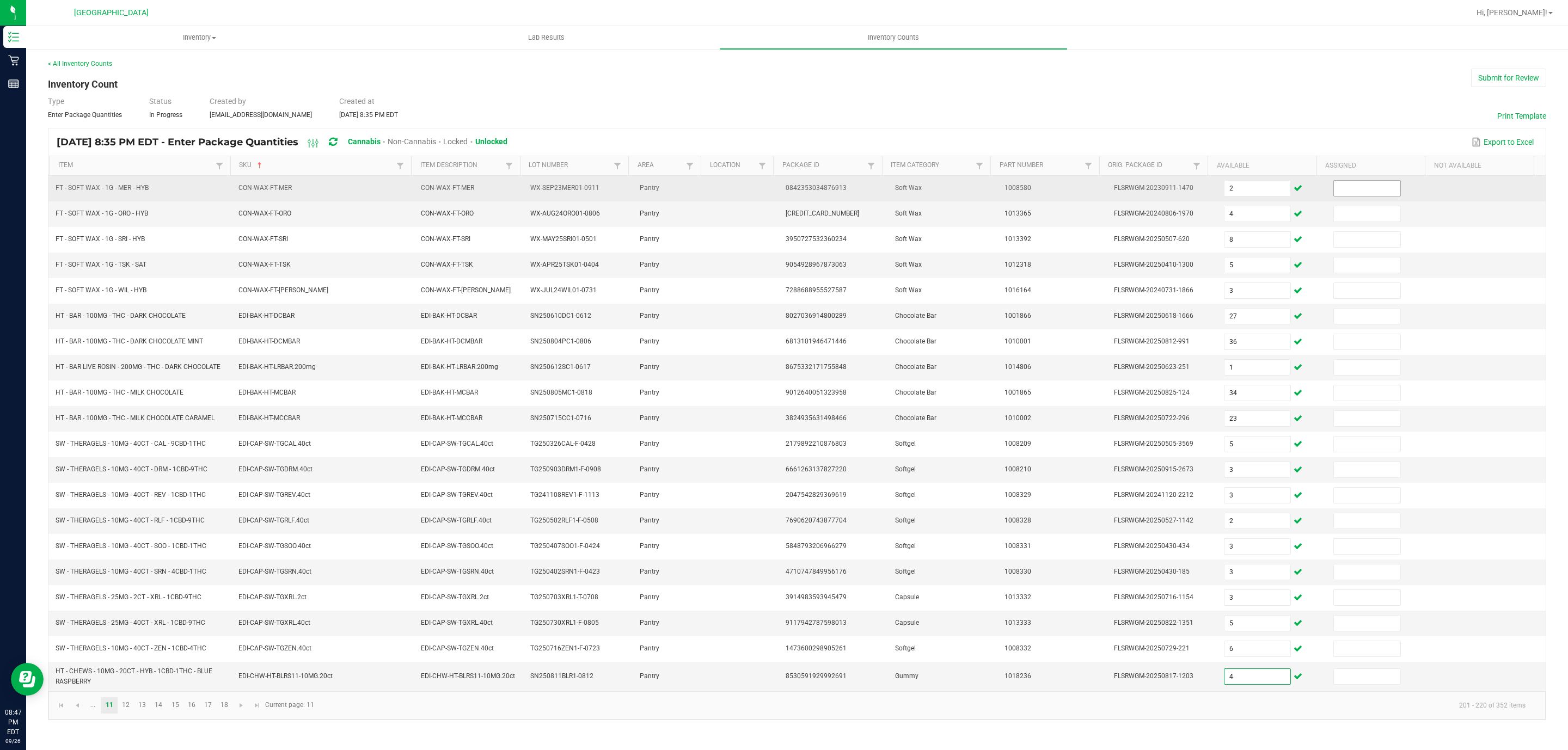
click at [1338, 195] on input at bounding box center [1366, 188] width 66 height 15
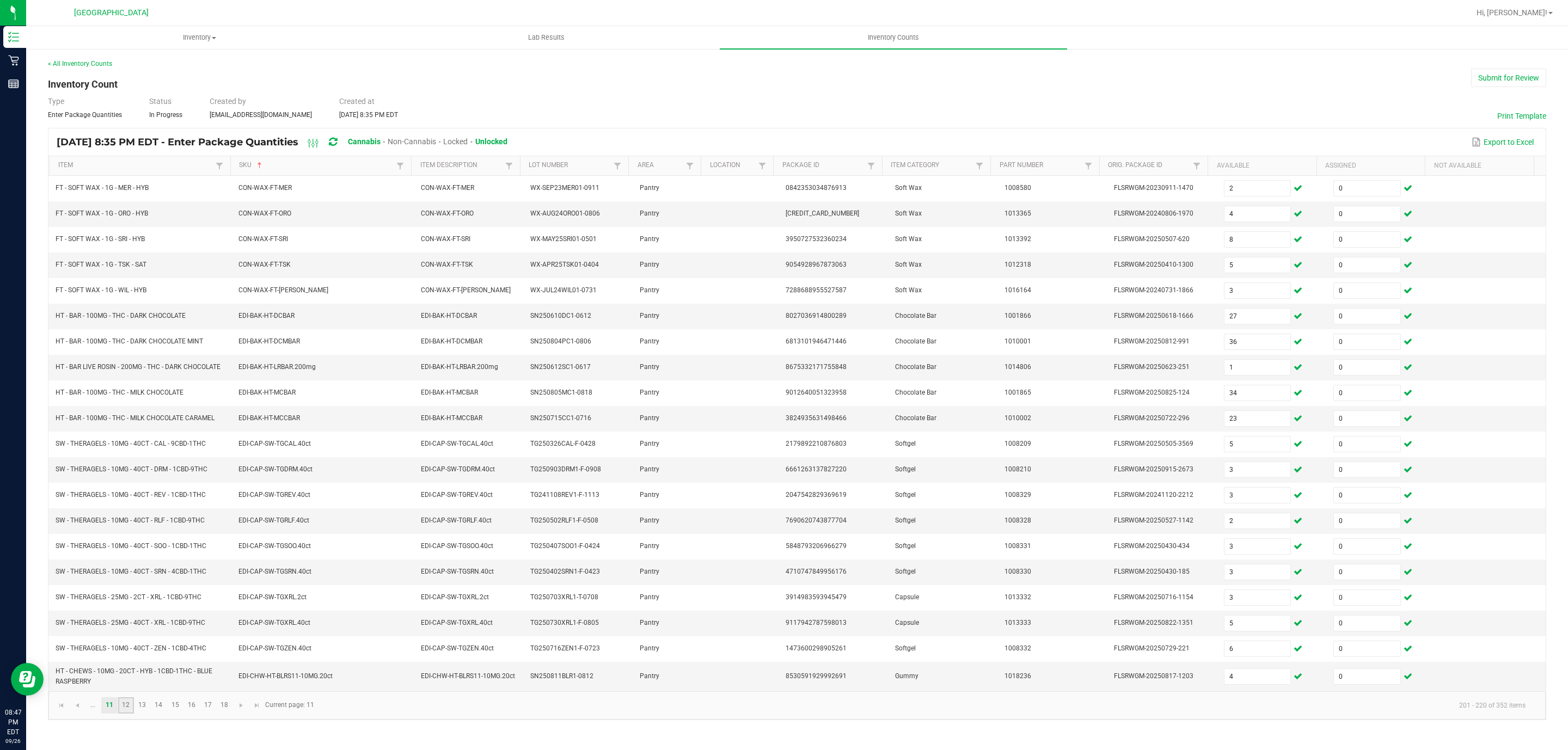
click at [129, 714] on link "12" at bounding box center [126, 706] width 16 height 16
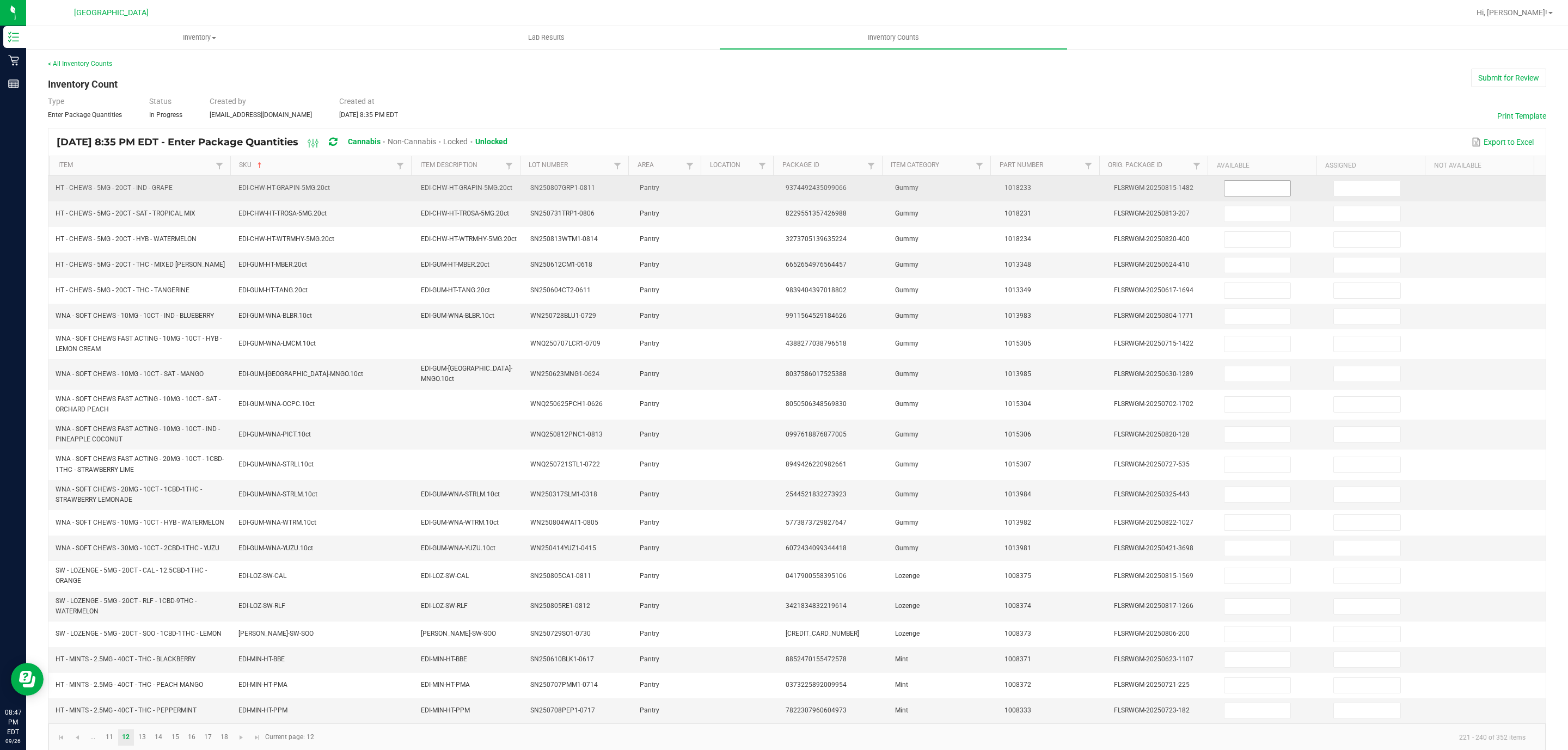
click at [1224, 191] on input at bounding box center [1257, 188] width 66 height 15
click at [1333, 191] on input at bounding box center [1366, 188] width 66 height 15
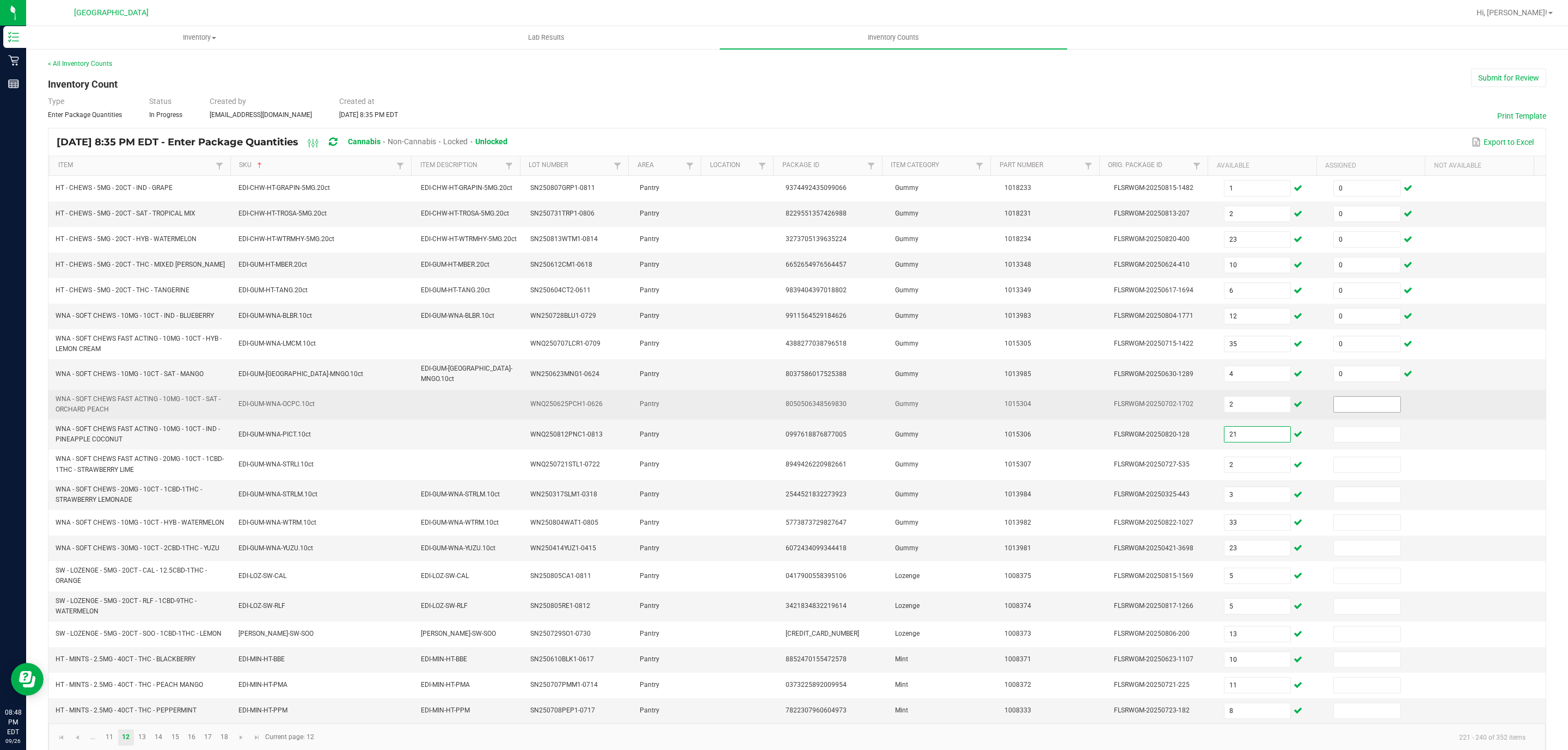
drag, startPoint x: 1347, startPoint y: 400, endPoint x: 1347, endPoint y: 410, distance: 10.0
click at [1347, 403] on td at bounding box center [1381, 405] width 109 height 30
click at [1347, 412] on input at bounding box center [1366, 404] width 66 height 15
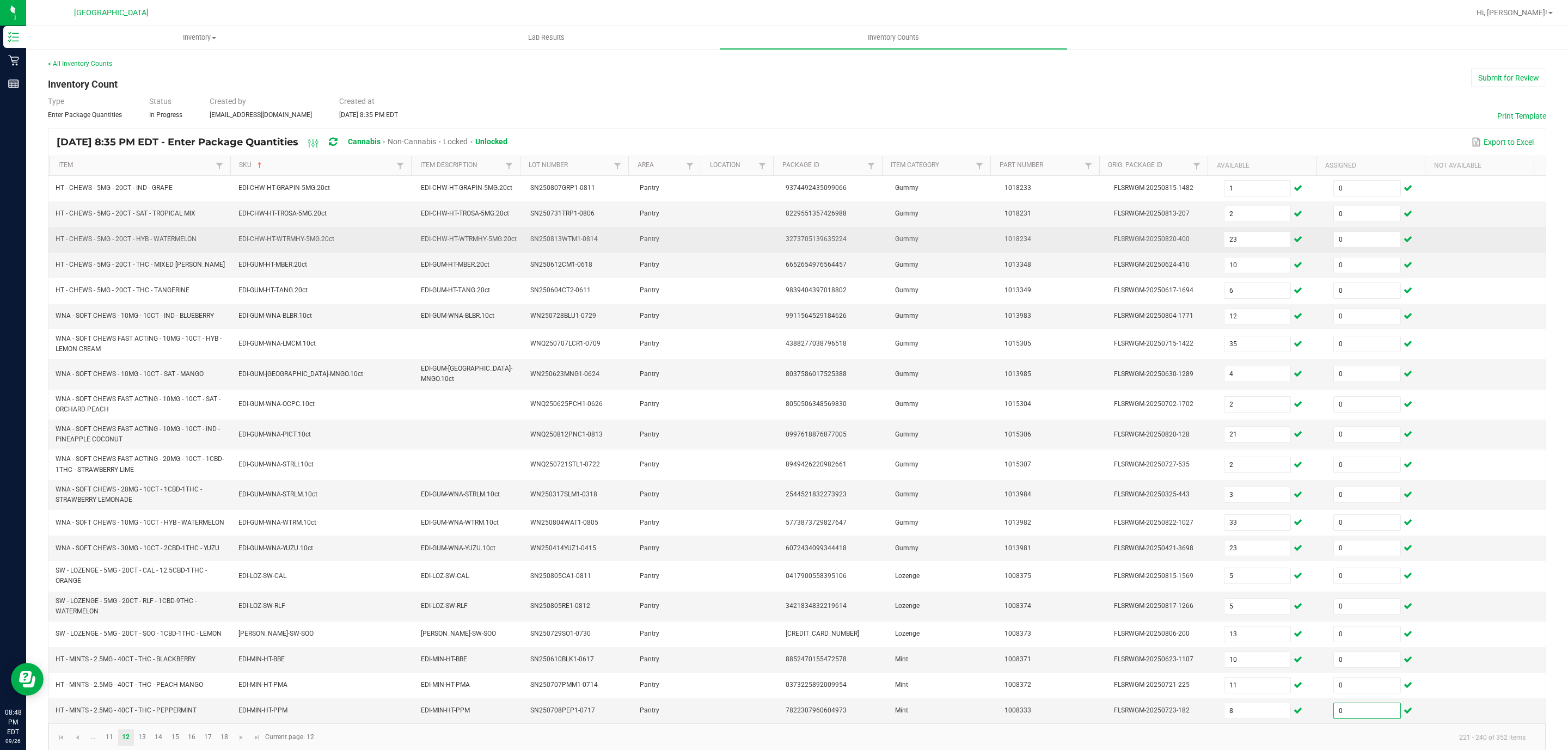
scroll to position [34, 0]
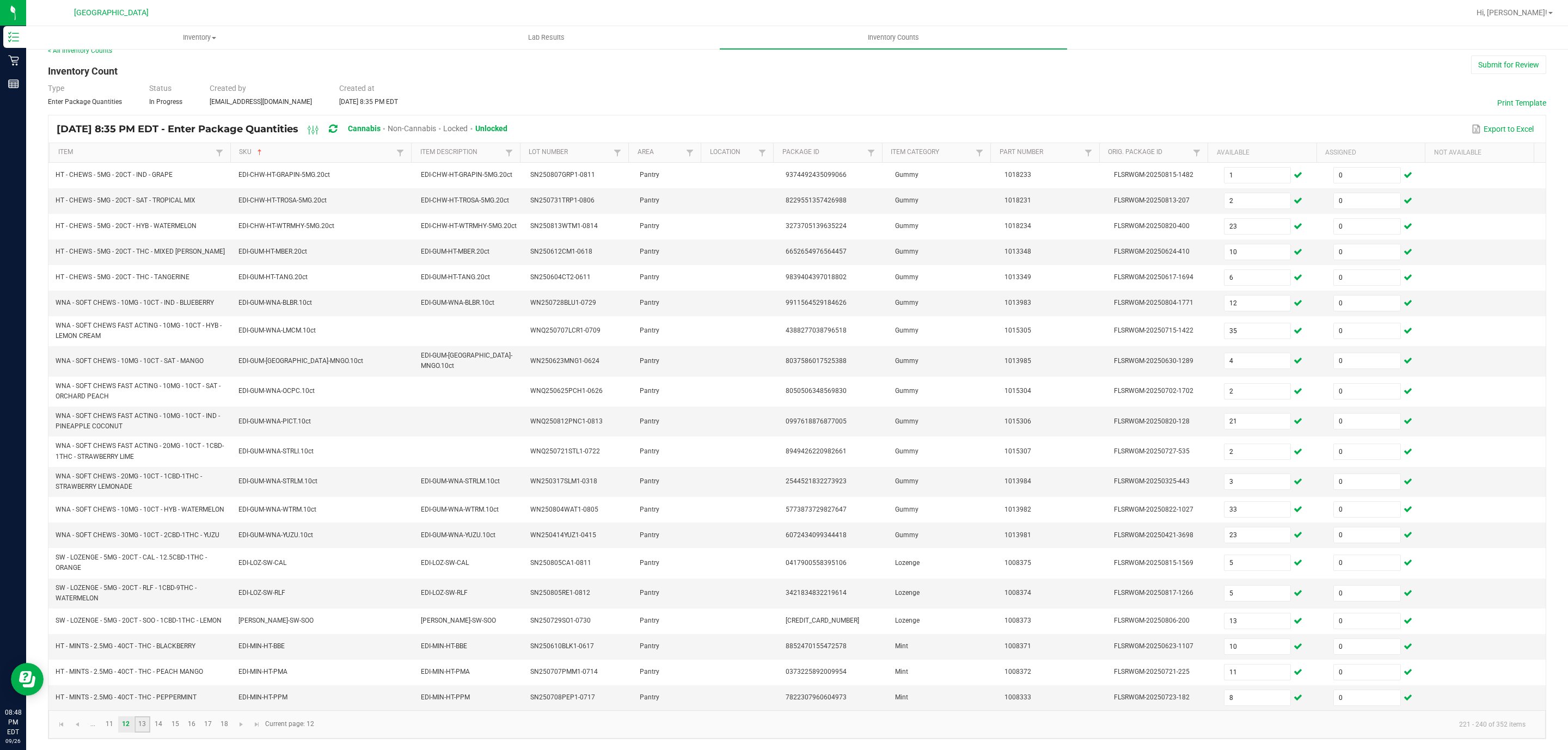
click at [141, 728] on link "13" at bounding box center [142, 725] width 16 height 16
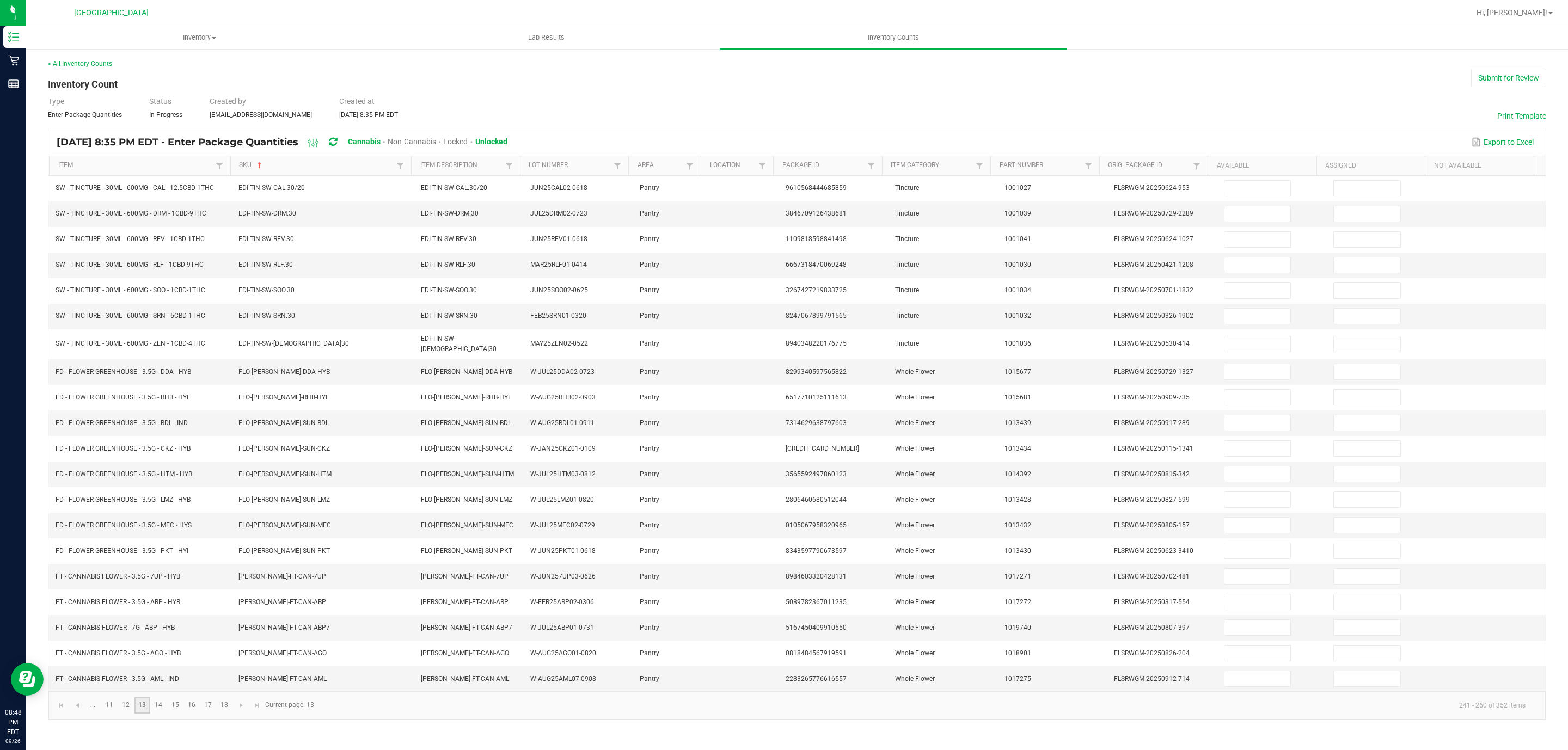
scroll to position [0, 0]
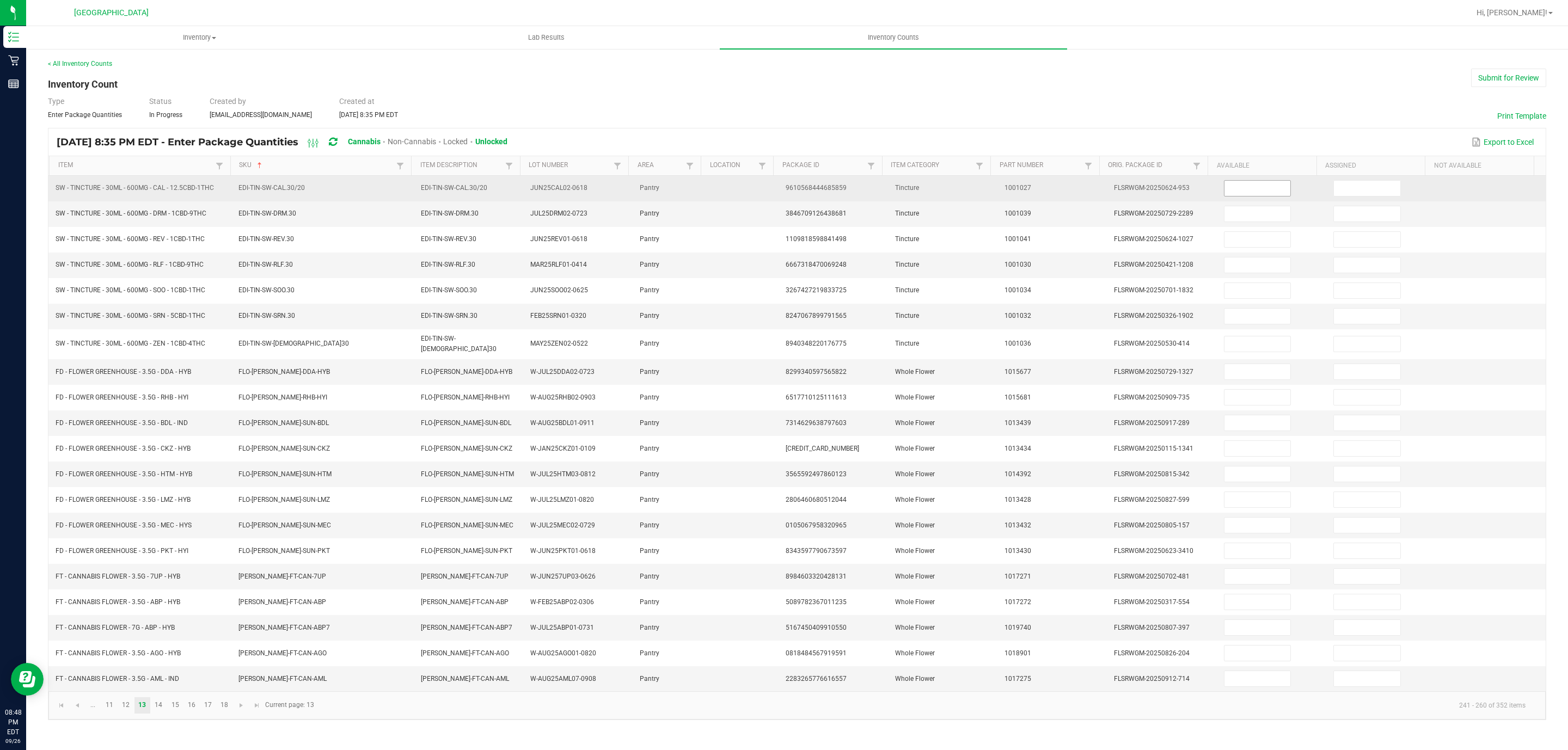
click at [1262, 186] on input at bounding box center [1257, 188] width 66 height 15
click at [1333, 191] on input at bounding box center [1366, 188] width 66 height 15
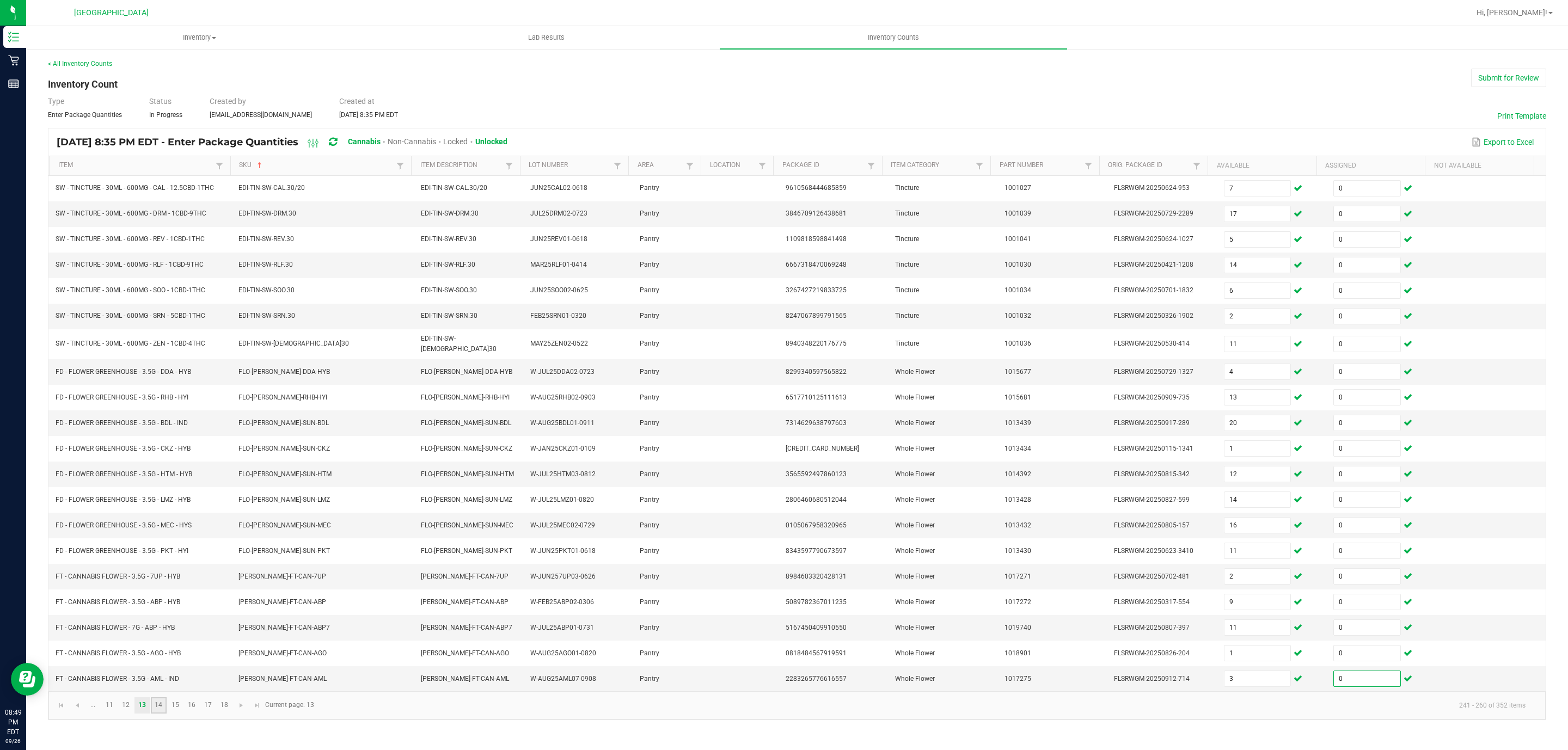
click at [161, 714] on link "14" at bounding box center [159, 706] width 16 height 16
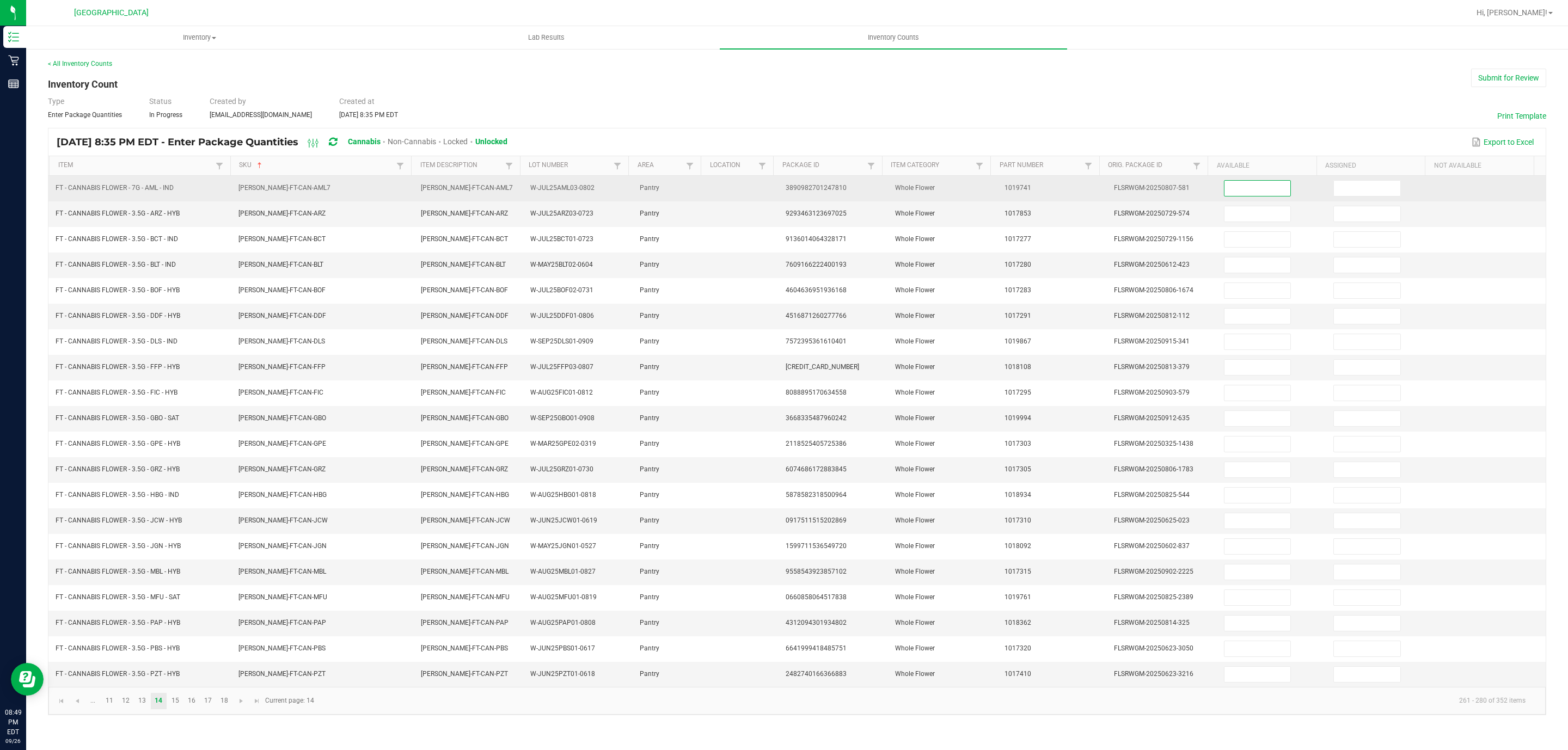
click at [1248, 191] on input at bounding box center [1257, 188] width 66 height 15
click at [1353, 186] on input at bounding box center [1366, 188] width 66 height 15
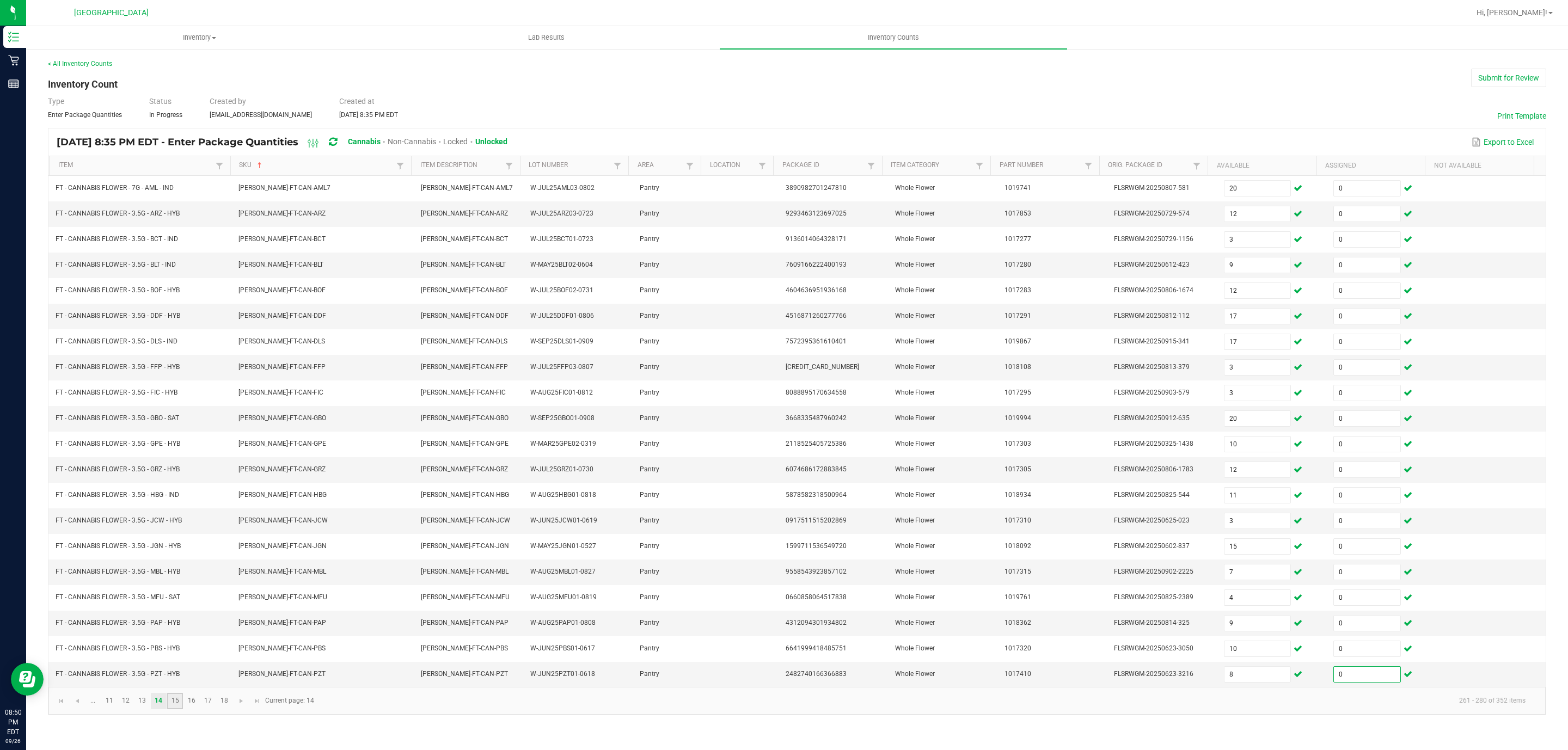
click at [173, 709] on link "15" at bounding box center [174, 701] width 16 height 16
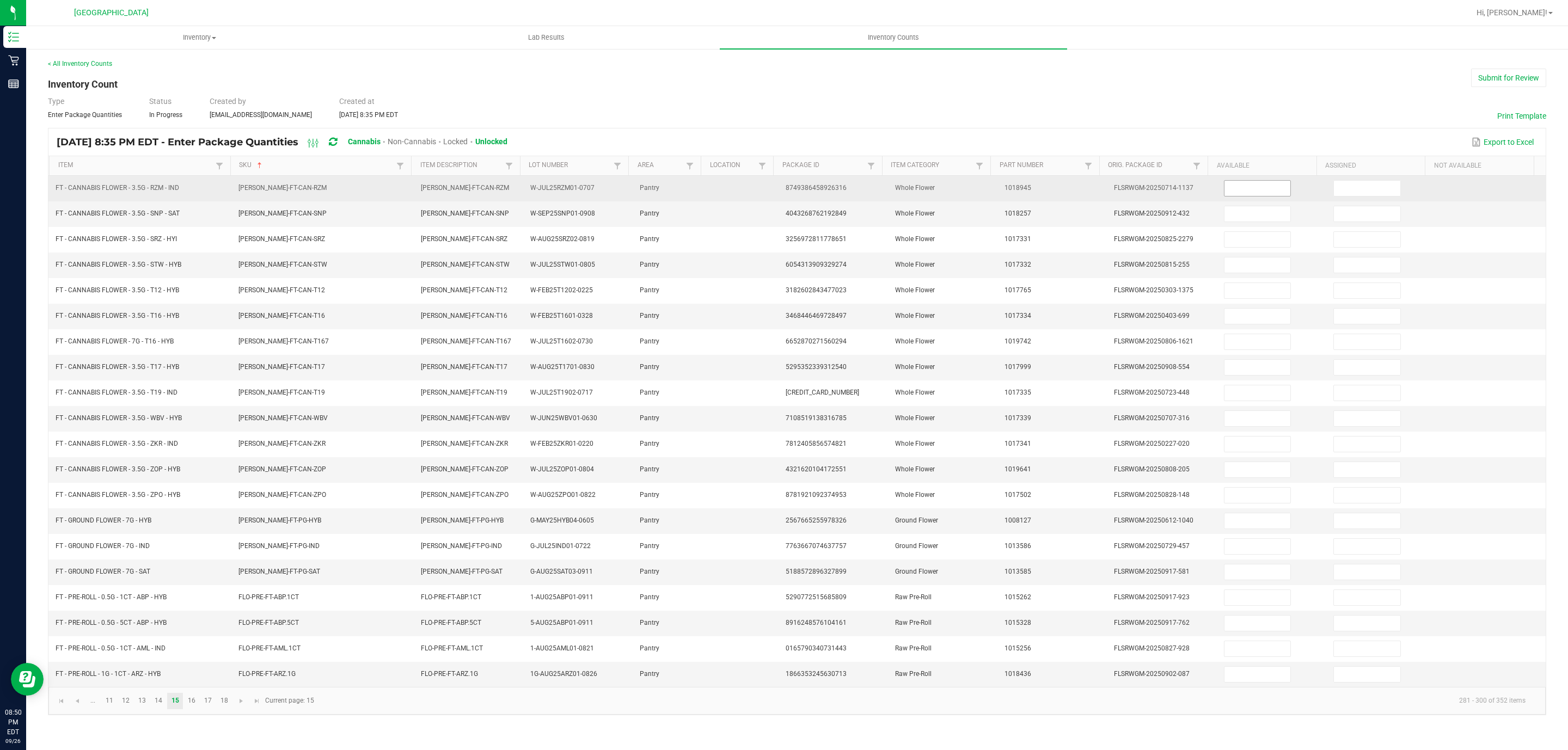
click at [1249, 186] on input at bounding box center [1257, 188] width 66 height 15
click at [1336, 191] on input at bounding box center [1366, 188] width 66 height 15
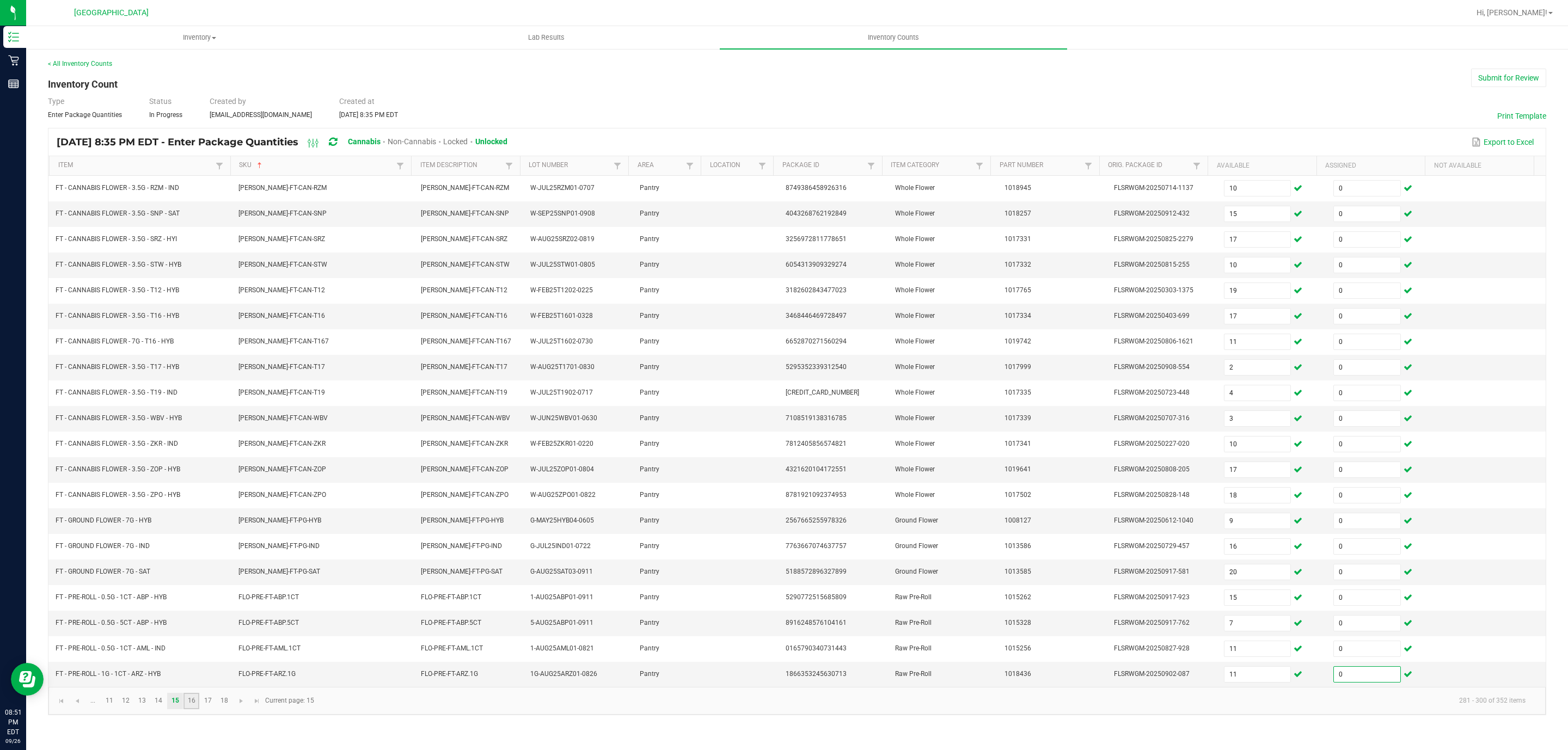
click at [194, 709] on link "16" at bounding box center [191, 701] width 16 height 16
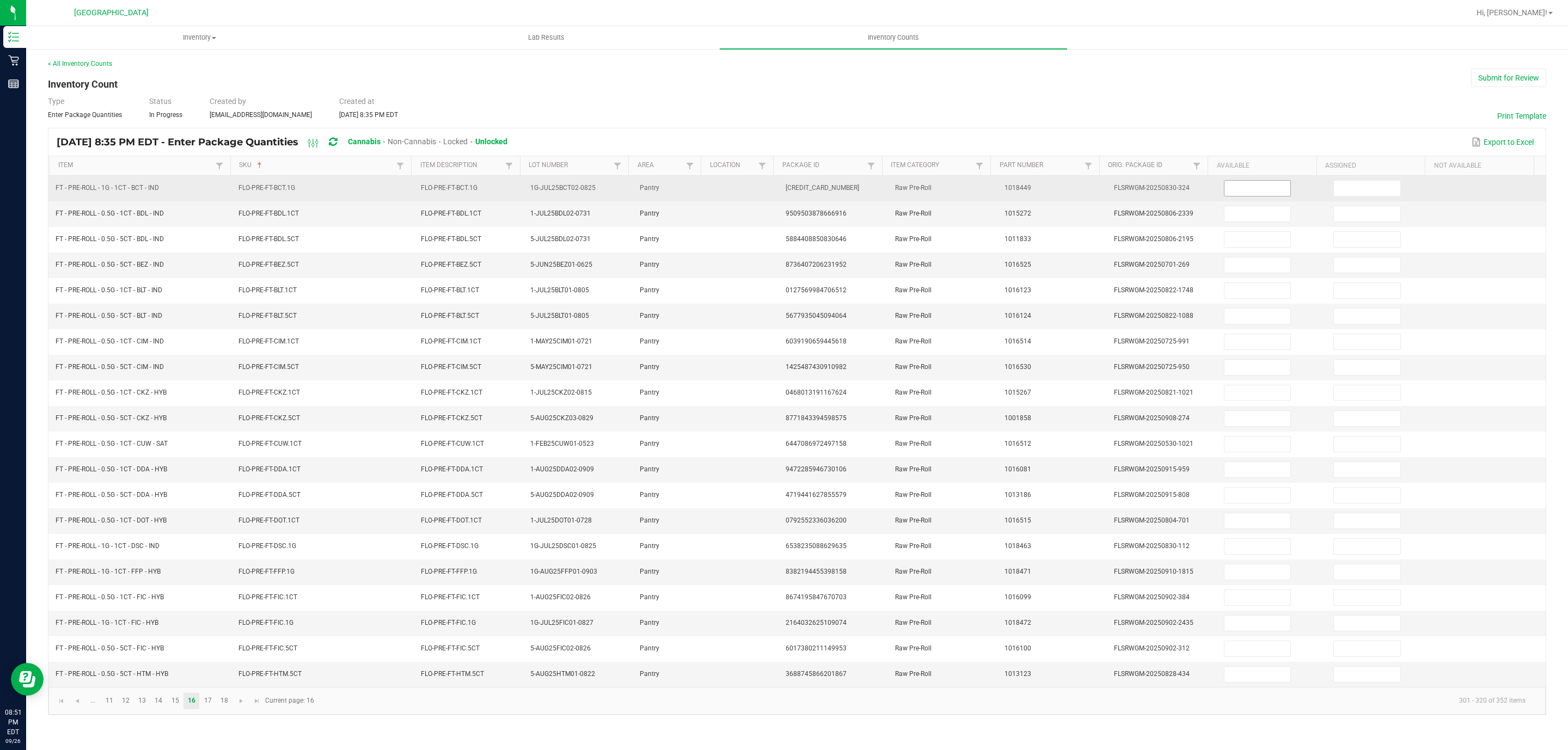
click at [1266, 189] on input at bounding box center [1257, 188] width 66 height 15
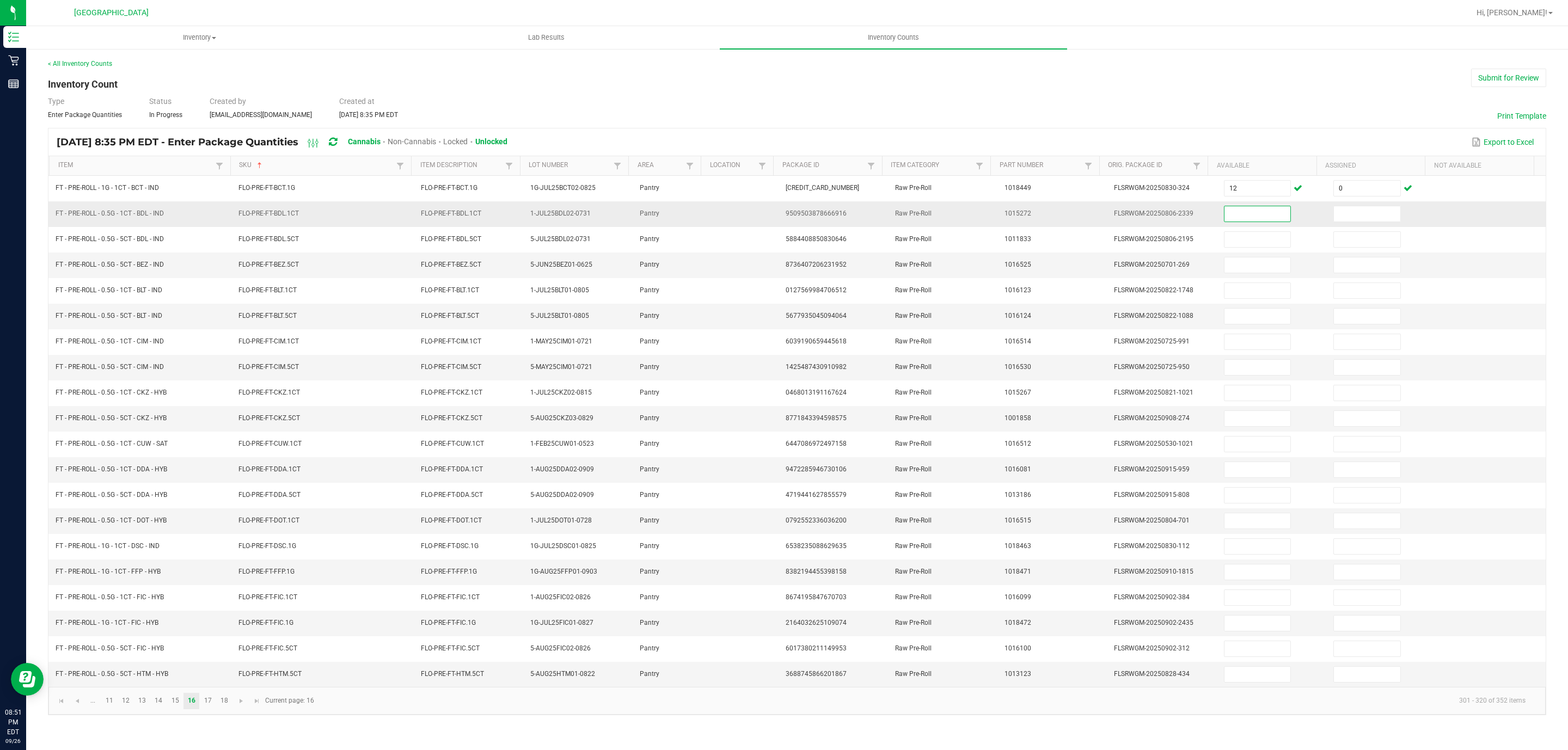
click at [1248, 215] on input at bounding box center [1257, 214] width 66 height 15
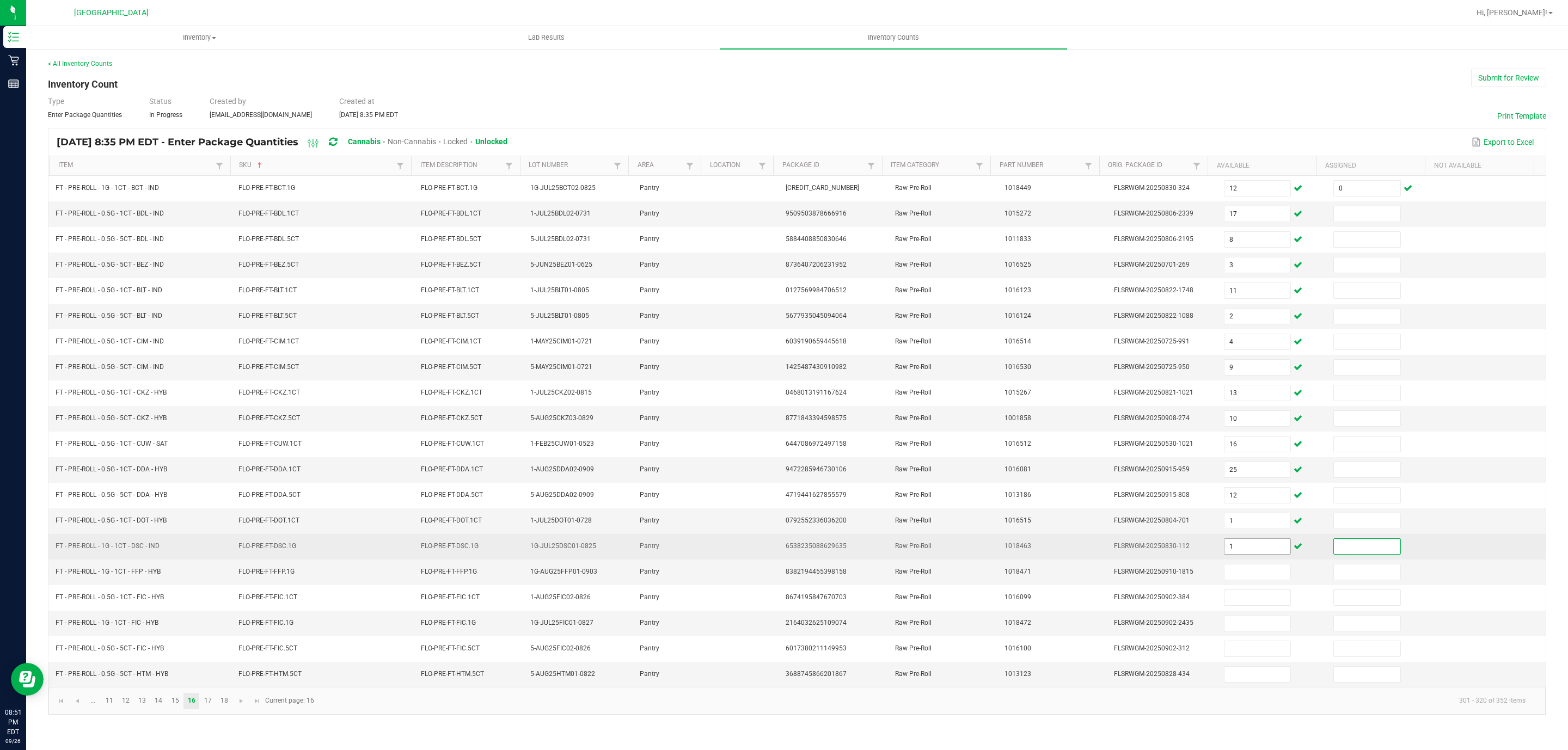
click at [1227, 554] on input "1" at bounding box center [1257, 546] width 66 height 15
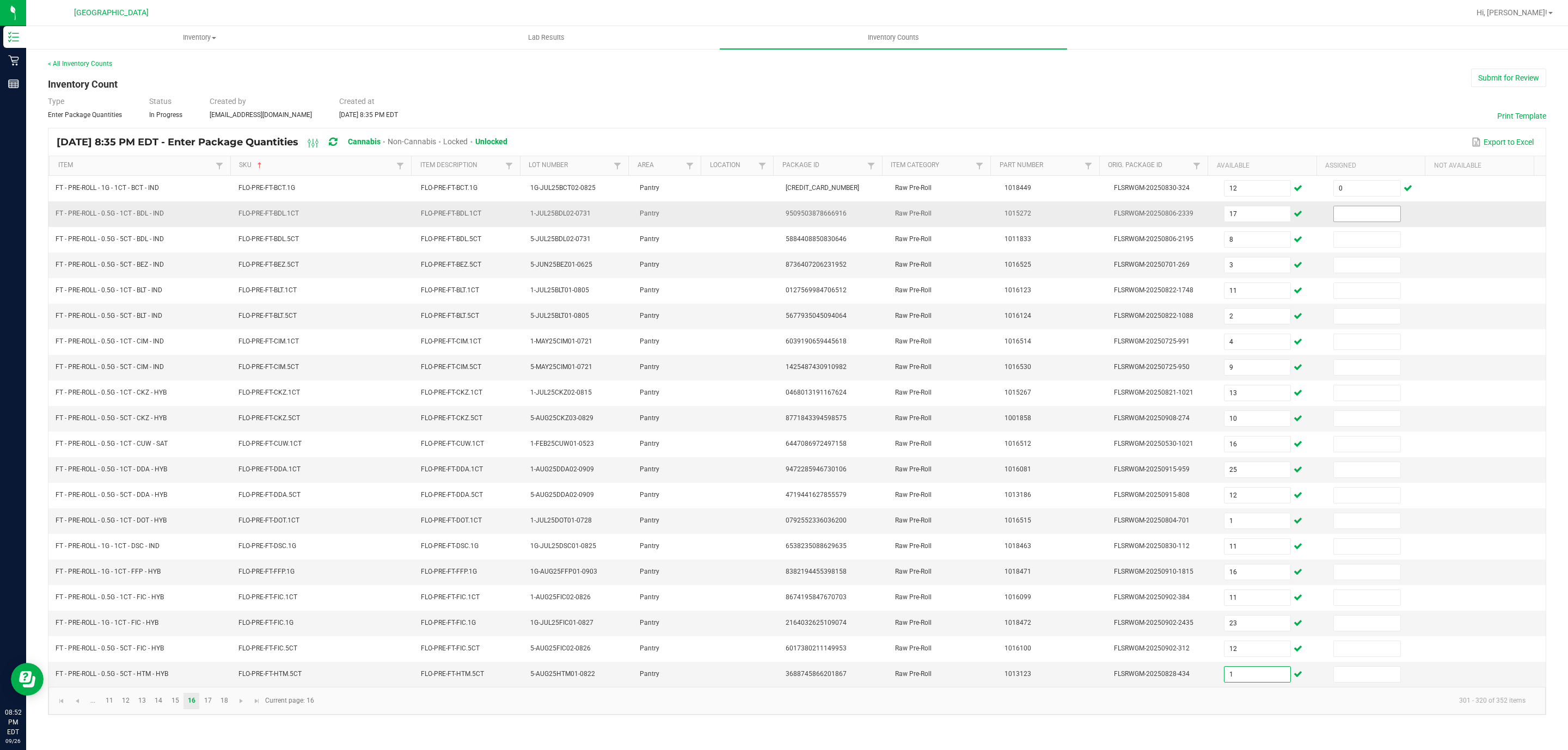
click at [1354, 217] on input at bounding box center [1366, 214] width 66 height 15
click at [207, 709] on link "17" at bounding box center [207, 701] width 16 height 16
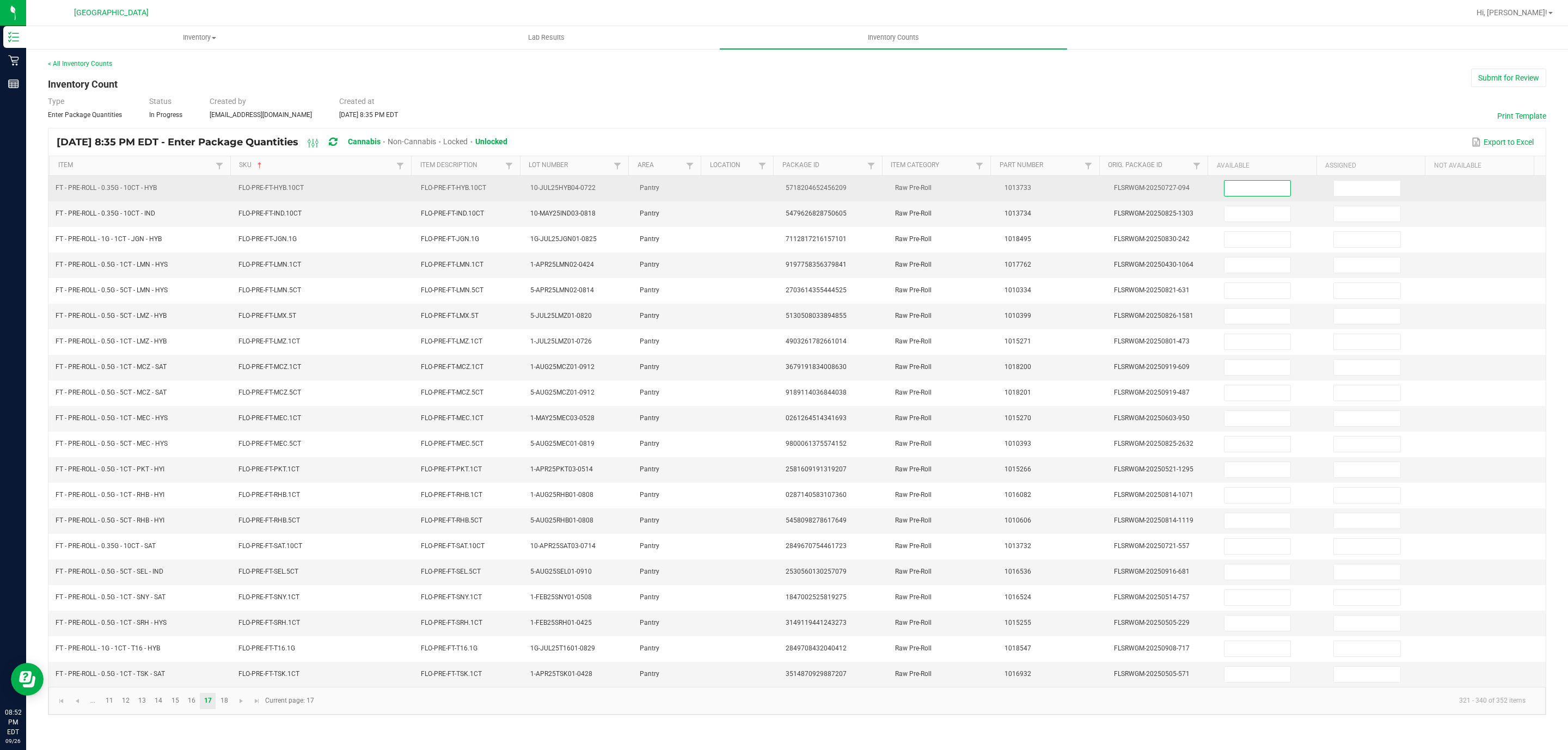
click at [1234, 183] on input at bounding box center [1257, 188] width 66 height 15
click at [1362, 196] on input at bounding box center [1366, 188] width 66 height 15
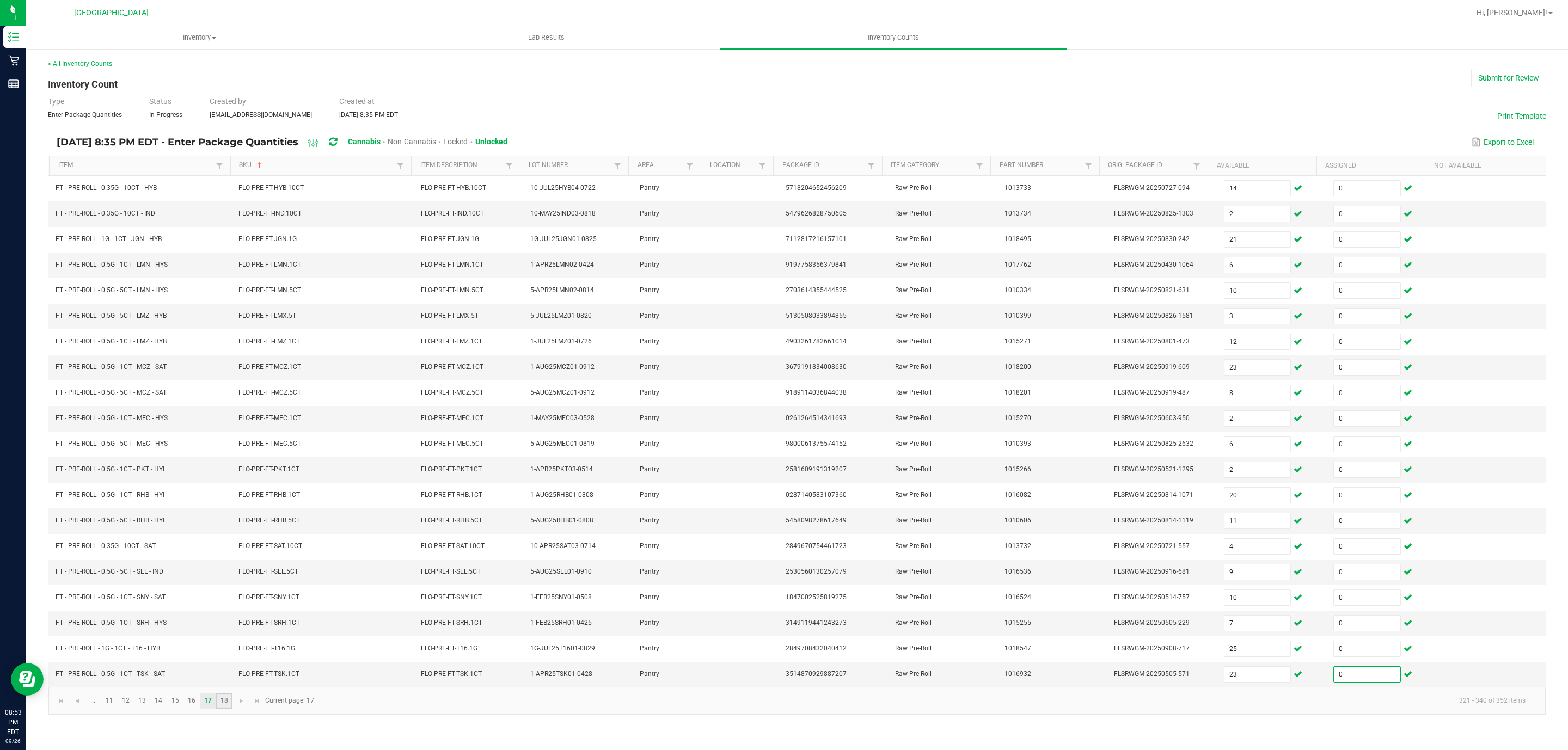
click at [228, 709] on link "18" at bounding box center [224, 701] width 16 height 16
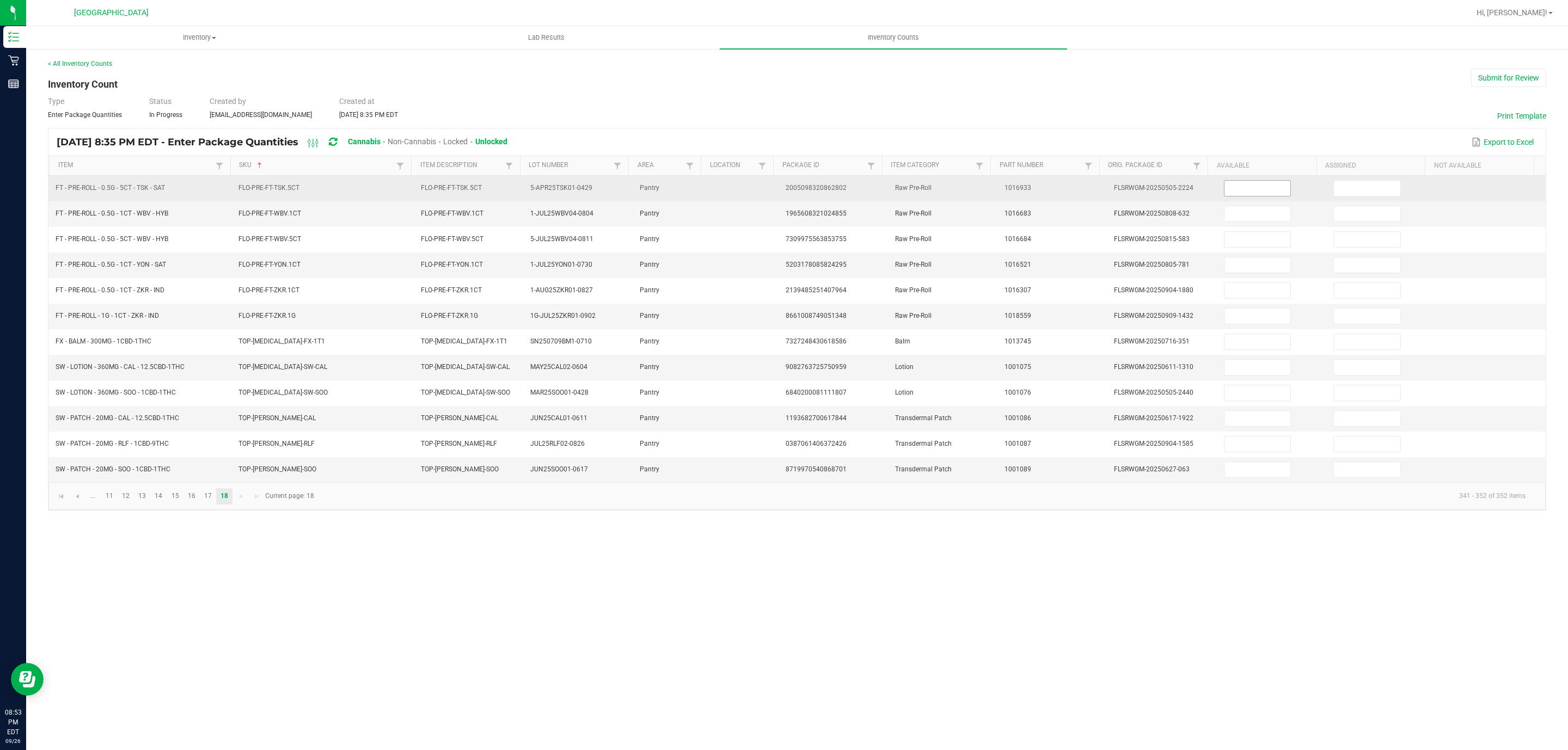
click at [1264, 191] on input at bounding box center [1257, 188] width 66 height 15
click at [1338, 196] on span at bounding box center [1367, 189] width 68 height 16
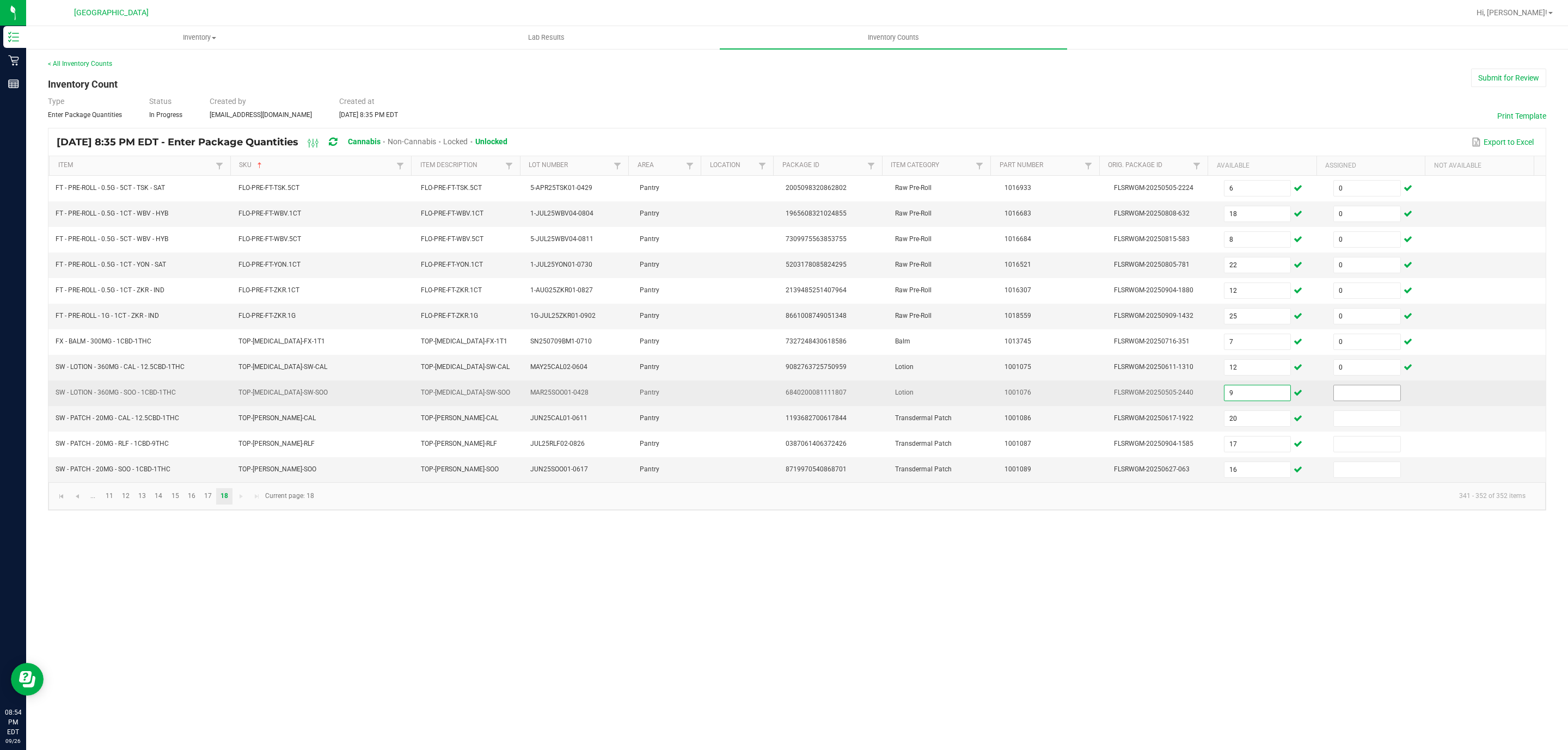
click at [1379, 397] on input at bounding box center [1366, 393] width 66 height 15
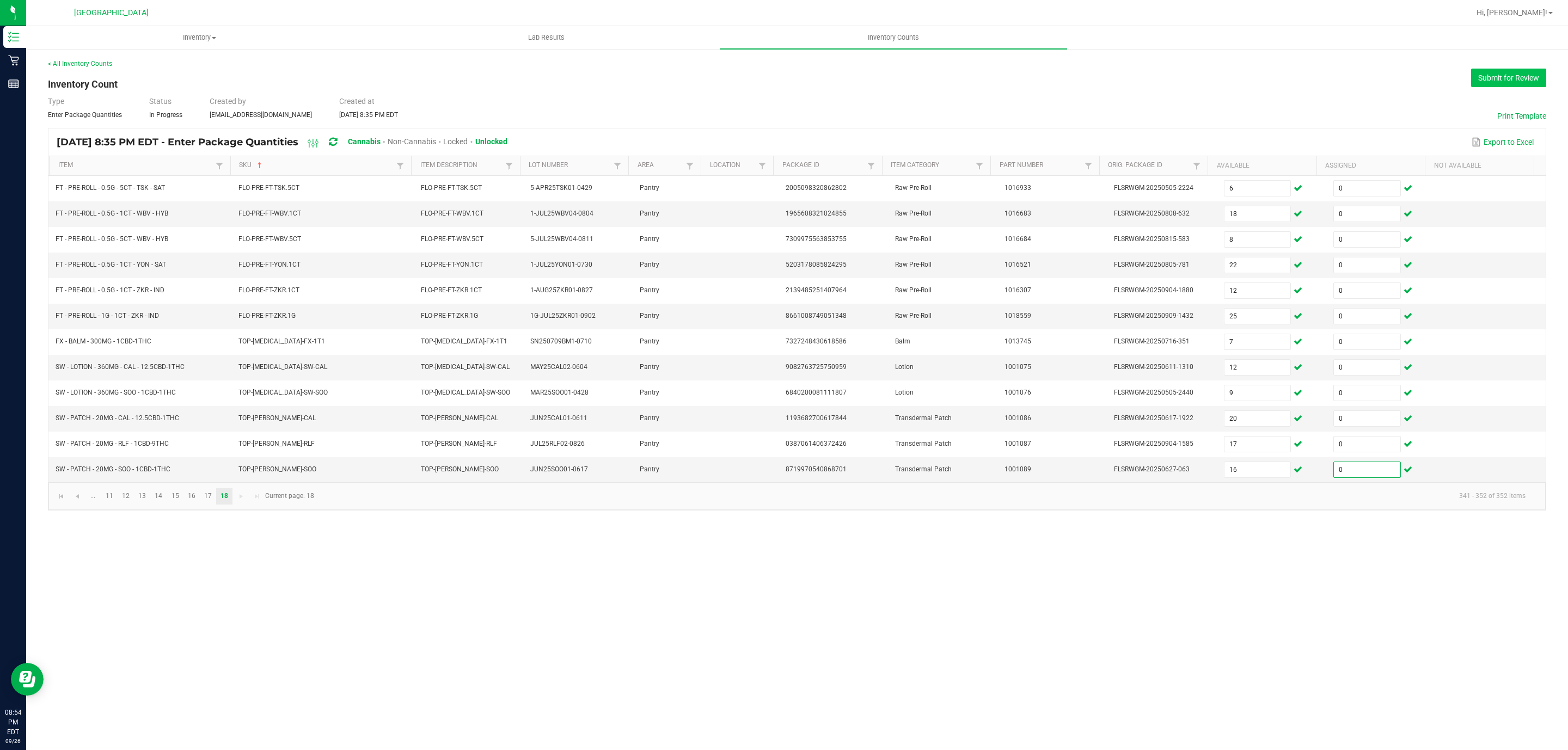
click at [1522, 83] on button "Submit for Review" at bounding box center [1509, 77] width 75 height 18
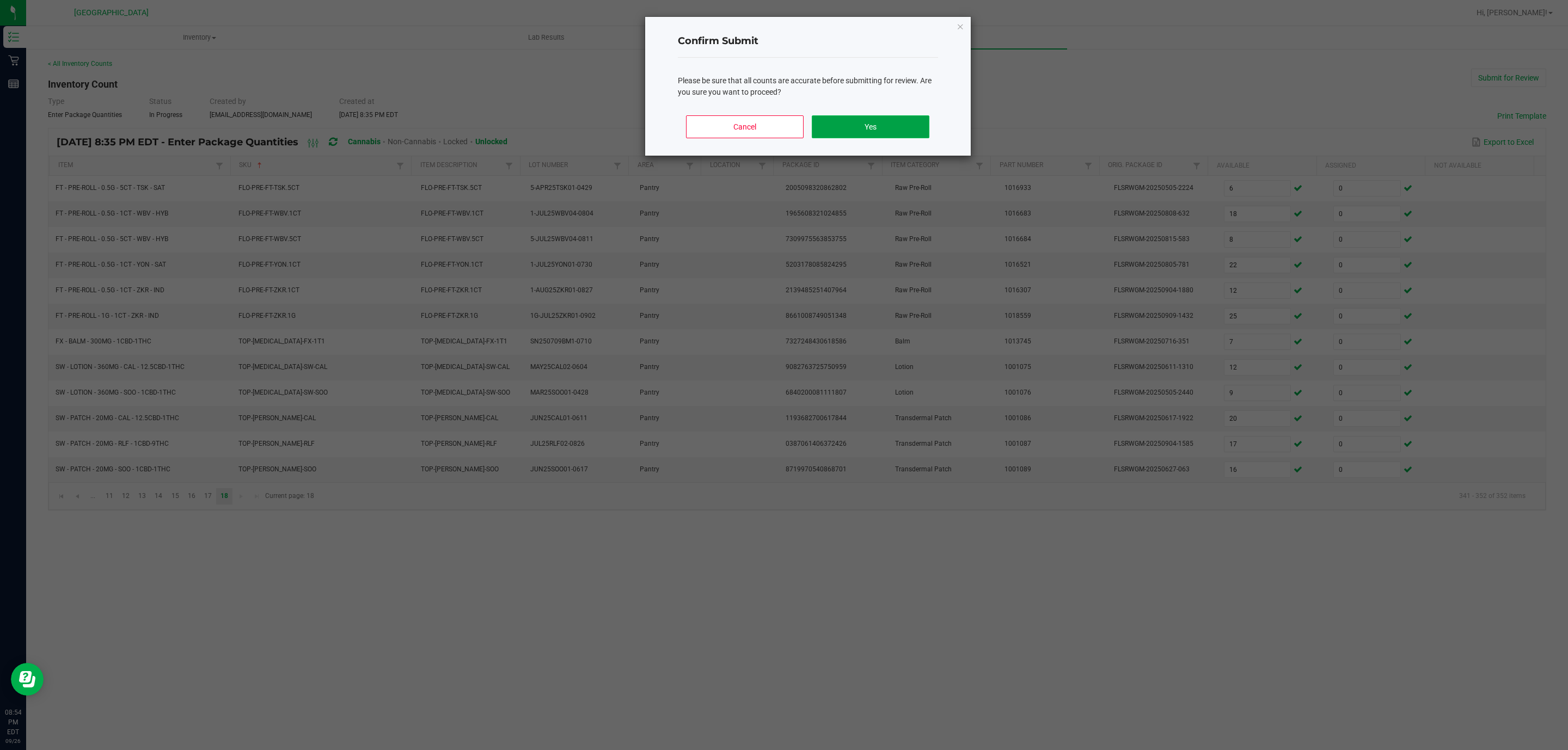
click at [890, 127] on button "Yes" at bounding box center [870, 126] width 117 height 23
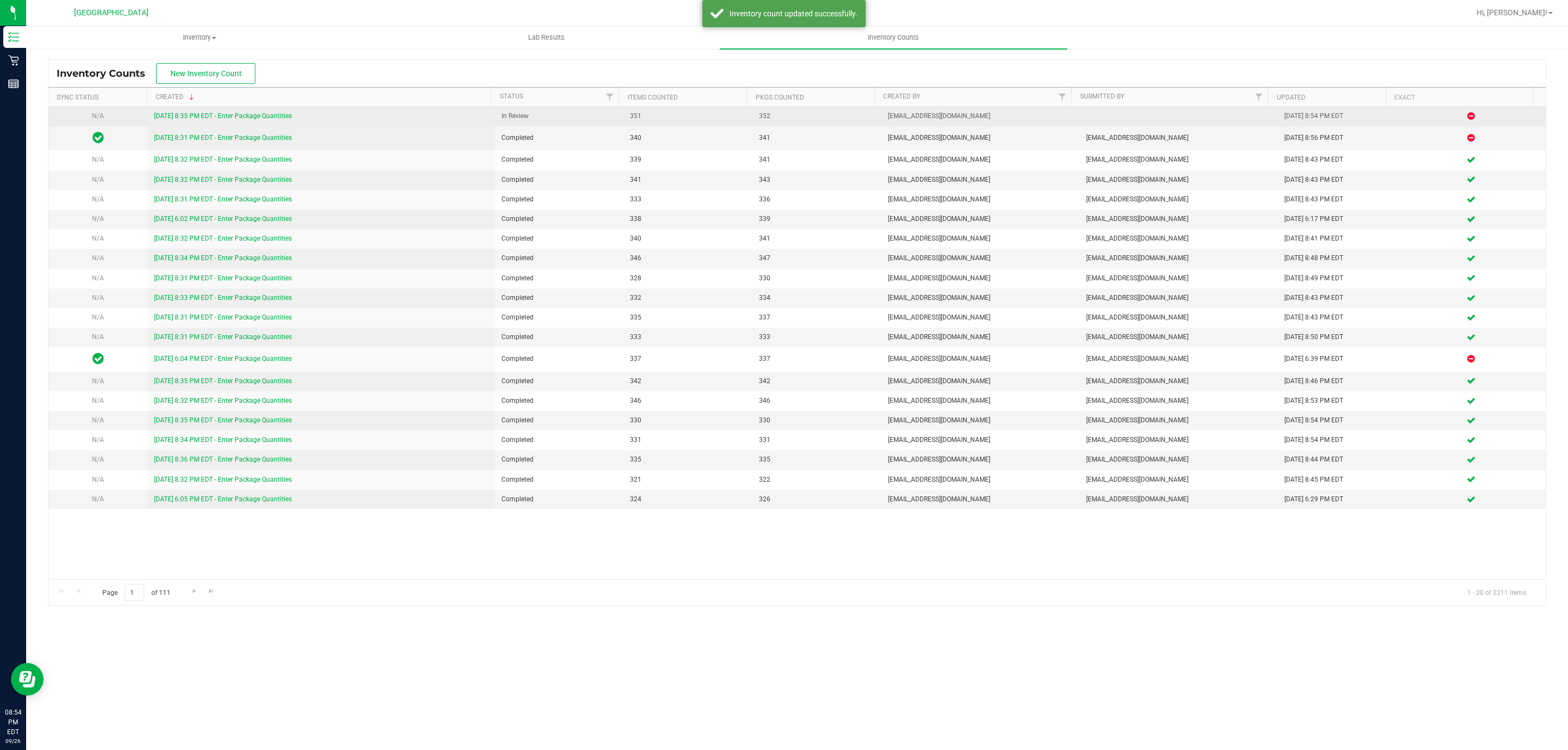
click at [247, 114] on link "[DATE] 8:35 PM EDT - Enter Package Quantities" at bounding box center [222, 116] width 137 height 8
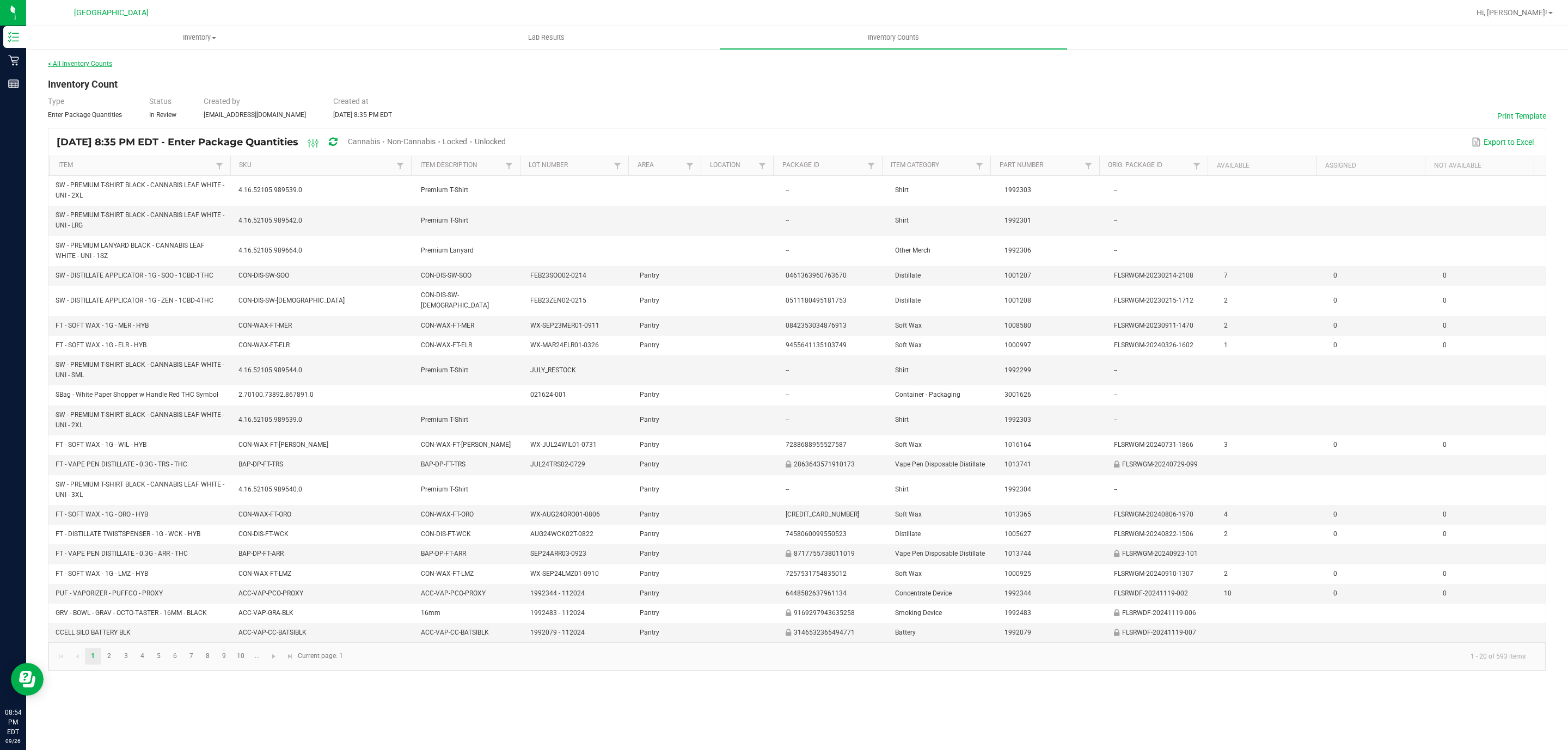
click at [60, 64] on link "< All Inventory Counts" at bounding box center [80, 64] width 64 height 8
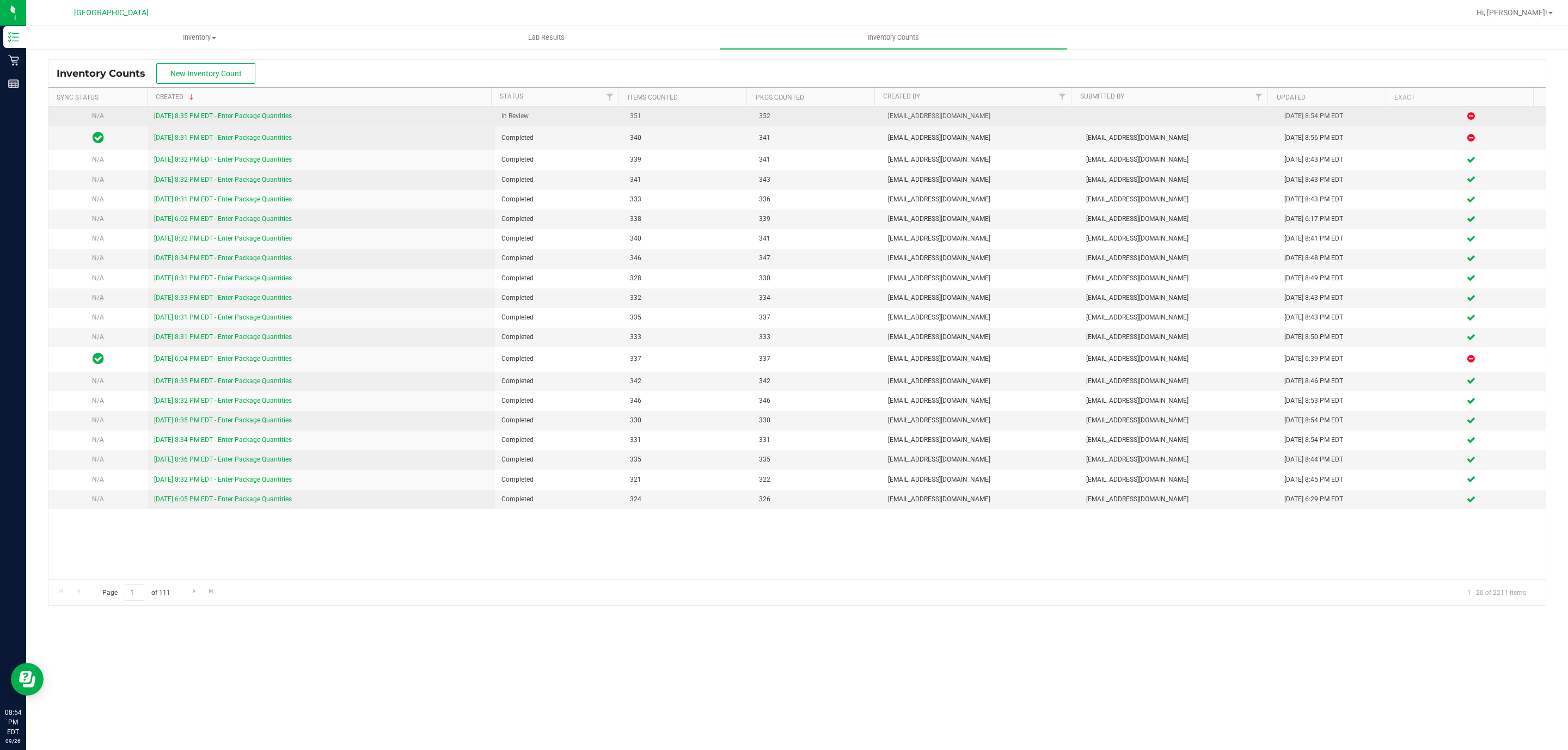
click at [276, 120] on link "[DATE] 8:35 PM EDT - Enter Package Quantities" at bounding box center [222, 116] width 137 height 8
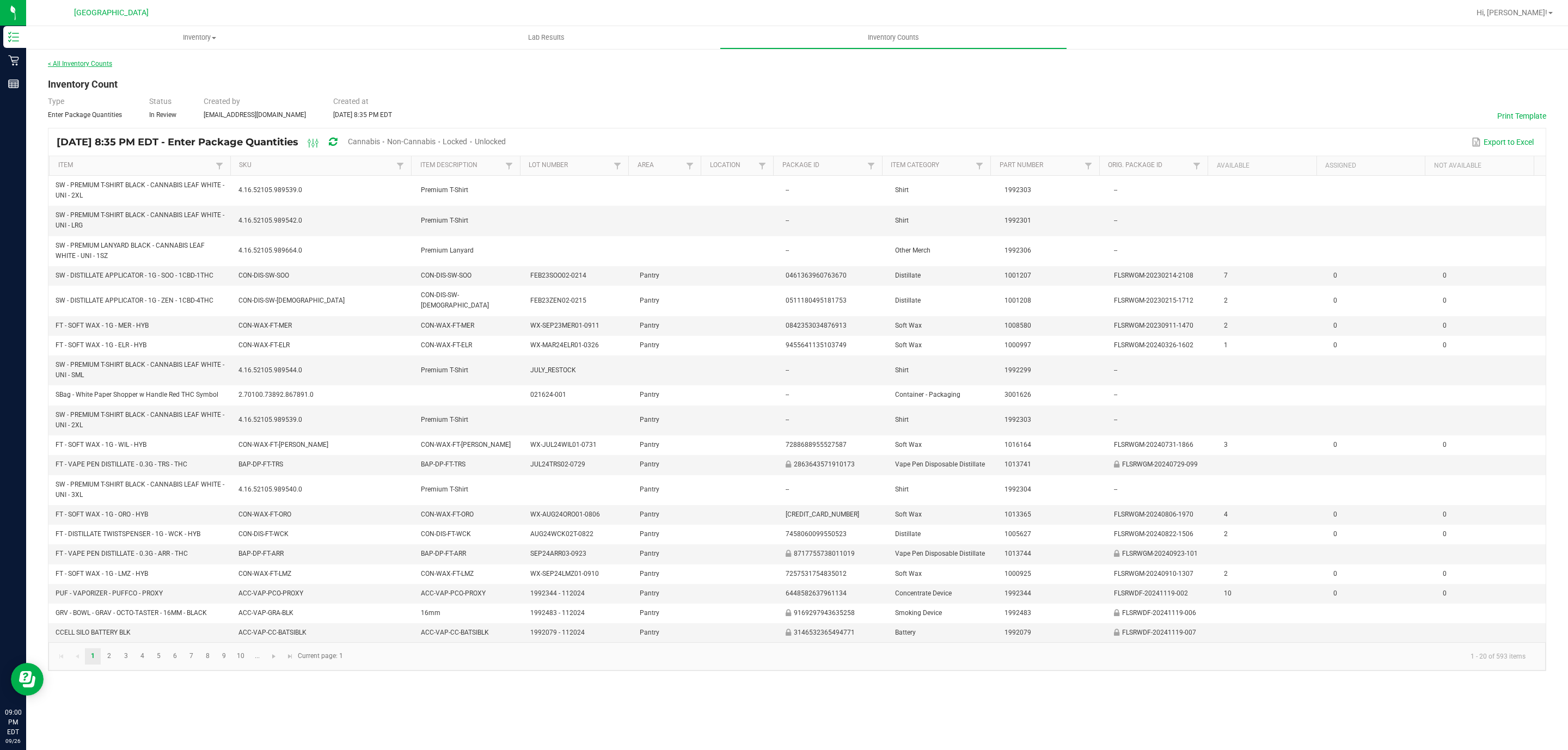
click at [100, 63] on link "< All Inventory Counts" at bounding box center [80, 64] width 64 height 8
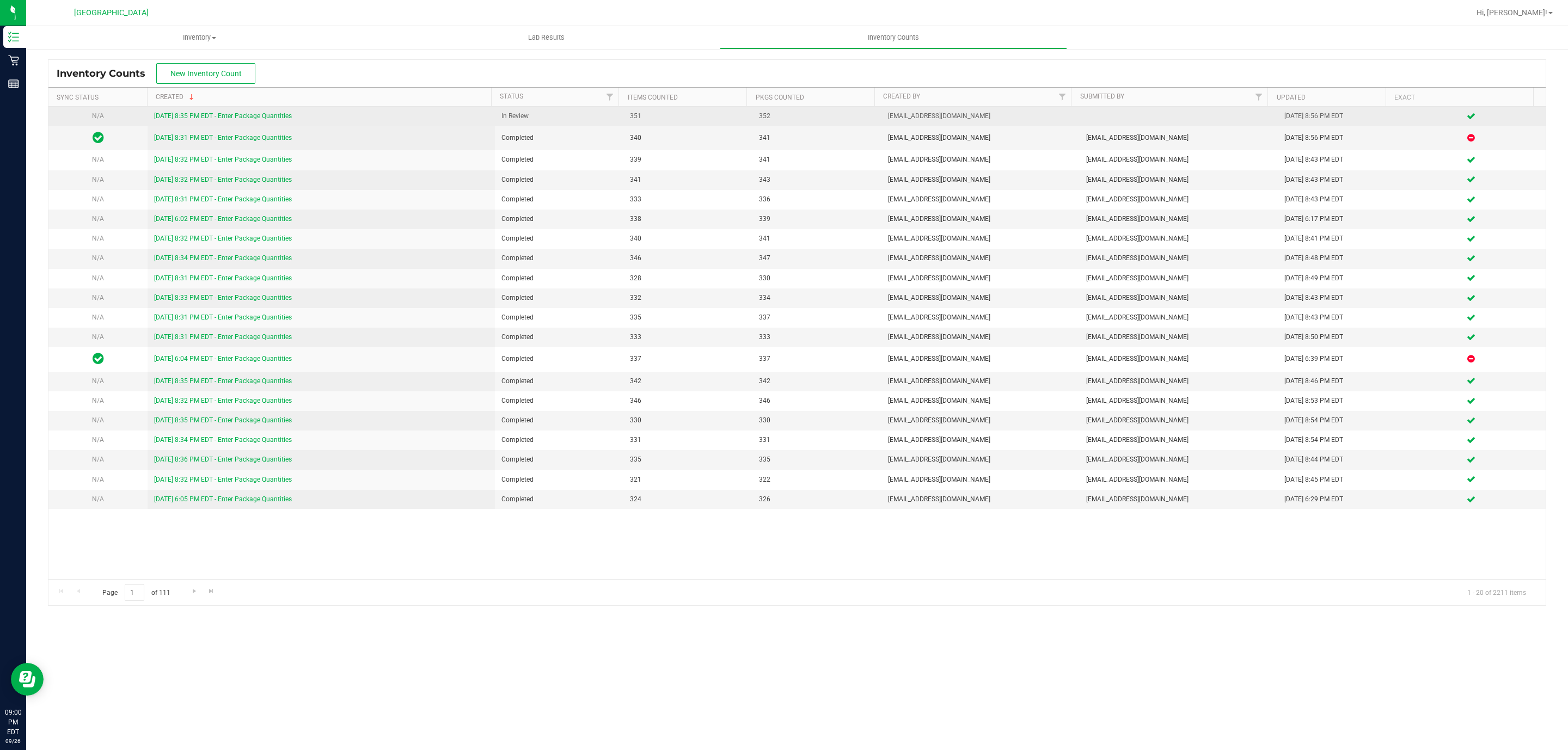
click at [271, 113] on link "[DATE] 8:35 PM EDT - Enter Package Quantities" at bounding box center [222, 116] width 137 height 8
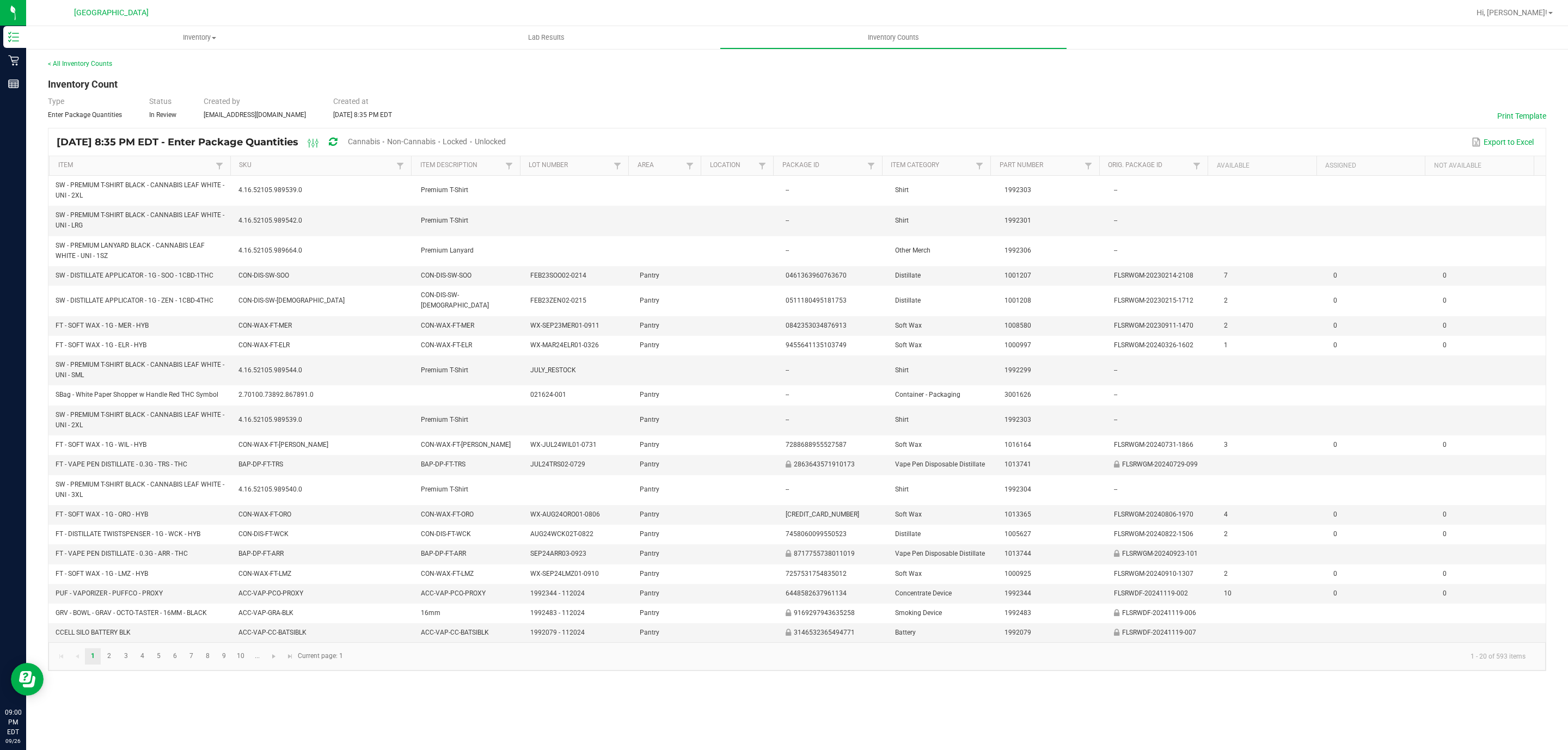
click at [1442, 49] on ul "Inventory All packages All inventory Waste log Lab Results Inventory Counts" at bounding box center [810, 38] width 1568 height 23
click at [1537, 12] on span "Hi, [PERSON_NAME]!" at bounding box center [1511, 12] width 70 height 9
click at [1536, 96] on li "Sign Out" at bounding box center [1518, 96] width 81 height 20
